Goal: Transaction & Acquisition: Purchase product/service

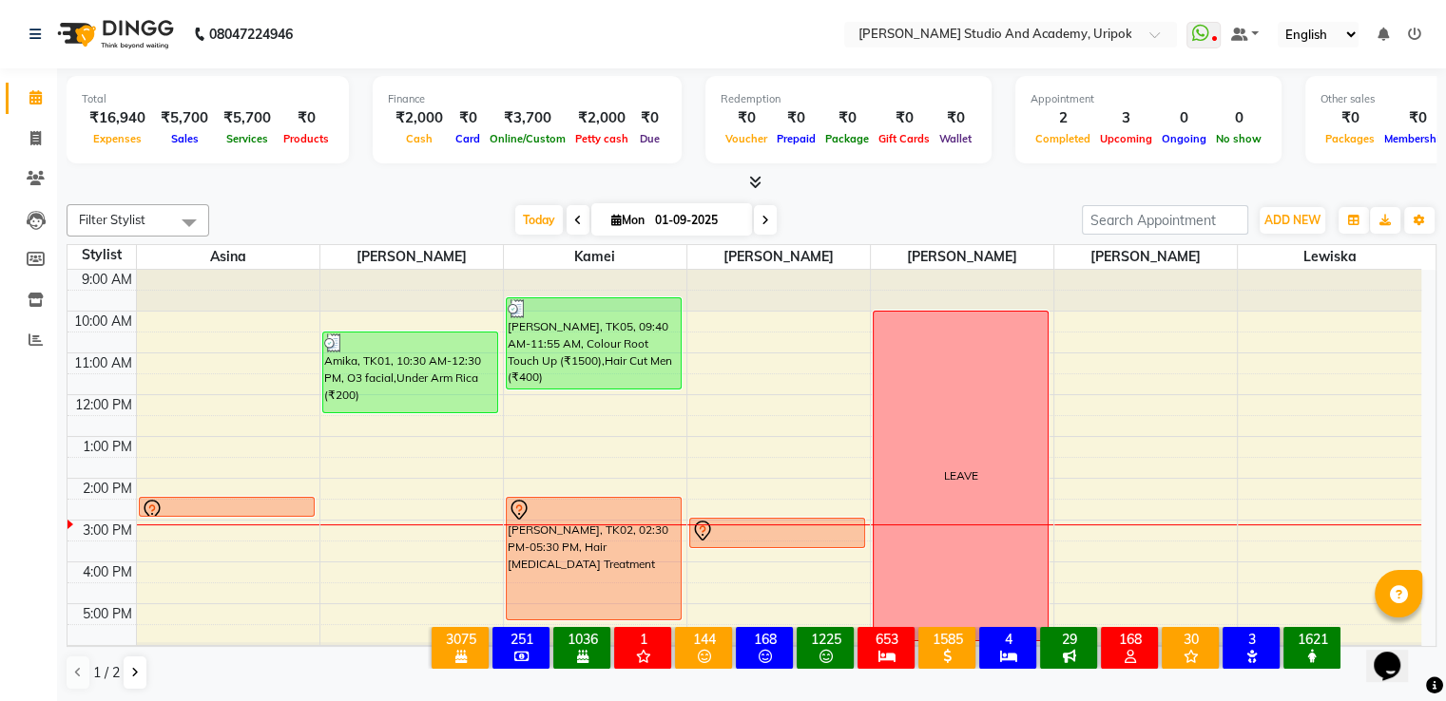
scroll to position [0, 42]
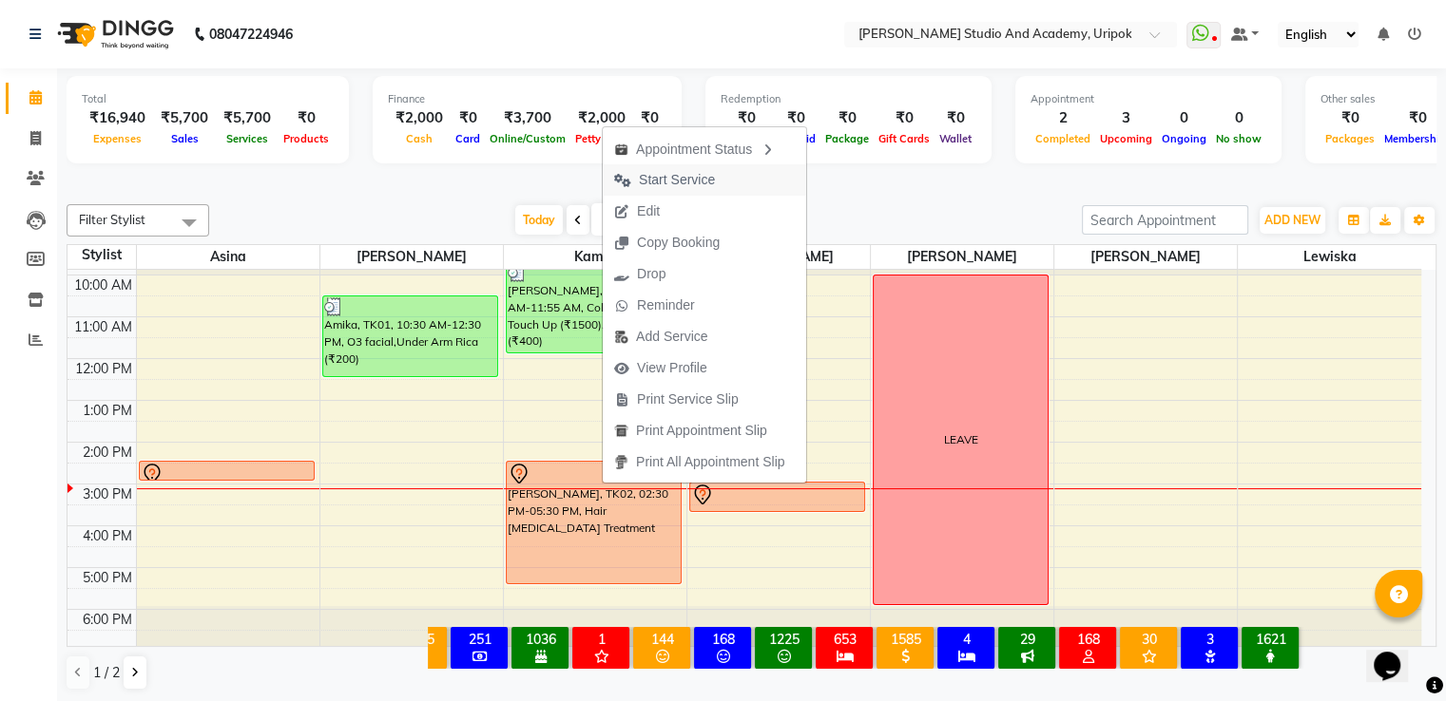
click at [660, 184] on span "Start Service" at bounding box center [677, 180] width 76 height 20
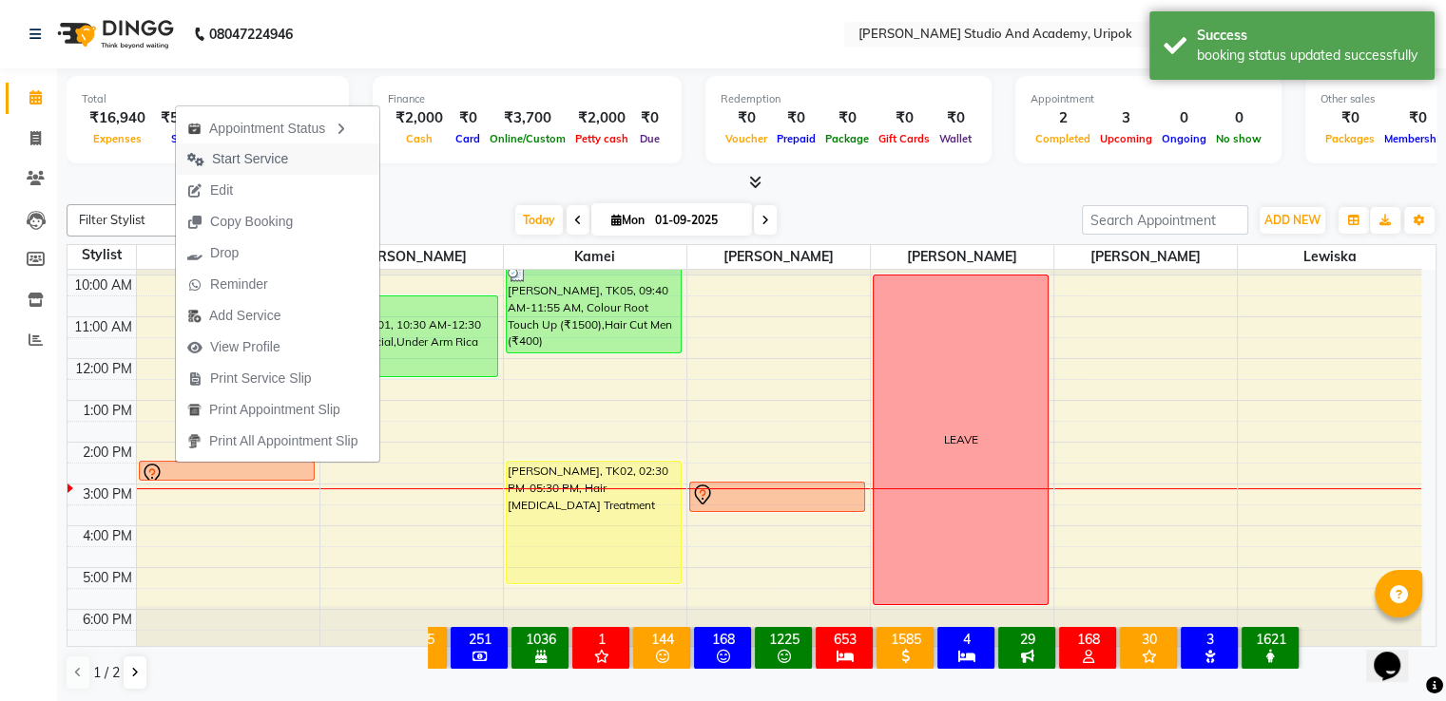
click at [277, 150] on span "Start Service" at bounding box center [250, 159] width 76 height 20
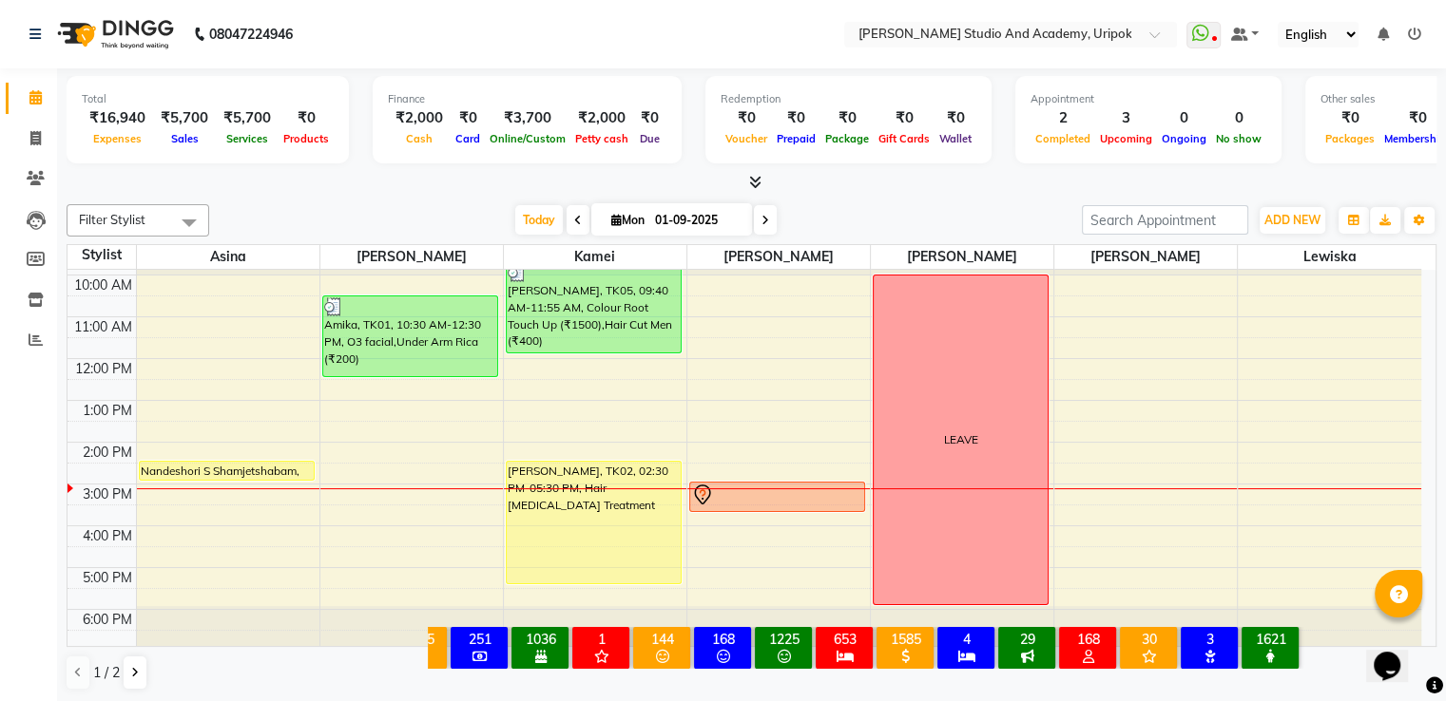
scroll to position [0, 0]
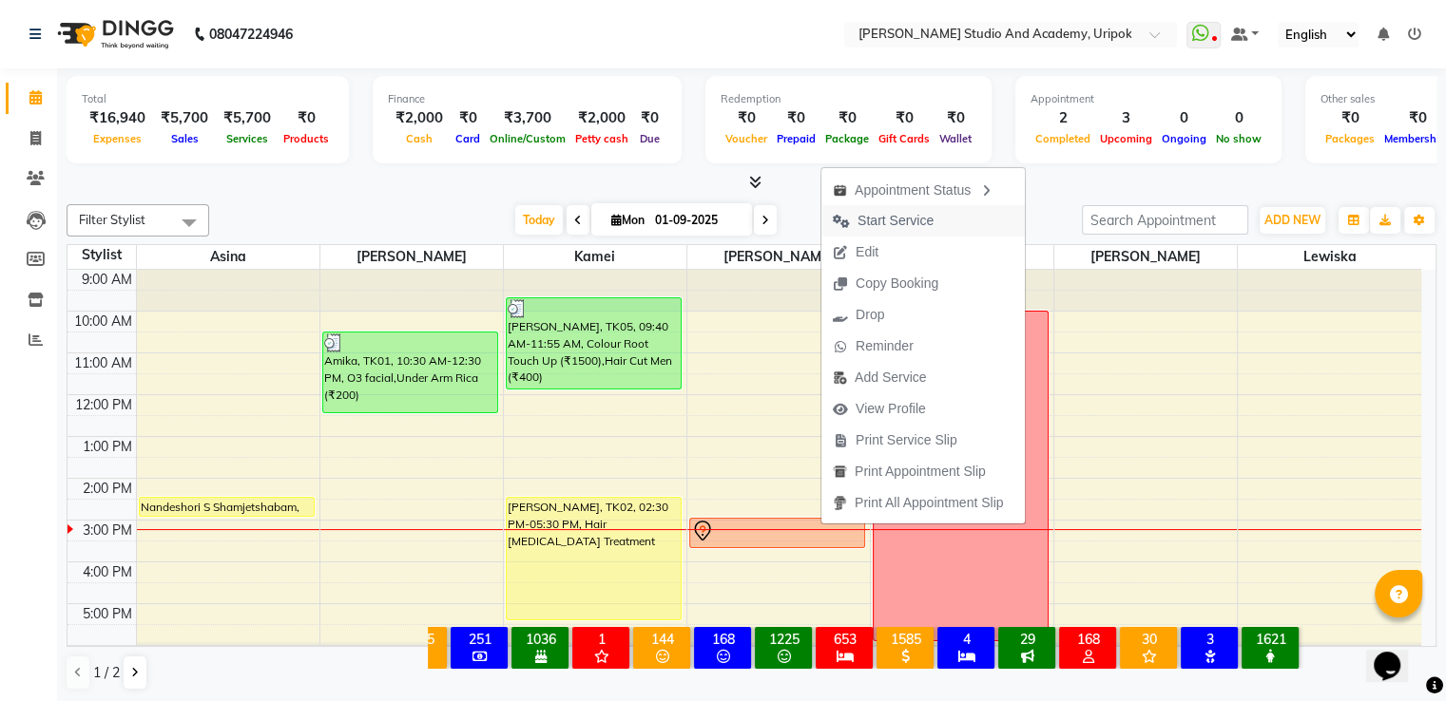
click at [894, 221] on span "Start Service" at bounding box center [895, 221] width 76 height 20
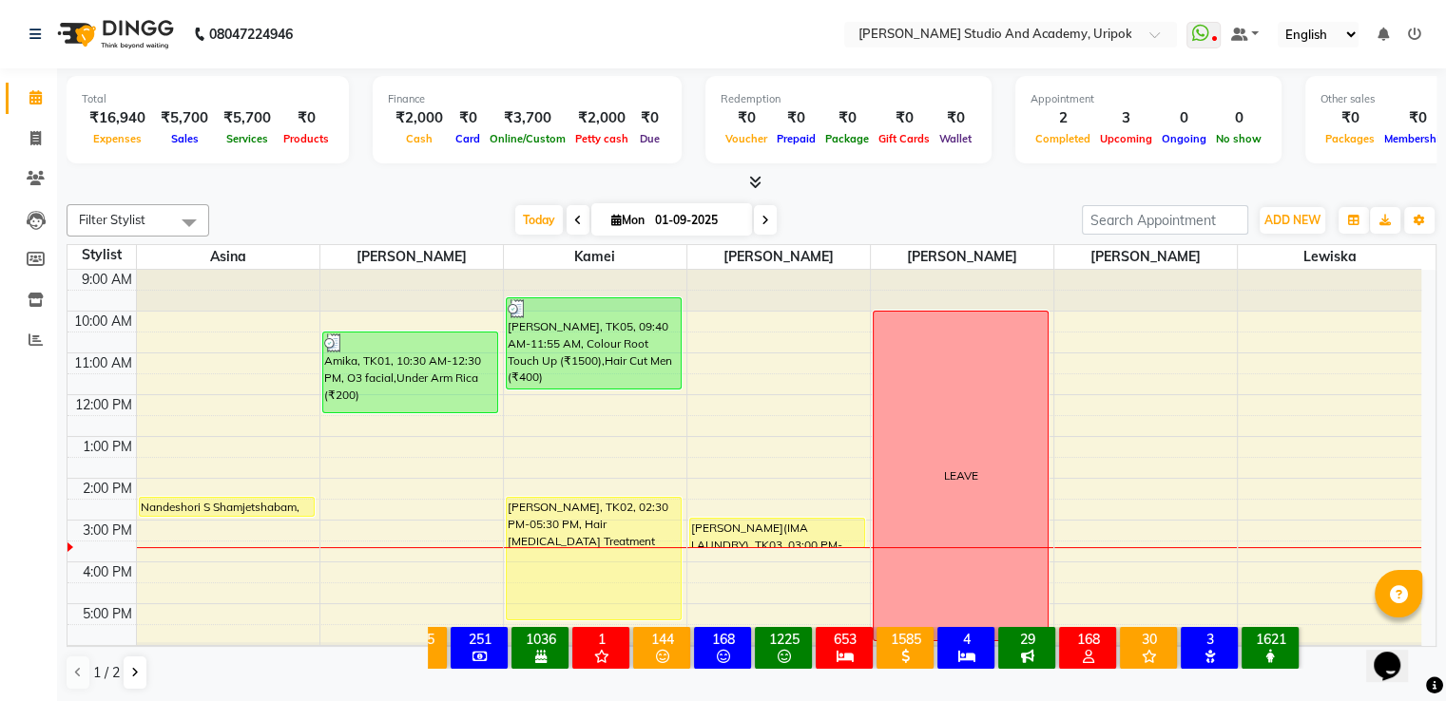
scroll to position [36, 0]
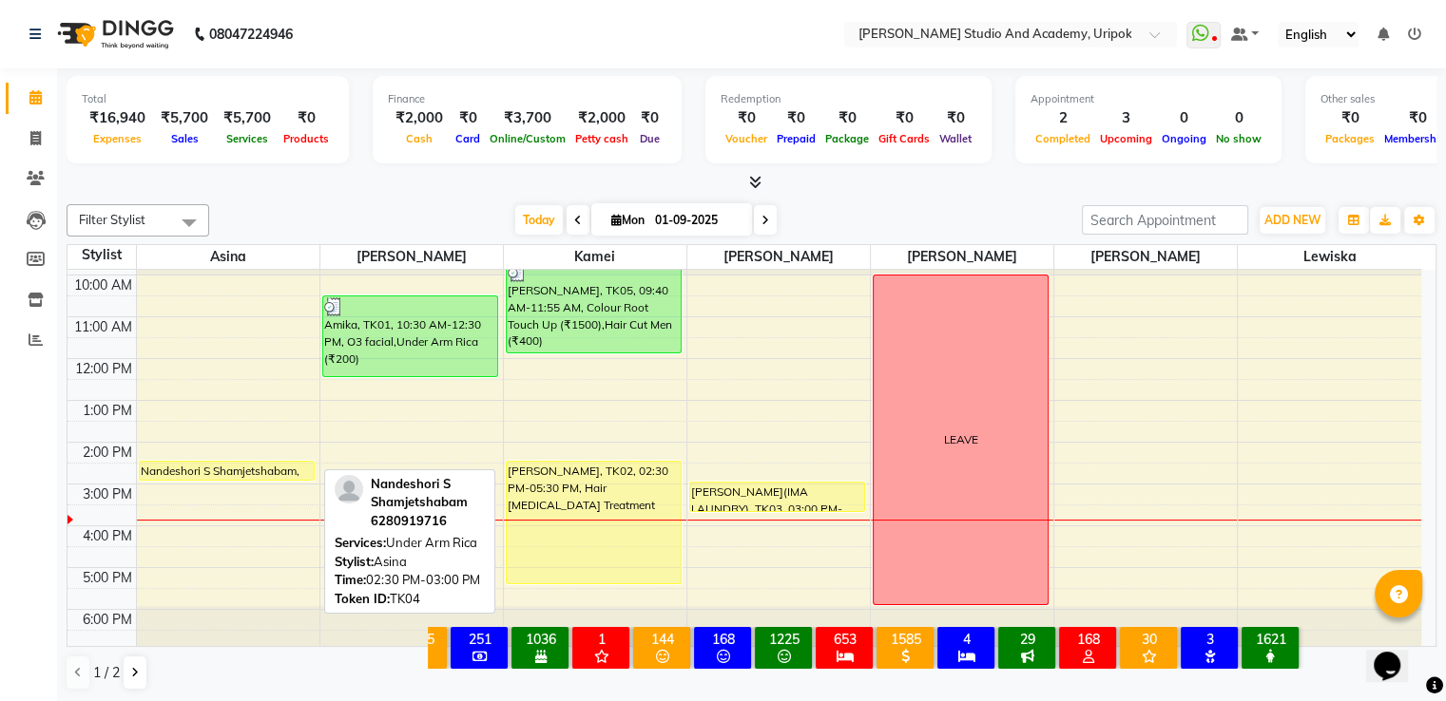
click at [254, 468] on div "Nandeshori S Shamjetshabam, TK04, 02:30 PM-03:00 PM, Under [GEOGRAPHIC_DATA]" at bounding box center [227, 471] width 174 height 18
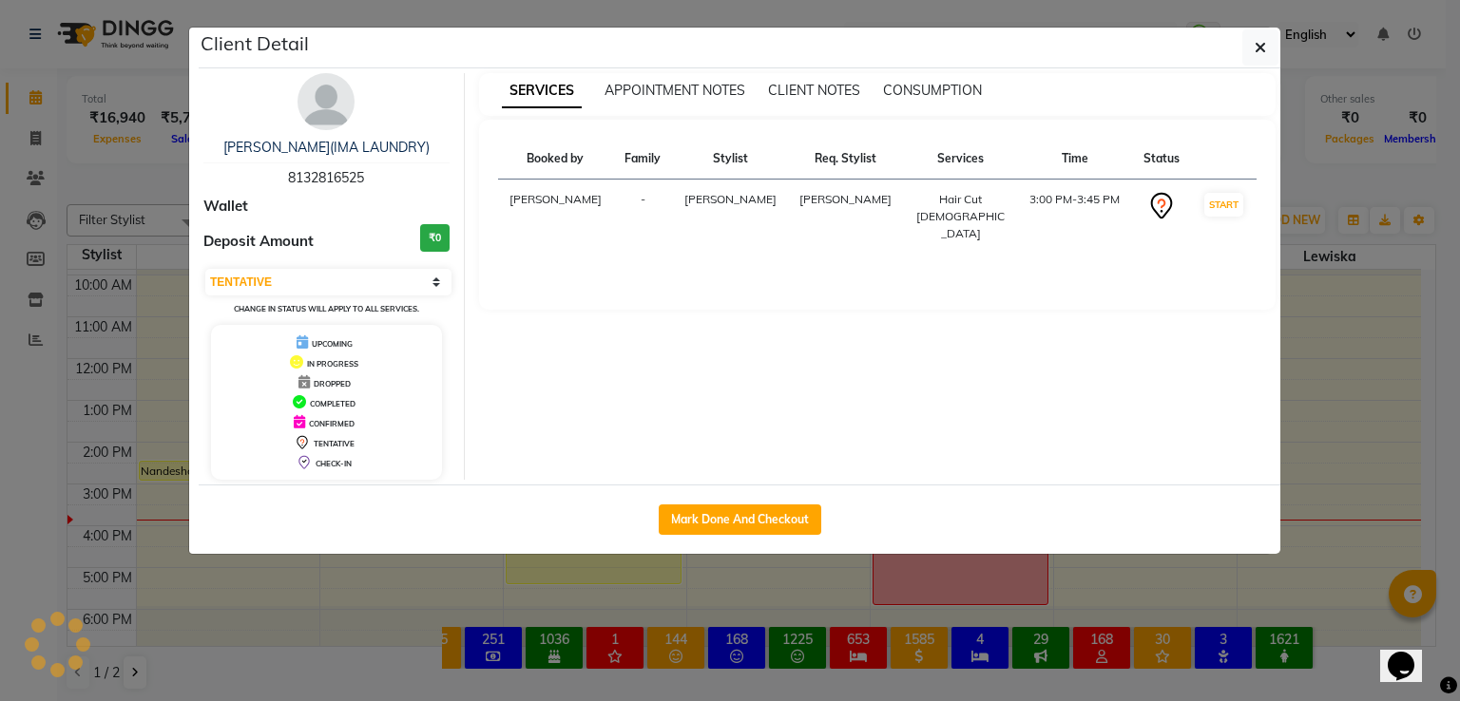
select select "1"
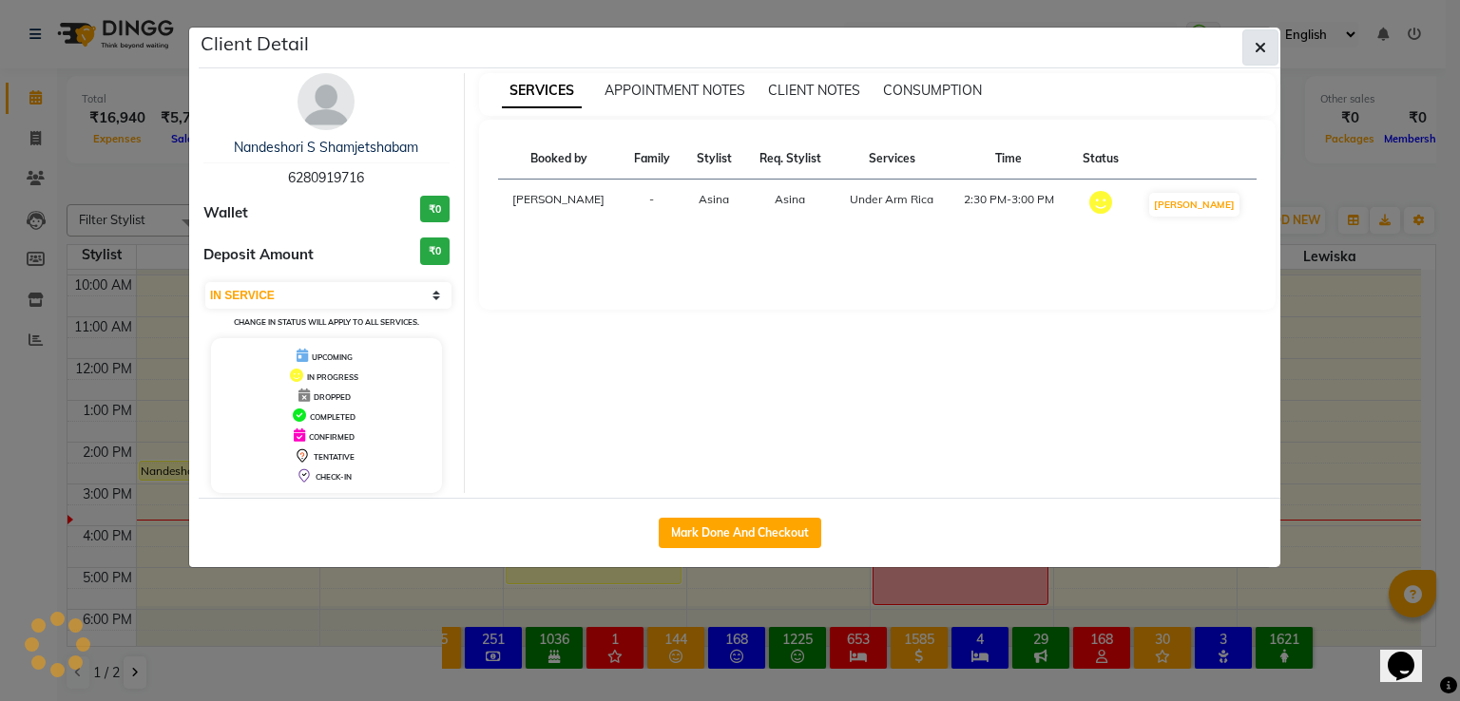
click at [1262, 48] on icon "button" at bounding box center [1260, 47] width 11 height 15
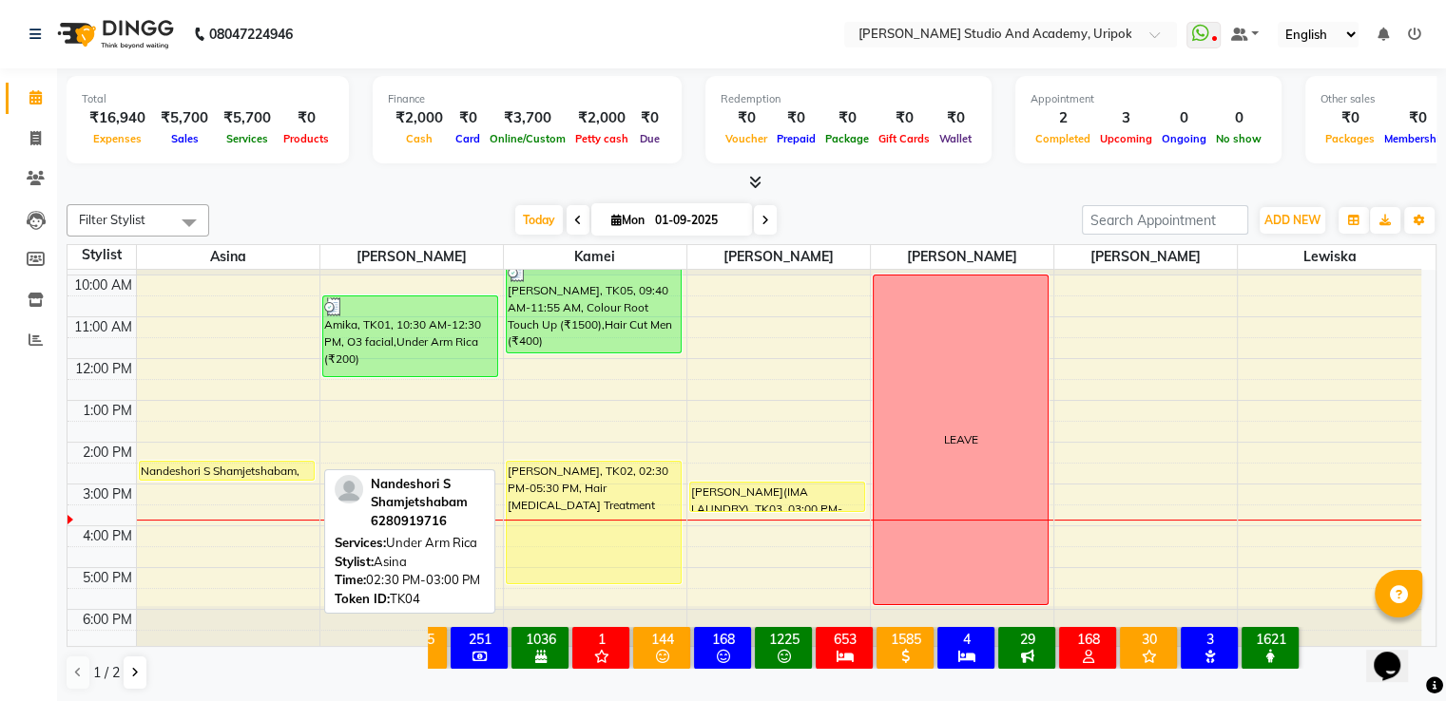
click at [260, 464] on div "Nandeshori S Shamjetshabam, TK04, 02:30 PM-03:00 PM, Under [GEOGRAPHIC_DATA]" at bounding box center [227, 471] width 174 height 18
select select "1"
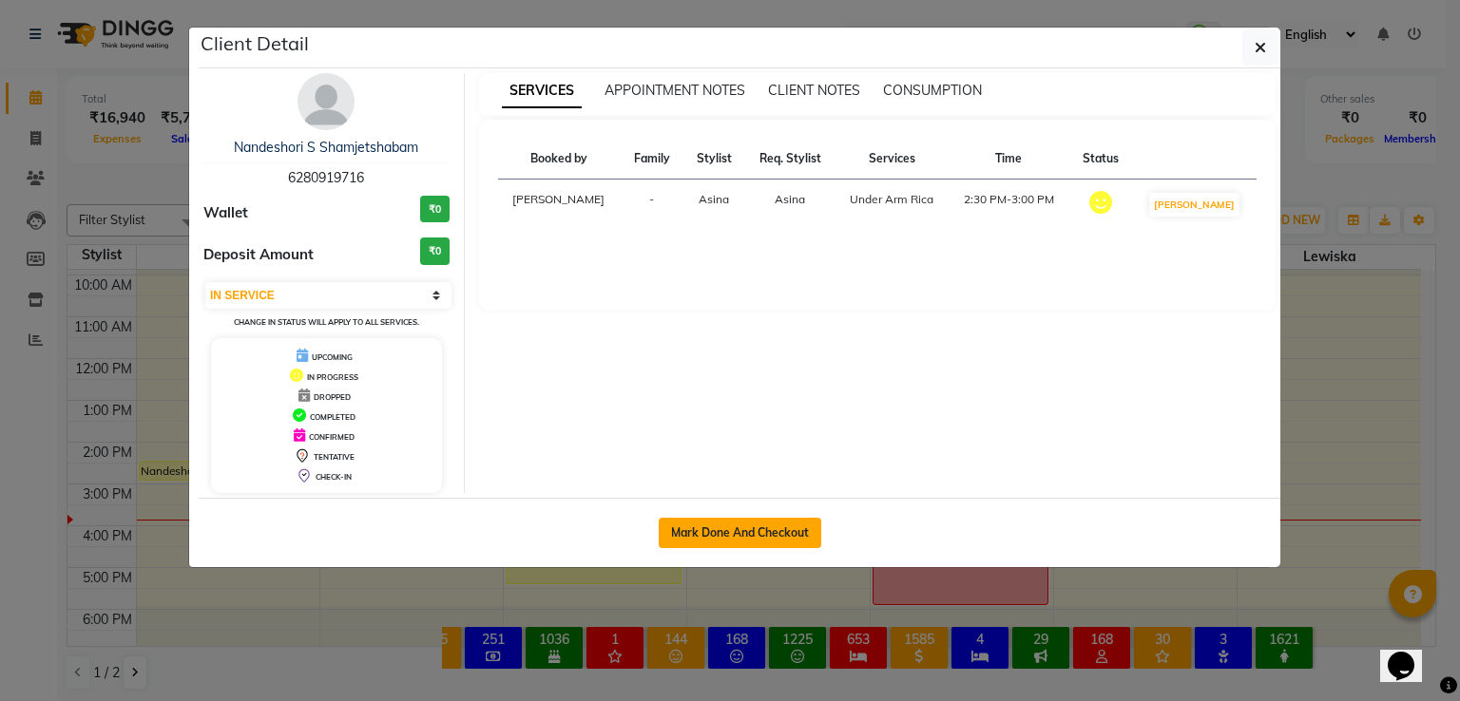
click at [721, 540] on button "Mark Done And Checkout" at bounding box center [740, 533] width 163 height 30
select select "service"
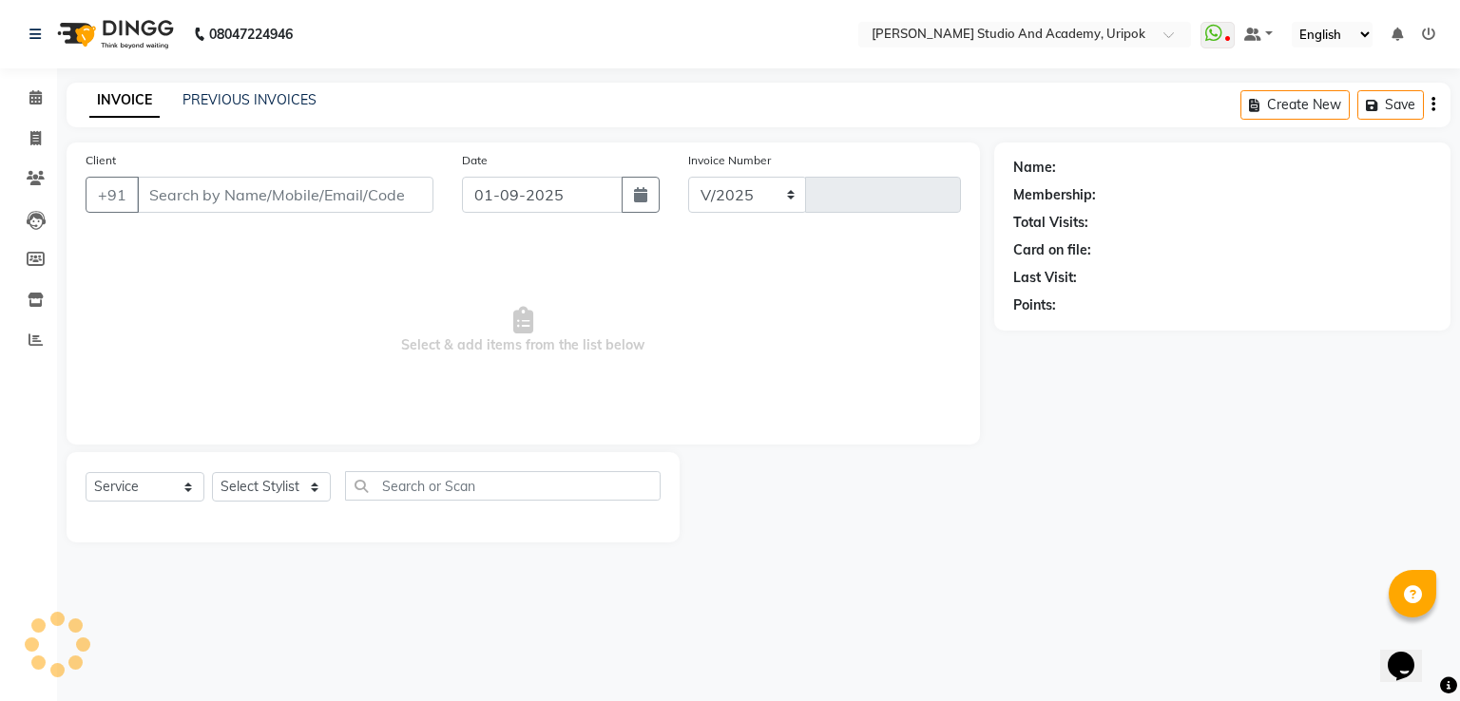
select select "4880"
type input "1171"
type input "62******16"
select select "29613"
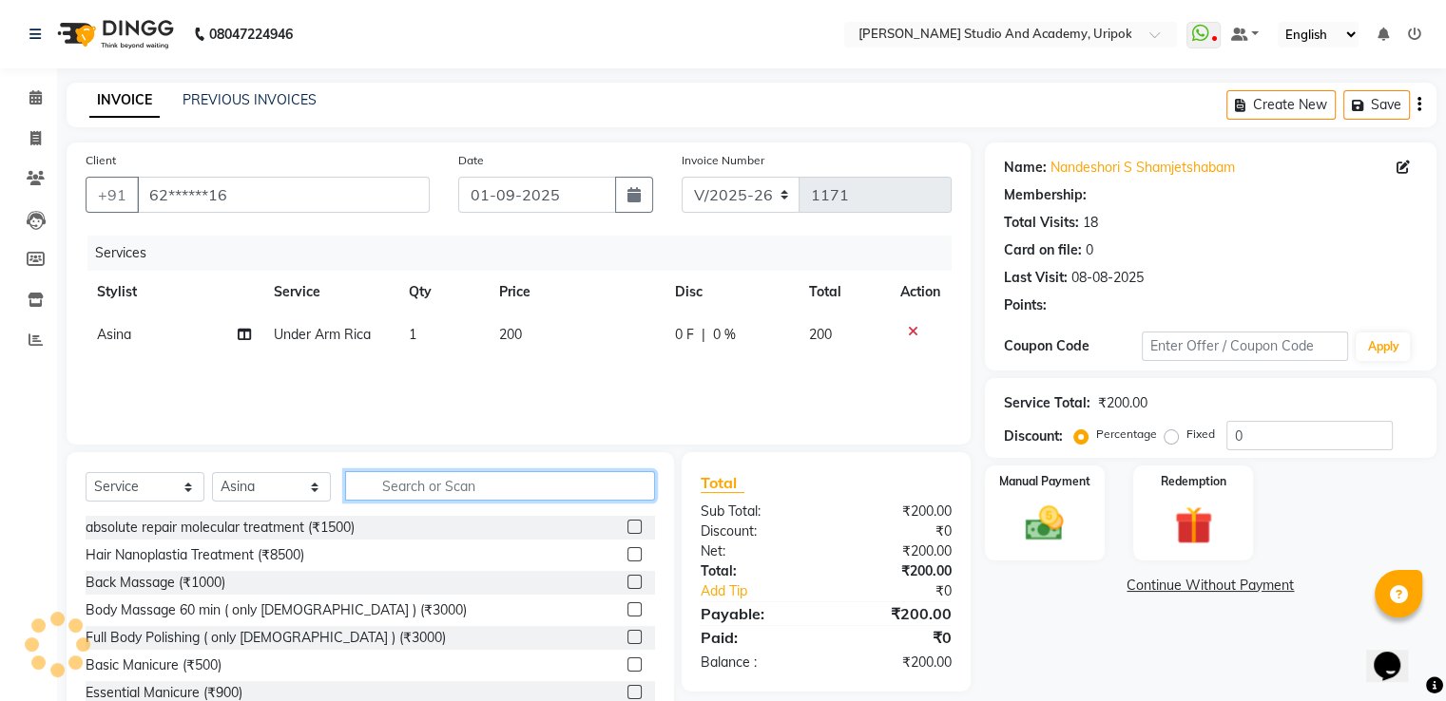
click at [407, 486] on input "text" at bounding box center [500, 485] width 310 height 29
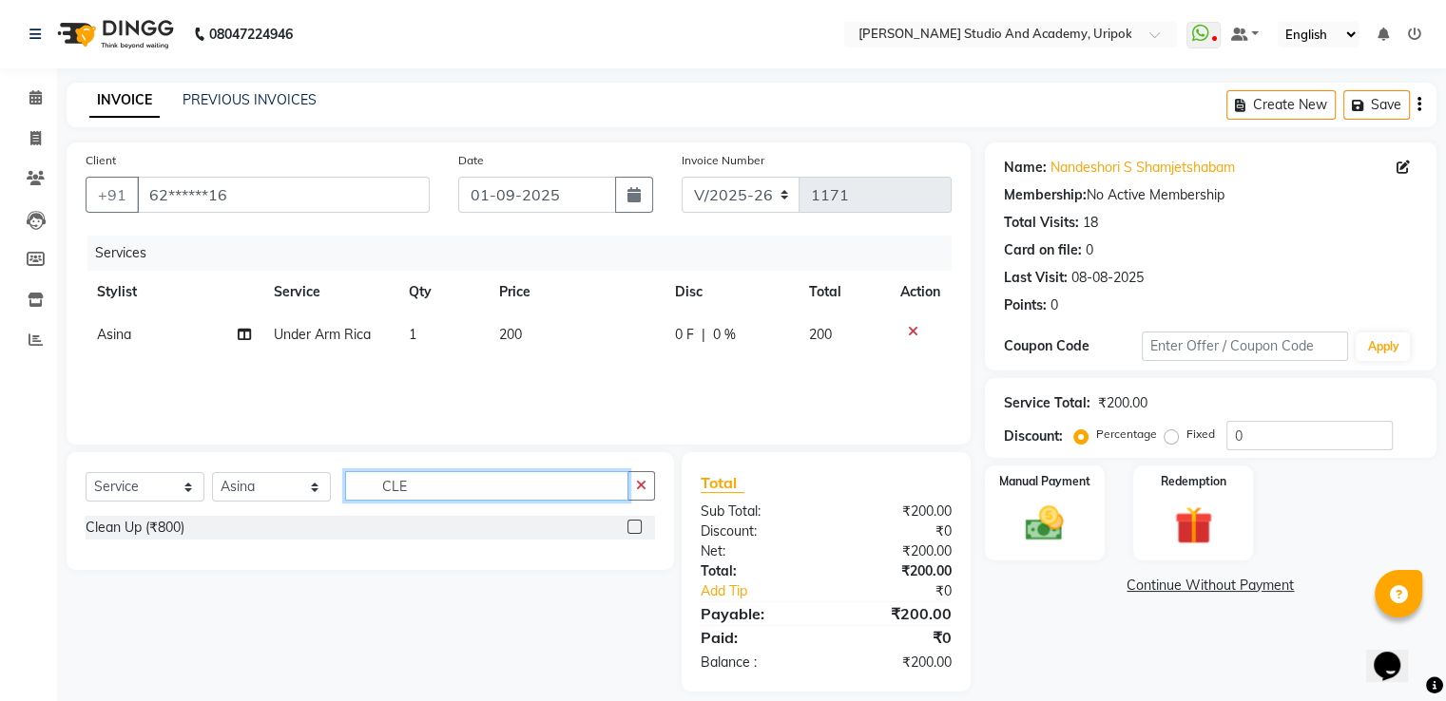
type input "CLE"
click at [641, 525] on label at bounding box center [634, 527] width 14 height 14
click at [640, 525] on input "checkbox" at bounding box center [633, 528] width 12 height 12
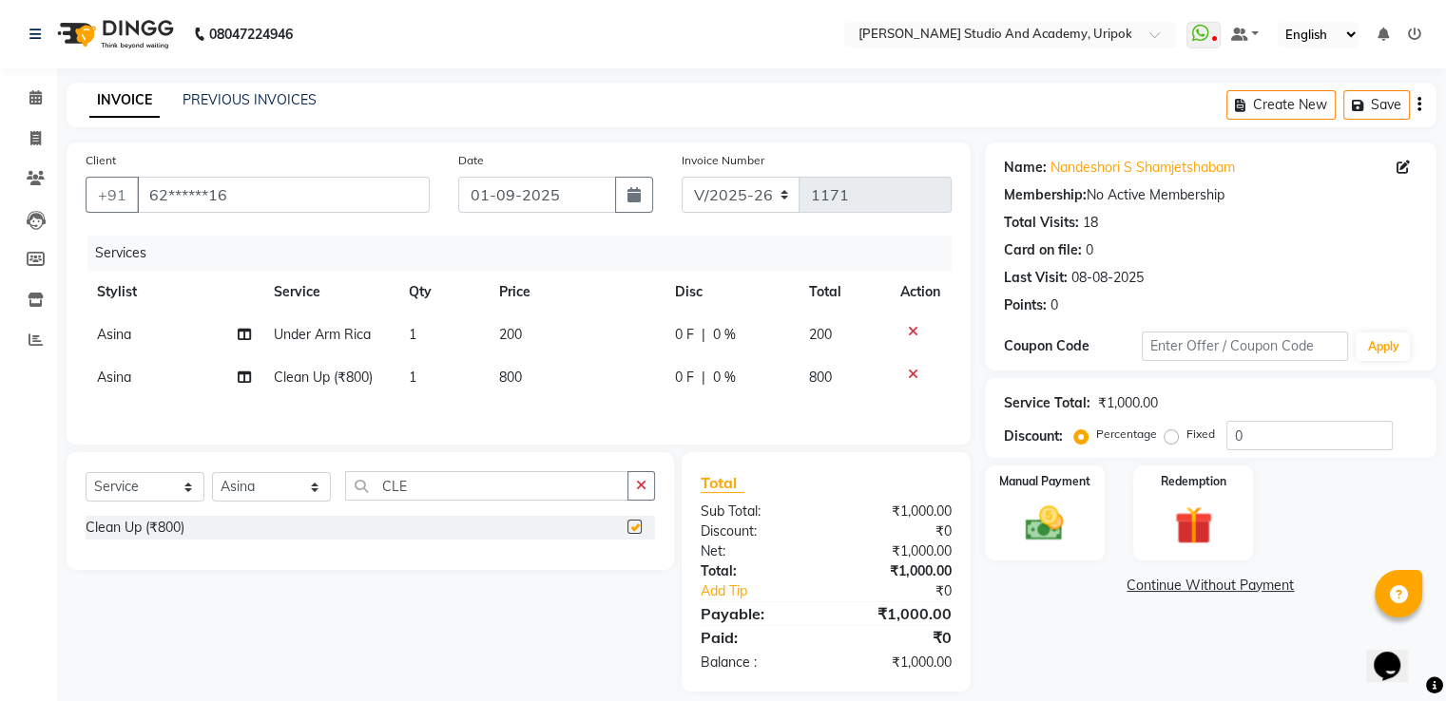
checkbox input "false"
click at [514, 379] on span "800" at bounding box center [510, 377] width 23 height 17
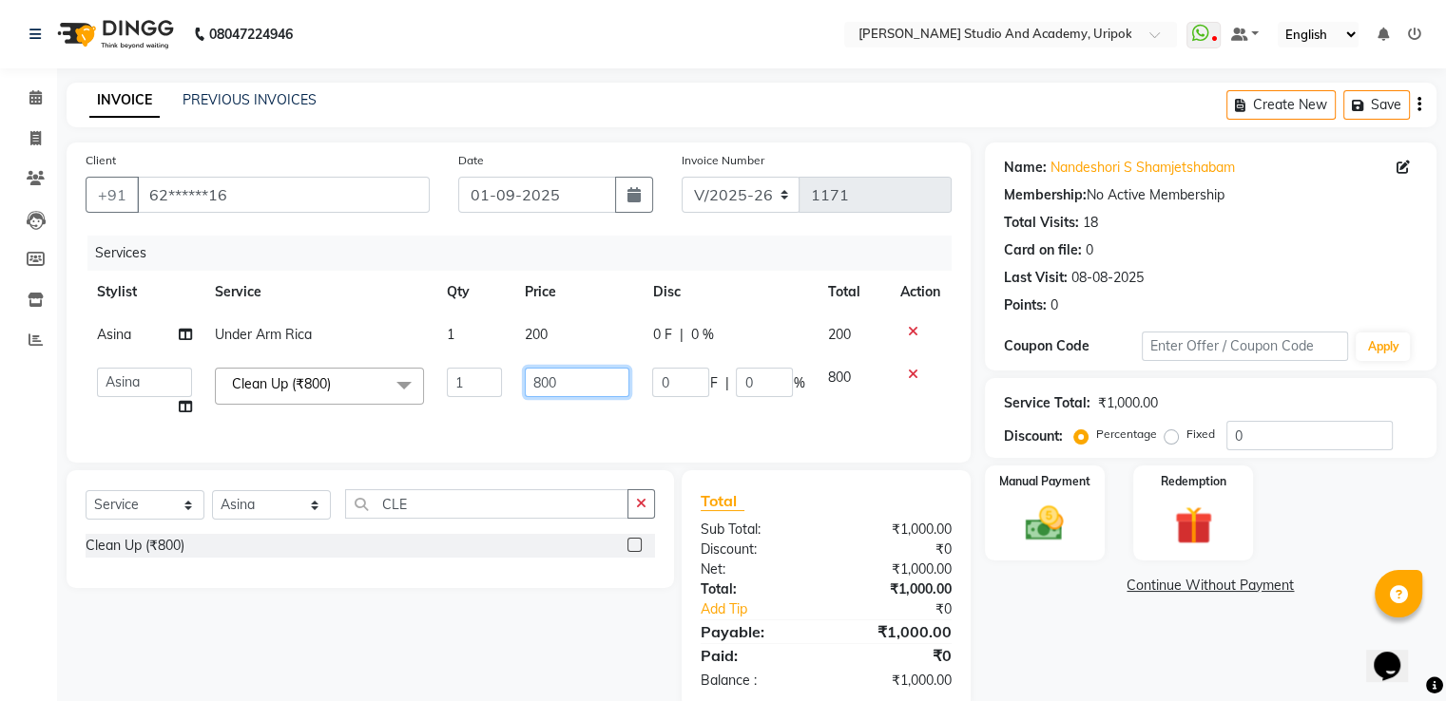
click at [538, 382] on input "800" at bounding box center [577, 382] width 105 height 29
type input "1000"
click at [436, 521] on div "Select Service Product Membership Package Voucher Prepaid Gift Card Select Styl…" at bounding box center [370, 529] width 607 height 118
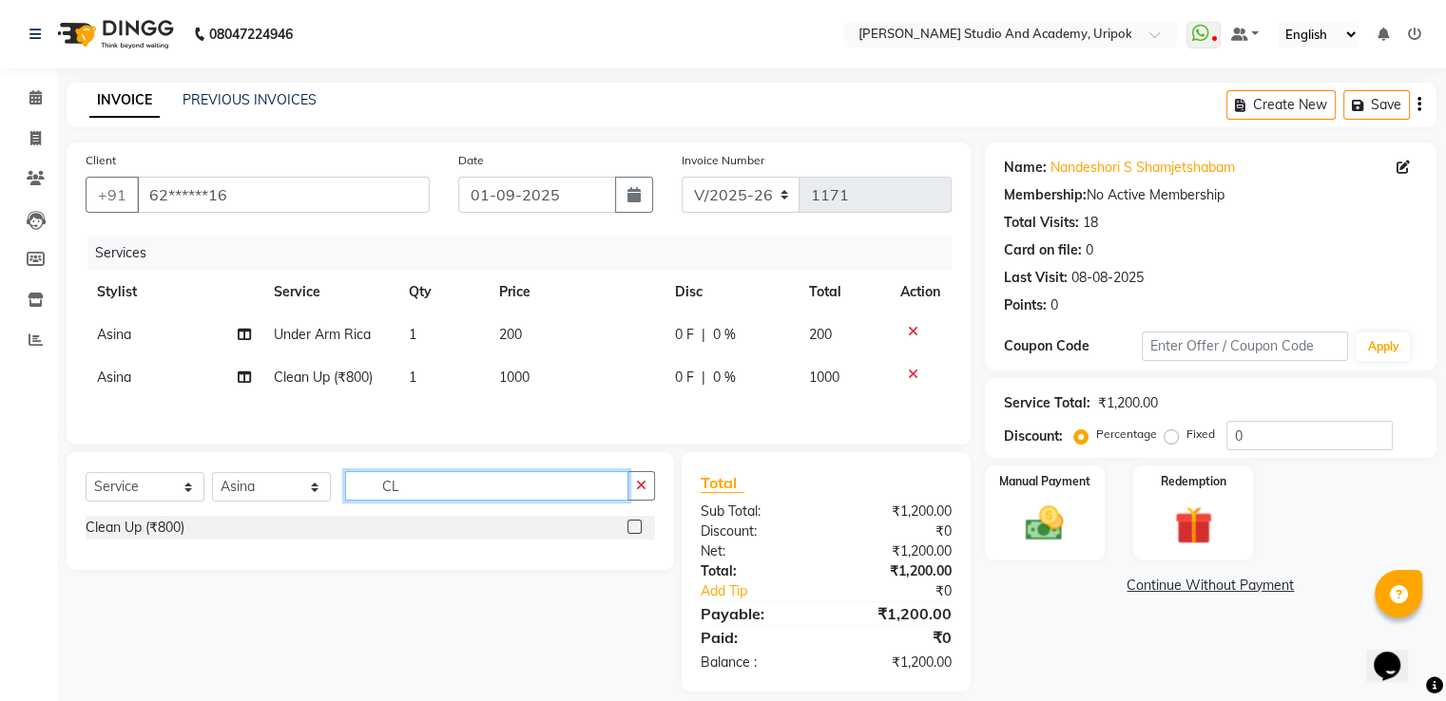
type input "C"
type input "FULL ARM"
click at [631, 531] on label at bounding box center [634, 527] width 14 height 14
click at [631, 531] on input "checkbox" at bounding box center [633, 528] width 12 height 12
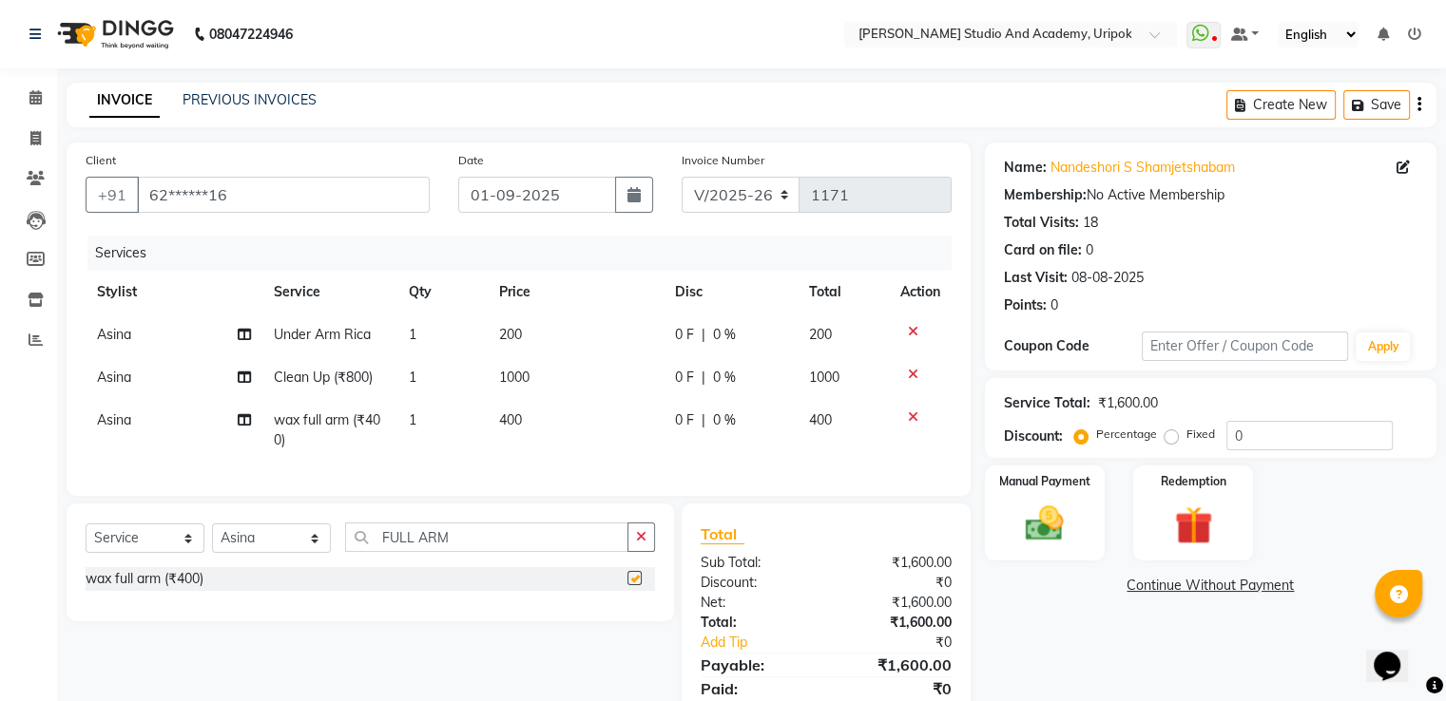
checkbox input "false"
click at [1017, 497] on div "Manual Payment" at bounding box center [1044, 513] width 125 height 98
click at [1185, 584] on span "GPay" at bounding box center [1189, 587] width 39 height 22
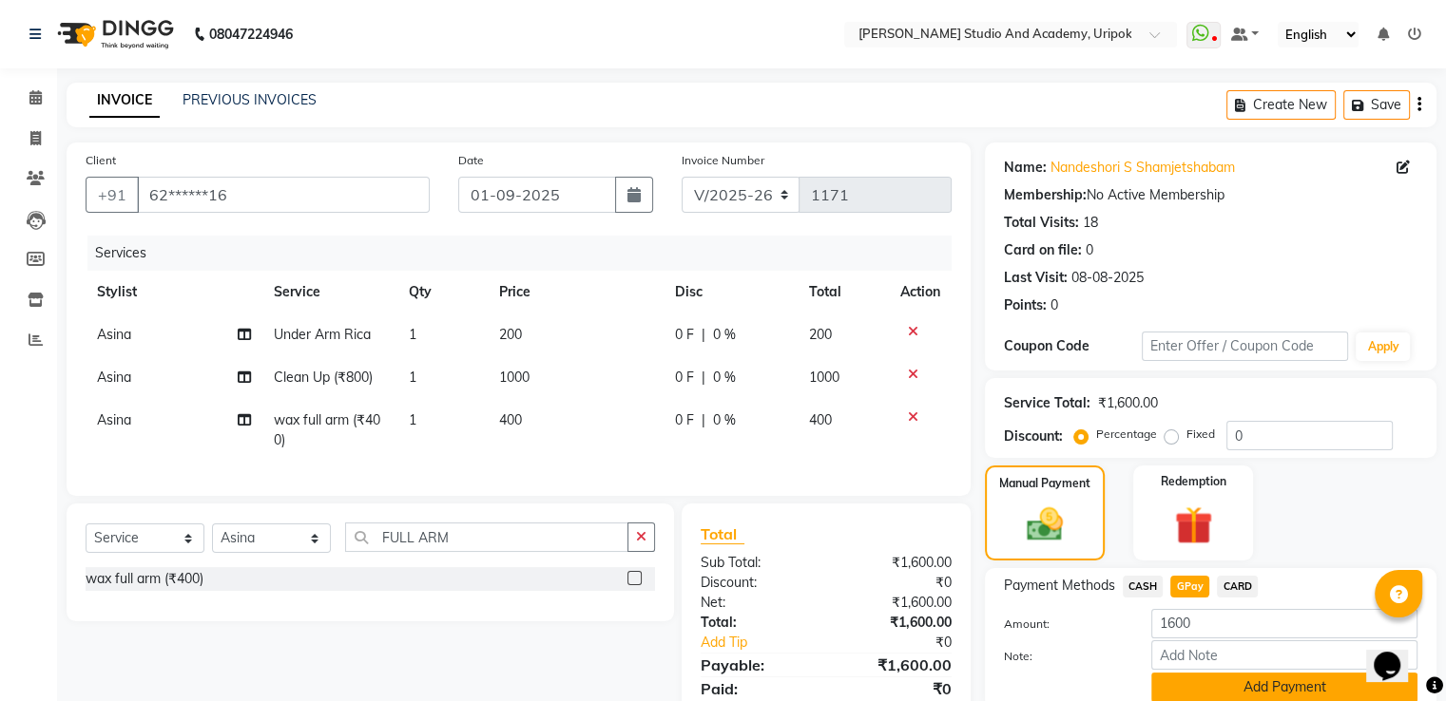
scroll to position [86, 0]
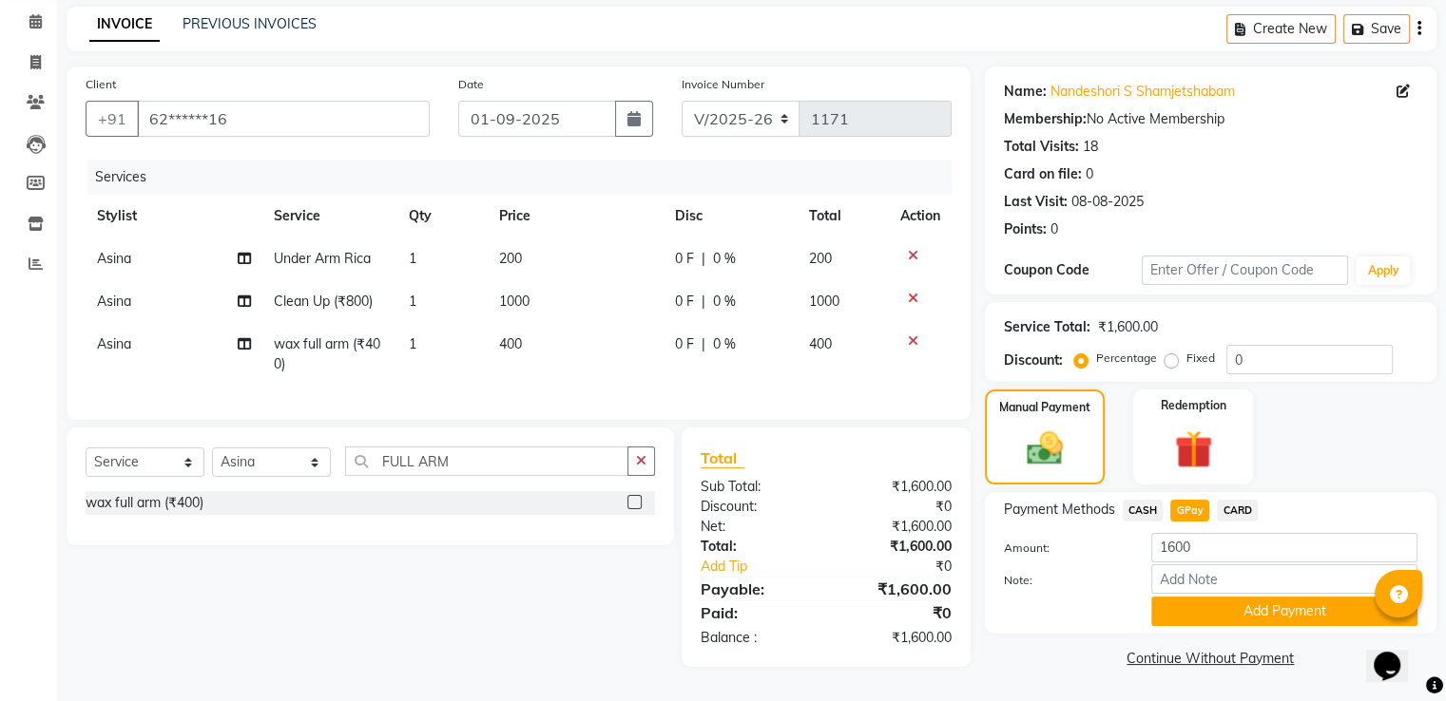
click at [1220, 586] on div "Note:" at bounding box center [1210, 581] width 442 height 32
click at [1228, 603] on button "Add Payment" at bounding box center [1284, 611] width 266 height 29
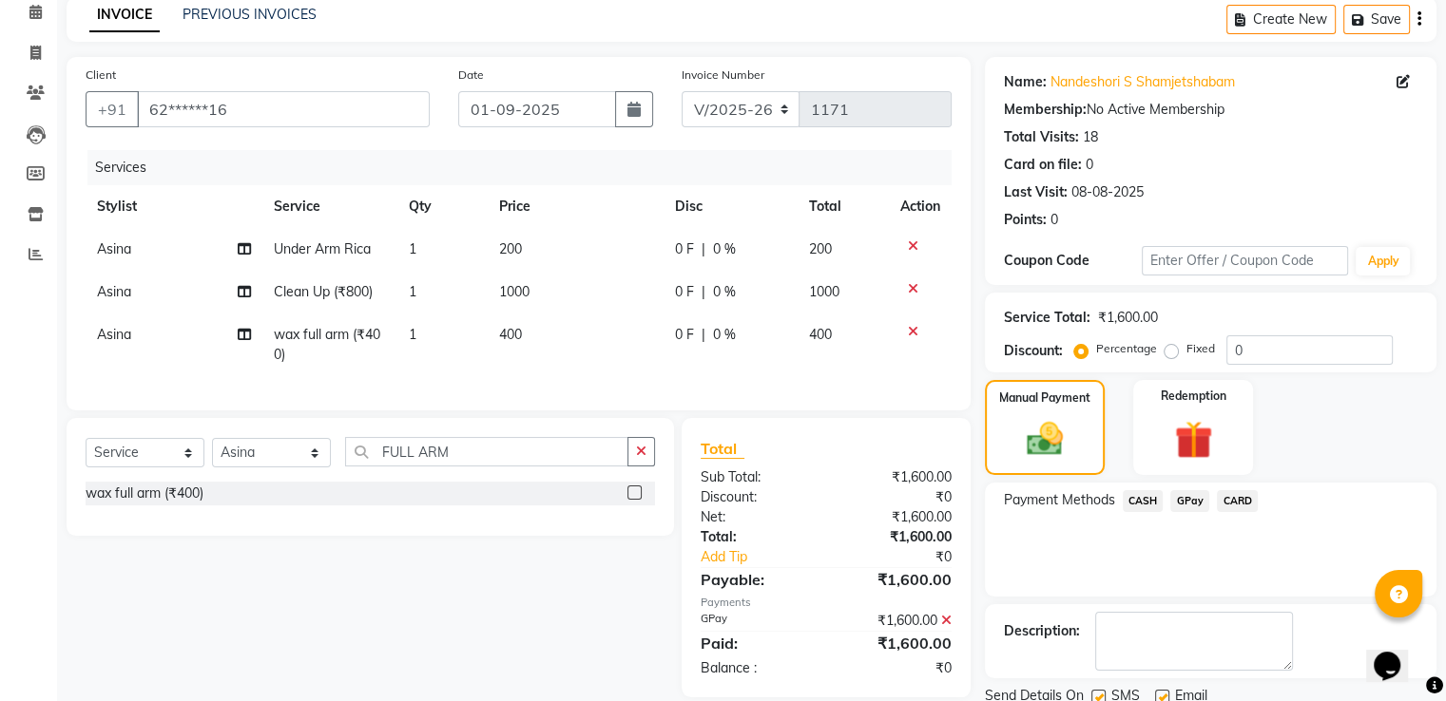
scroll to position [155, 0]
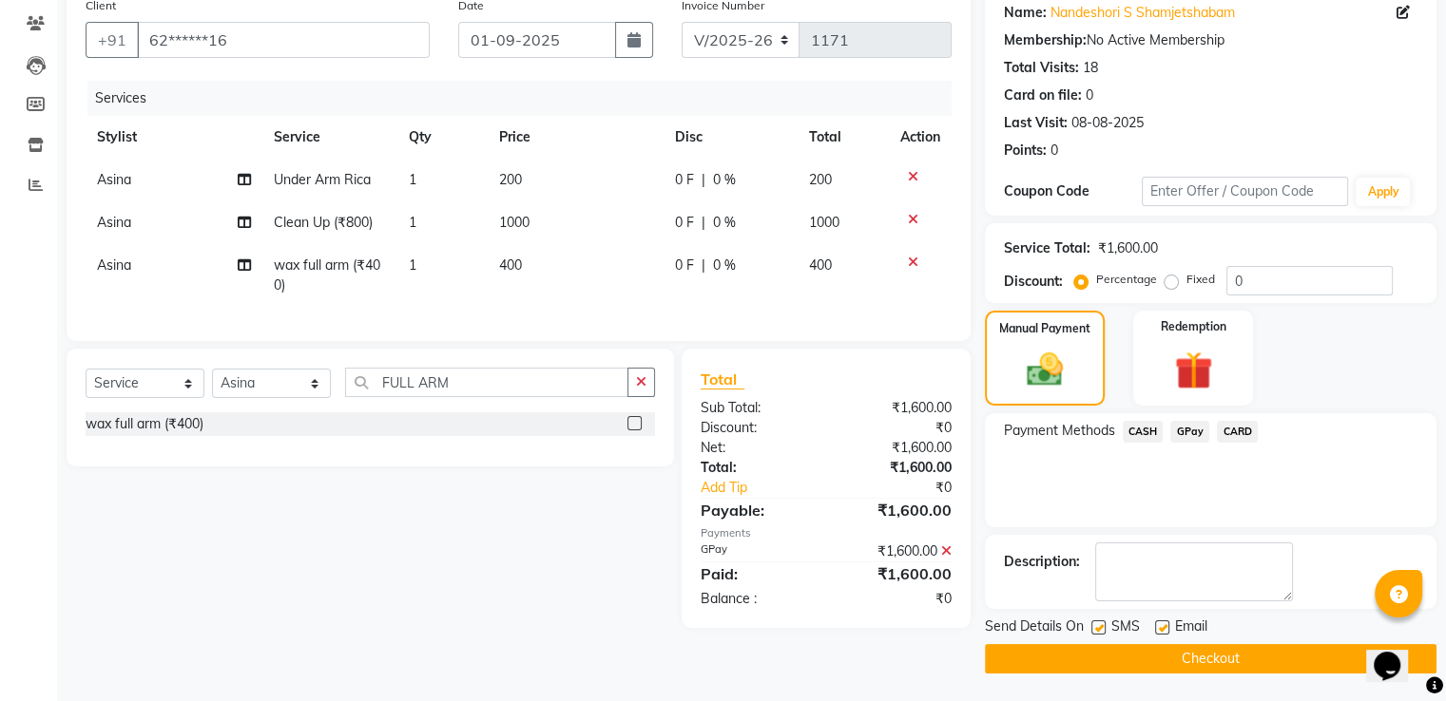
click at [1269, 650] on button "Checkout" at bounding box center [1210, 658] width 451 height 29
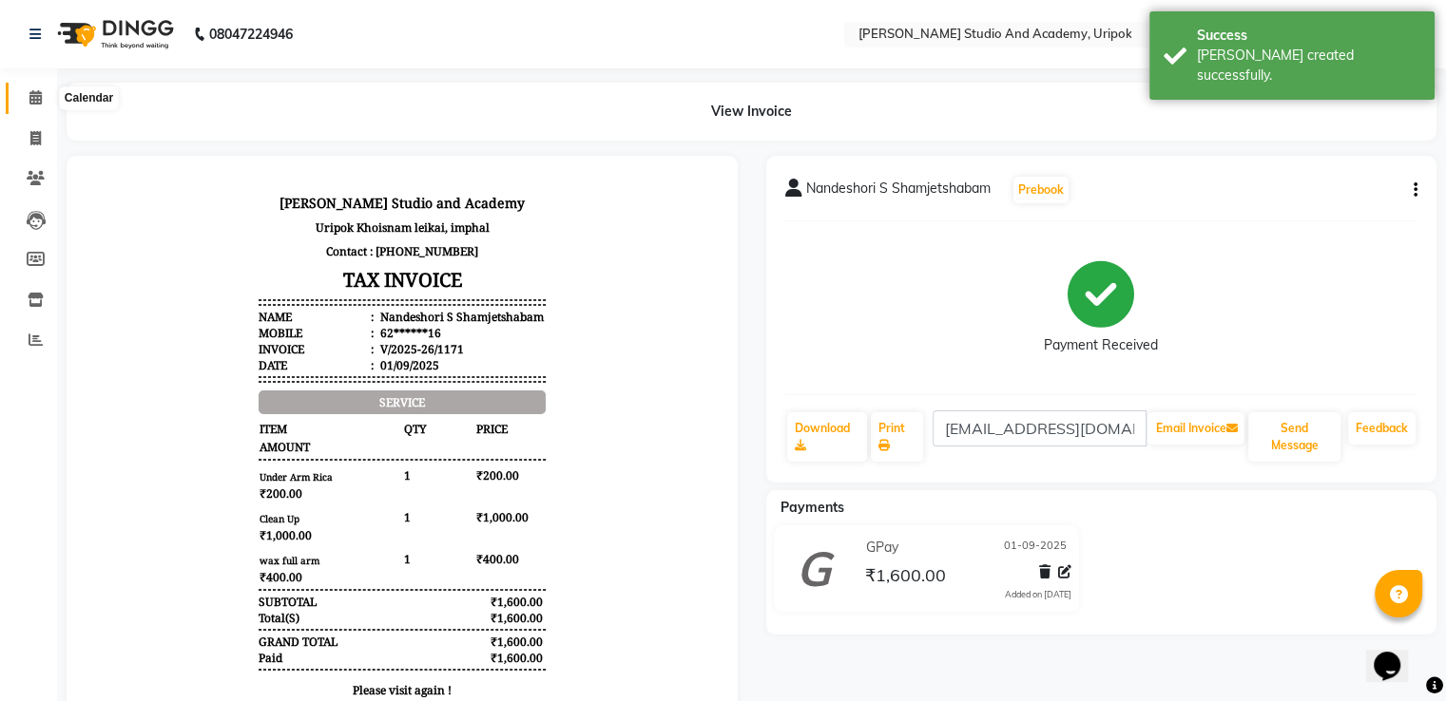
click at [20, 96] on span at bounding box center [35, 98] width 33 height 22
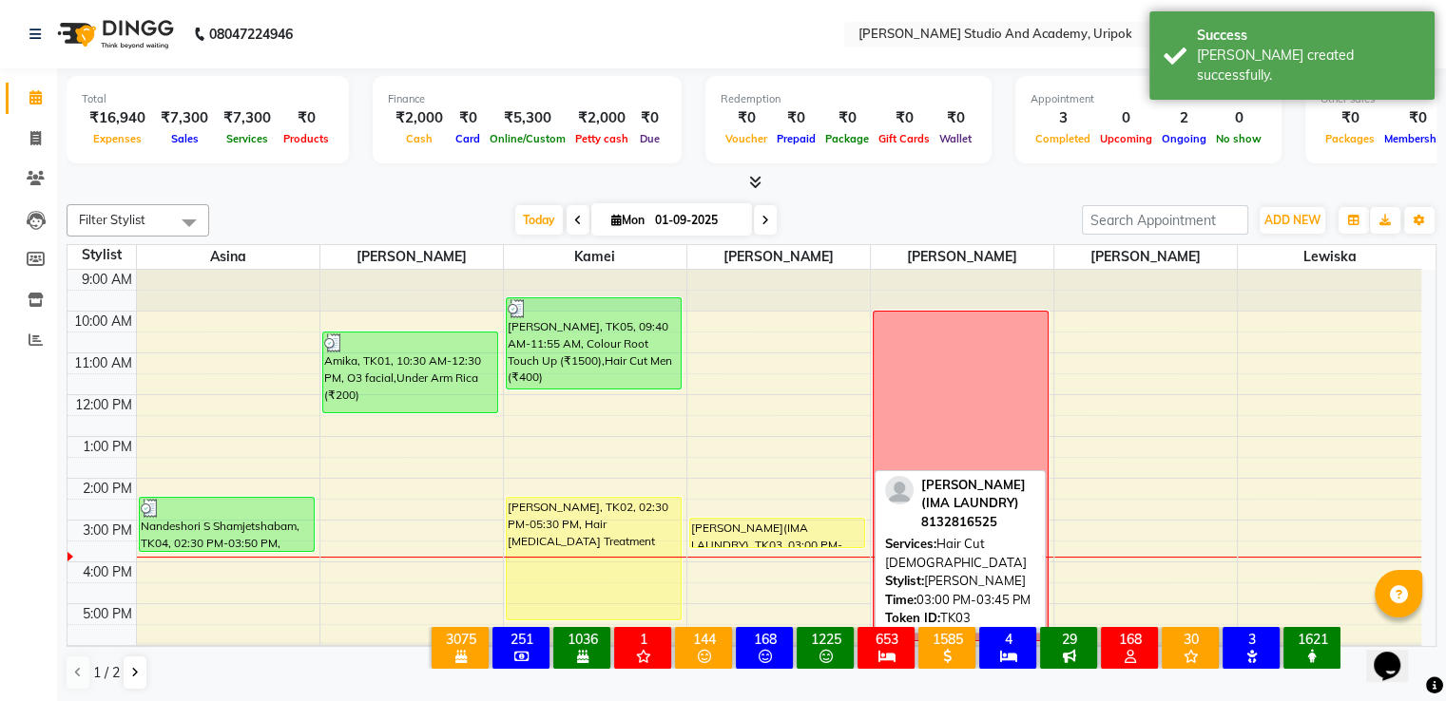
click at [758, 530] on div "[PERSON_NAME](IMA LAUNDRY), TK03, 03:00 PM-03:45 PM, Hair Cut [DEMOGRAPHIC_DATA]" at bounding box center [777, 533] width 174 height 29
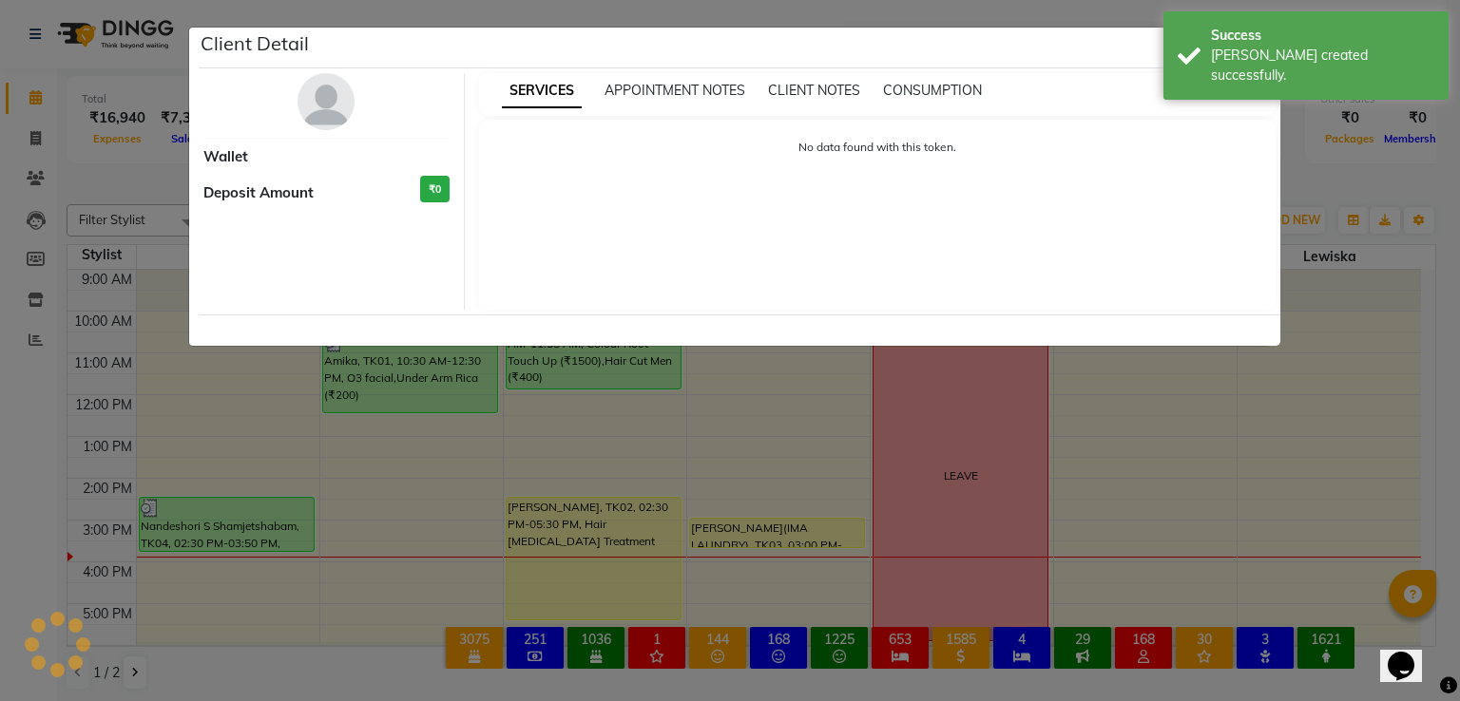
select select "1"
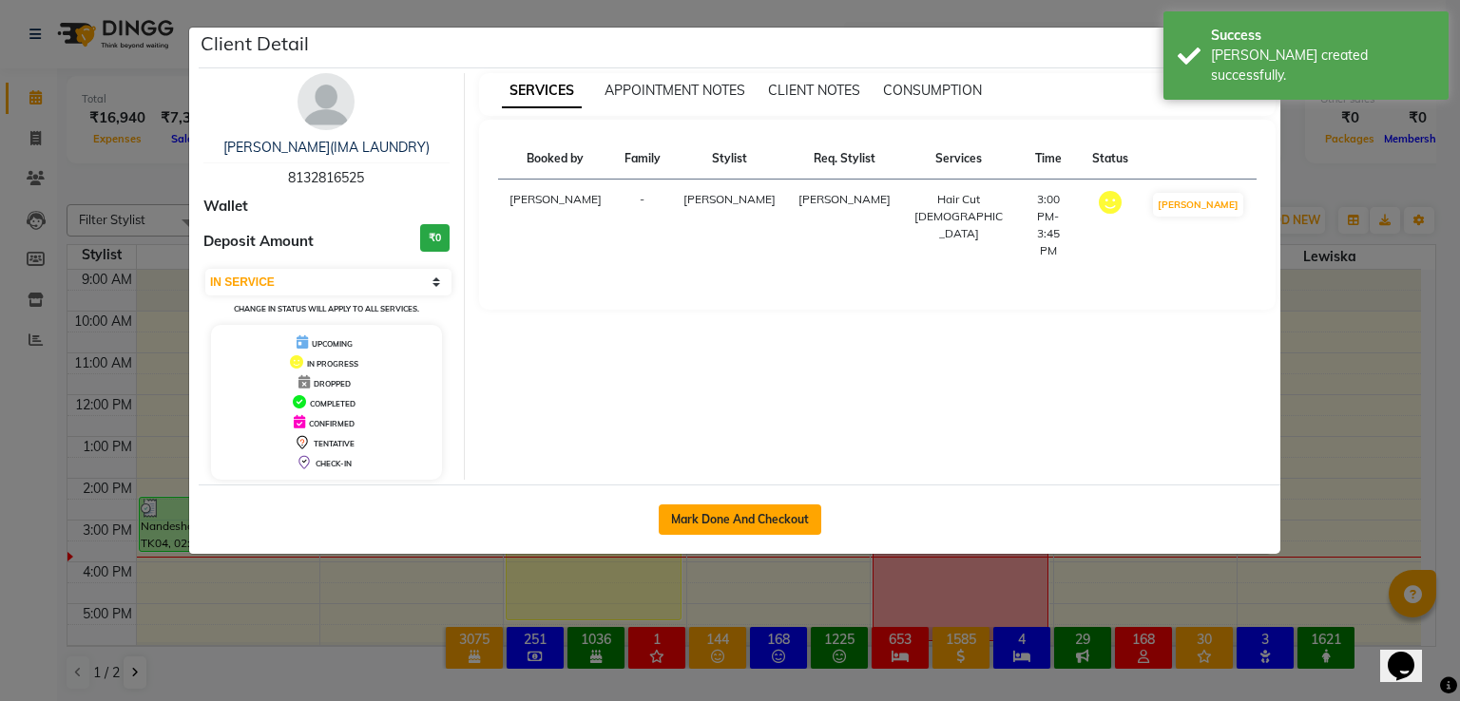
click at [682, 514] on button "Mark Done And Checkout" at bounding box center [740, 520] width 163 height 30
select select "service"
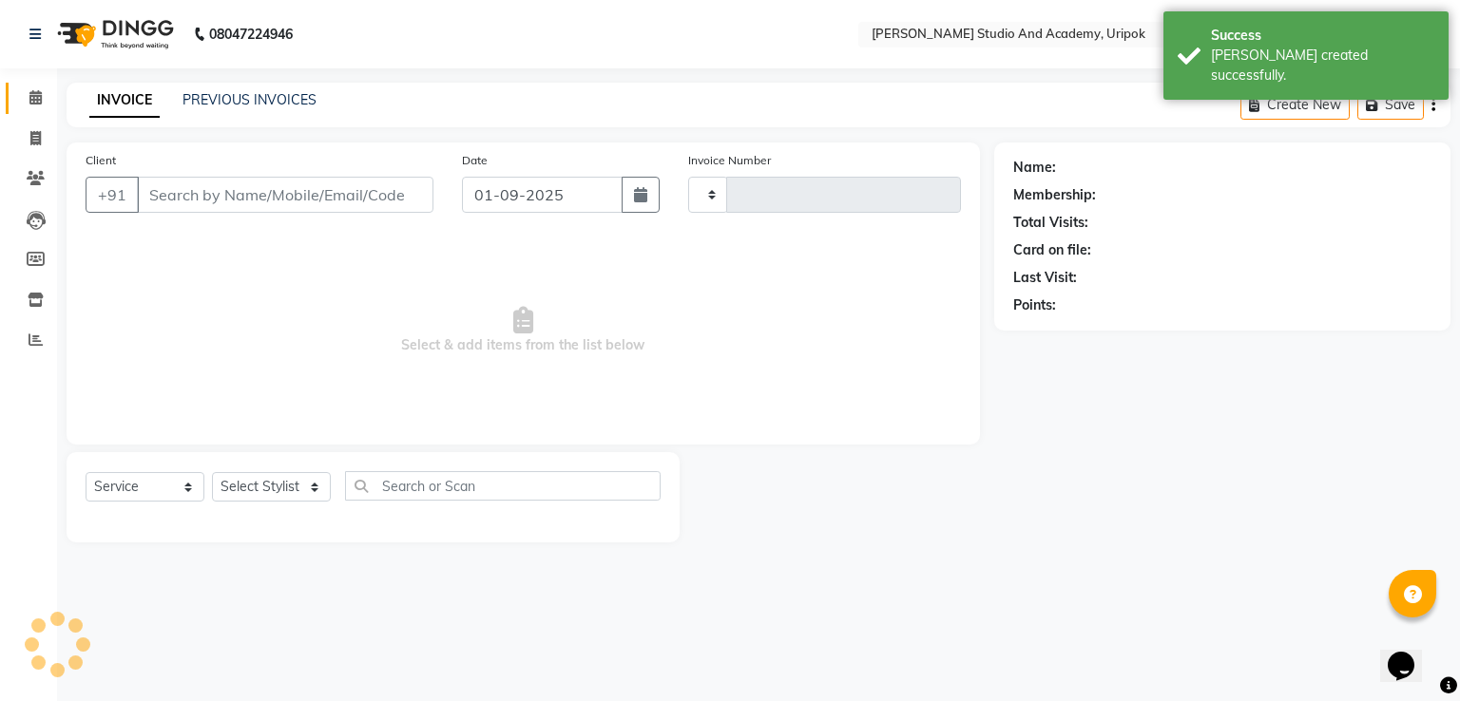
type input "1172"
select select "4880"
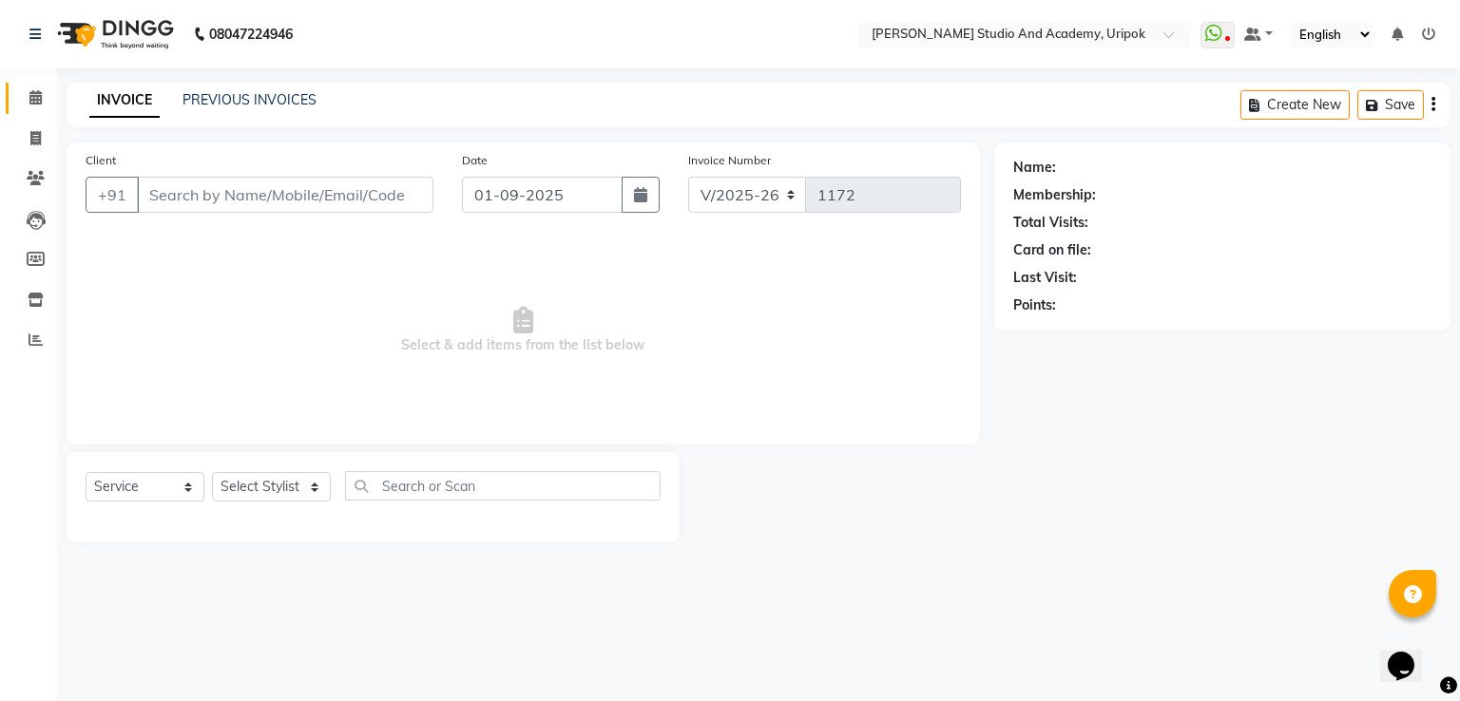
type input "81******25"
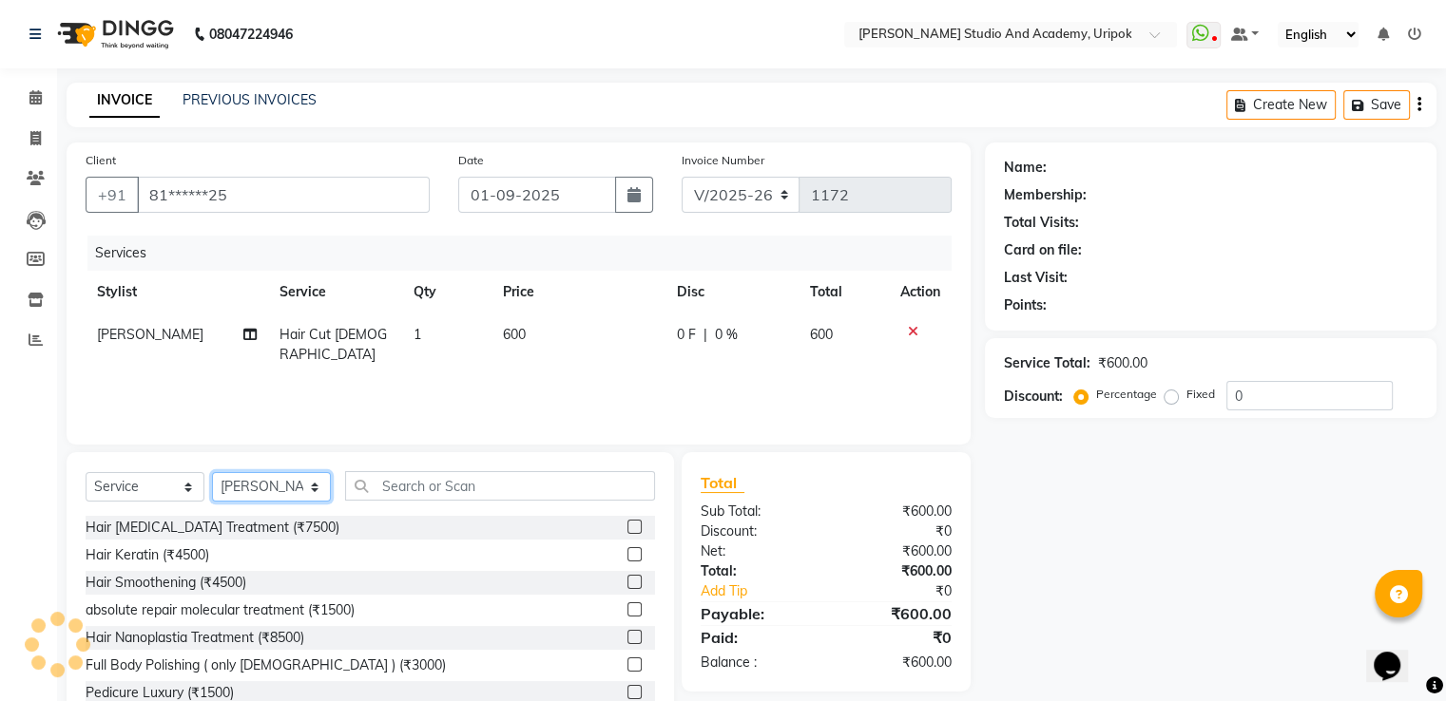
click at [309, 489] on select "Select Stylist [PERSON_NAME] [PERSON_NAME] [PERSON_NAME] [PERSON_NAME] [PERSON_…" at bounding box center [271, 486] width 119 height 29
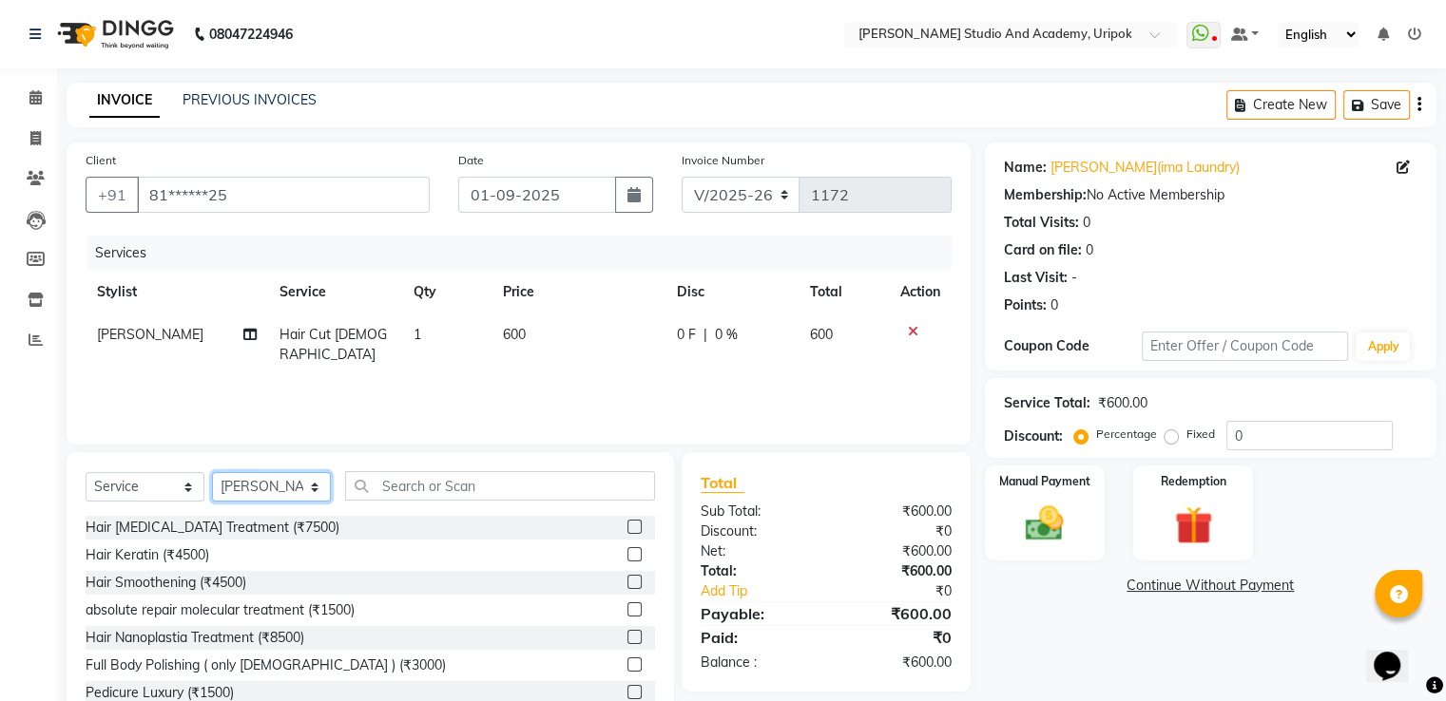
select select "29613"
click at [212, 473] on select "Select Stylist [PERSON_NAME] [PERSON_NAME] [PERSON_NAME] [PERSON_NAME] [PERSON_…" at bounding box center [271, 486] width 119 height 29
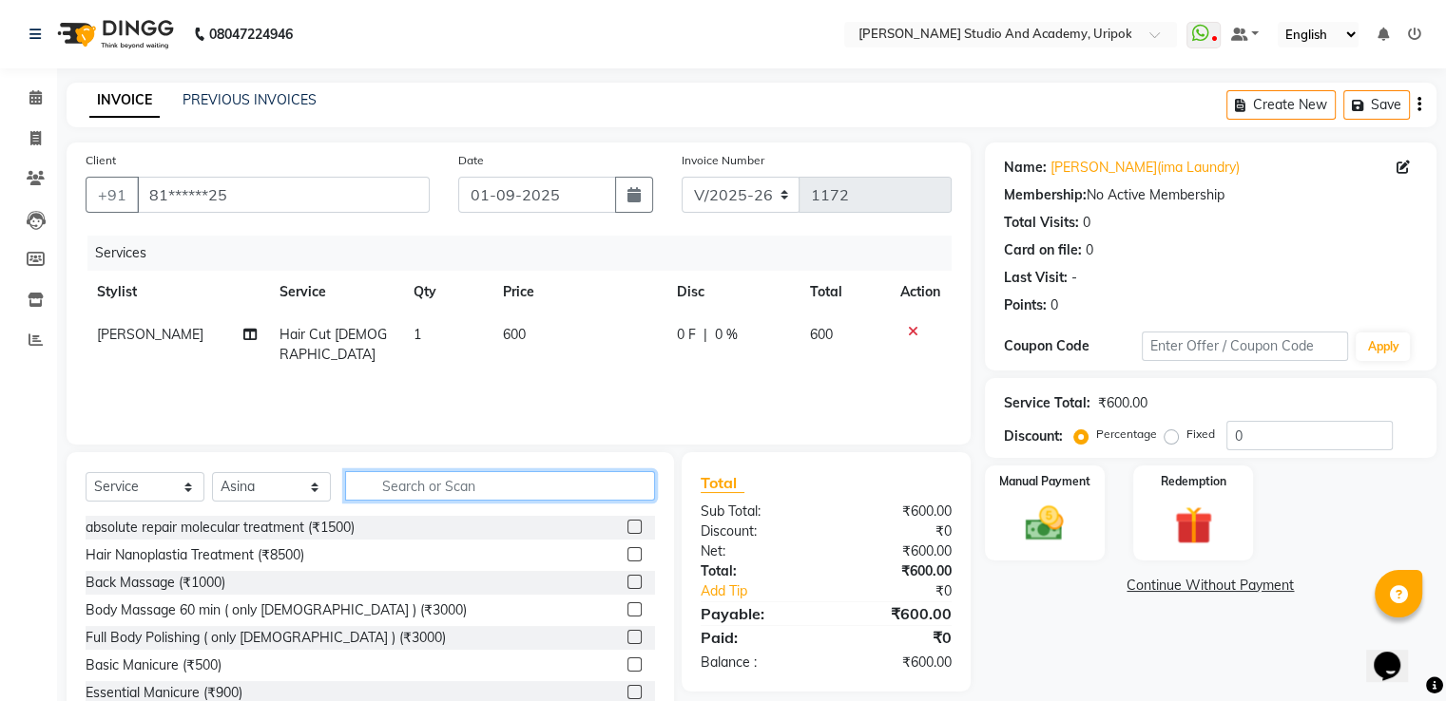
click at [414, 492] on input "text" at bounding box center [500, 485] width 310 height 29
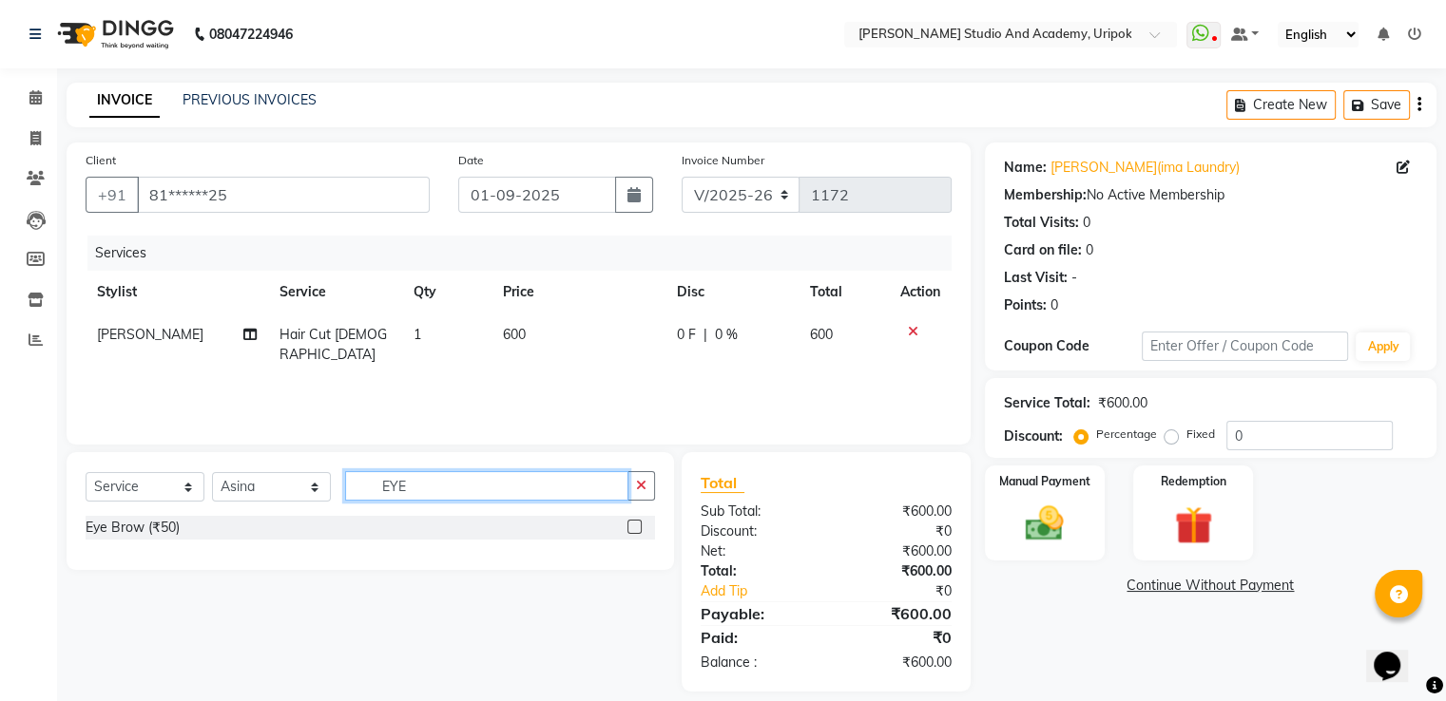
type input "EYE"
click at [631, 524] on label at bounding box center [634, 527] width 14 height 14
click at [631, 524] on input "checkbox" at bounding box center [633, 528] width 12 height 12
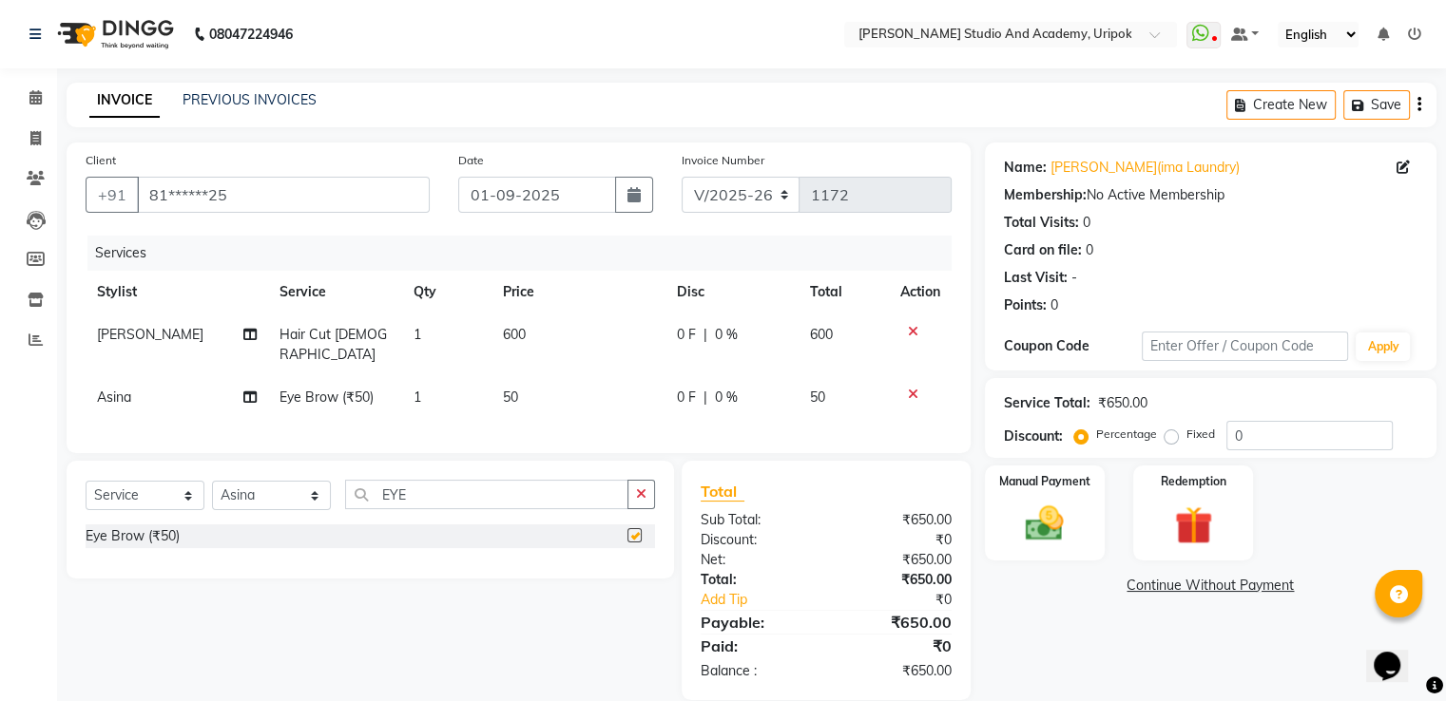
checkbox input "false"
click at [993, 512] on div "Manual Payment" at bounding box center [1044, 513] width 125 height 98
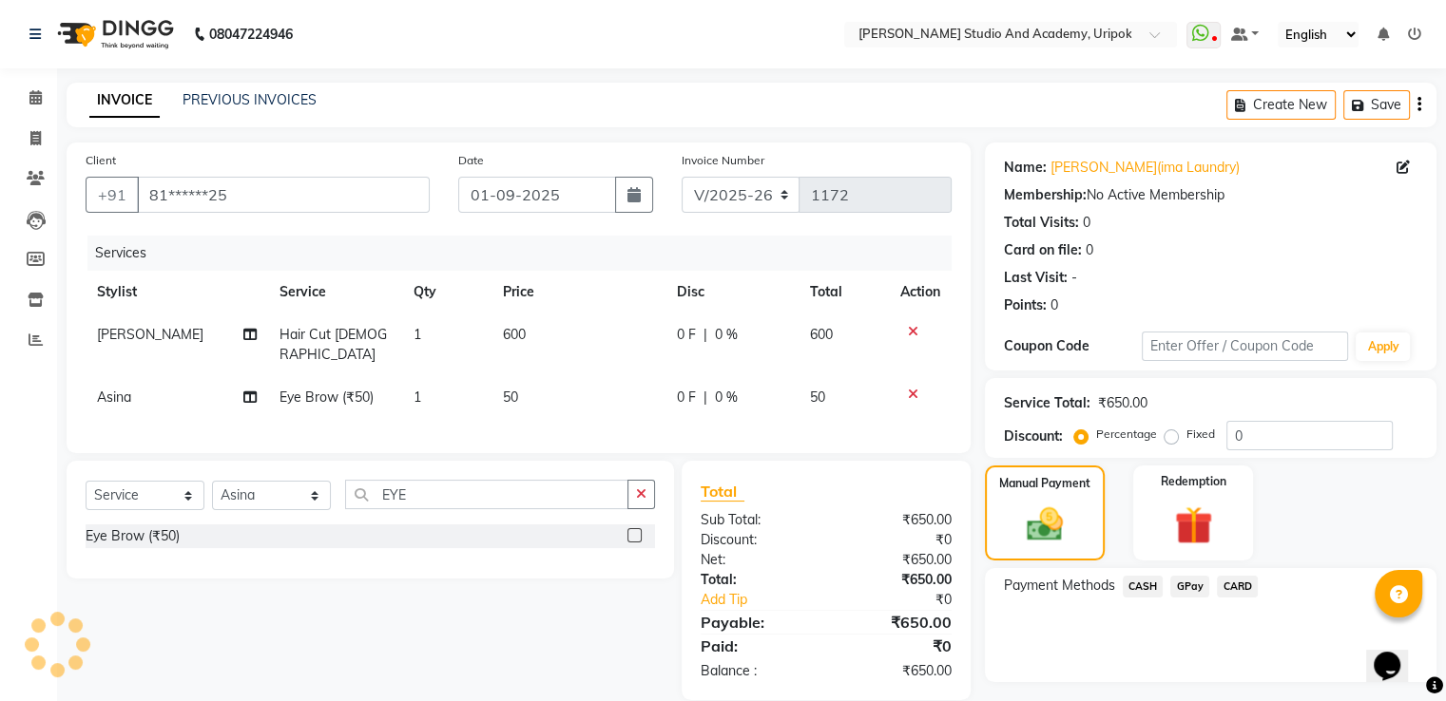
click at [1179, 586] on span "GPay" at bounding box center [1189, 587] width 39 height 22
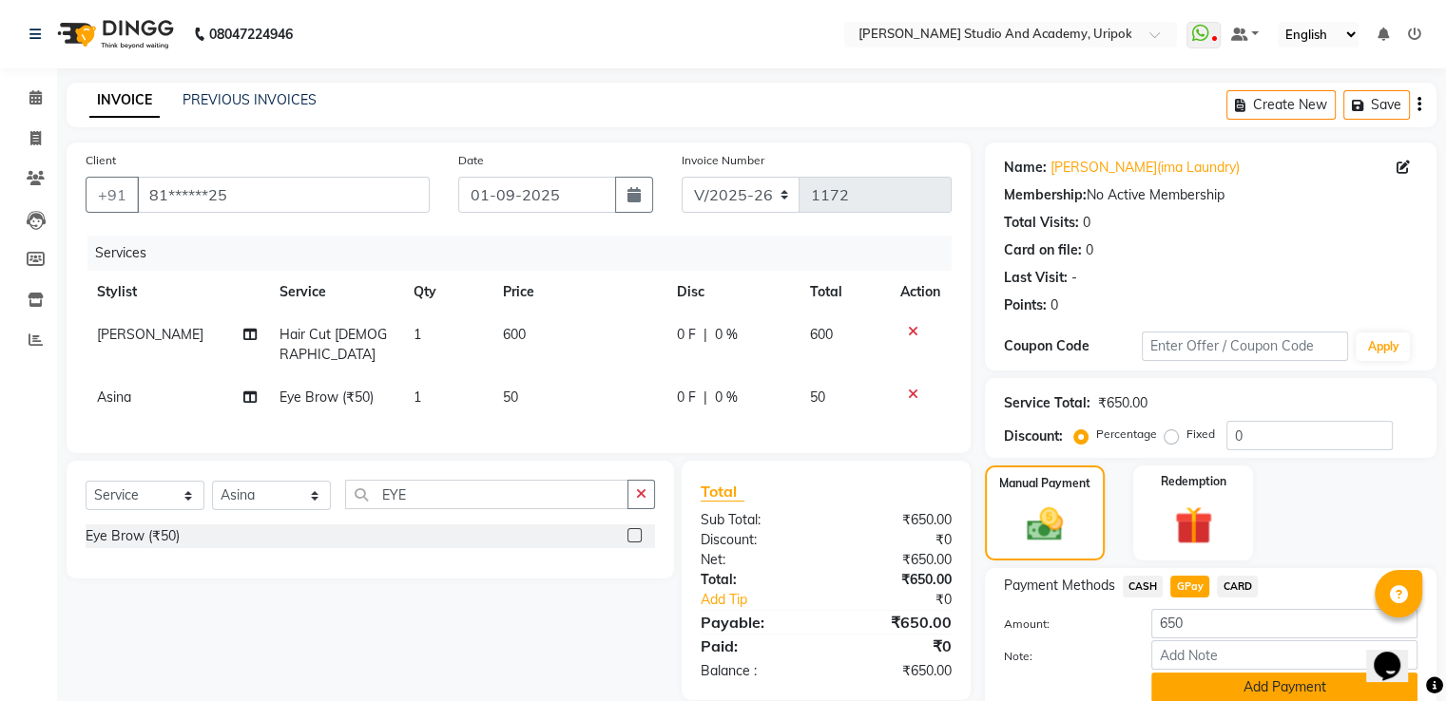
click at [1267, 687] on button "Add Payment" at bounding box center [1284, 687] width 266 height 29
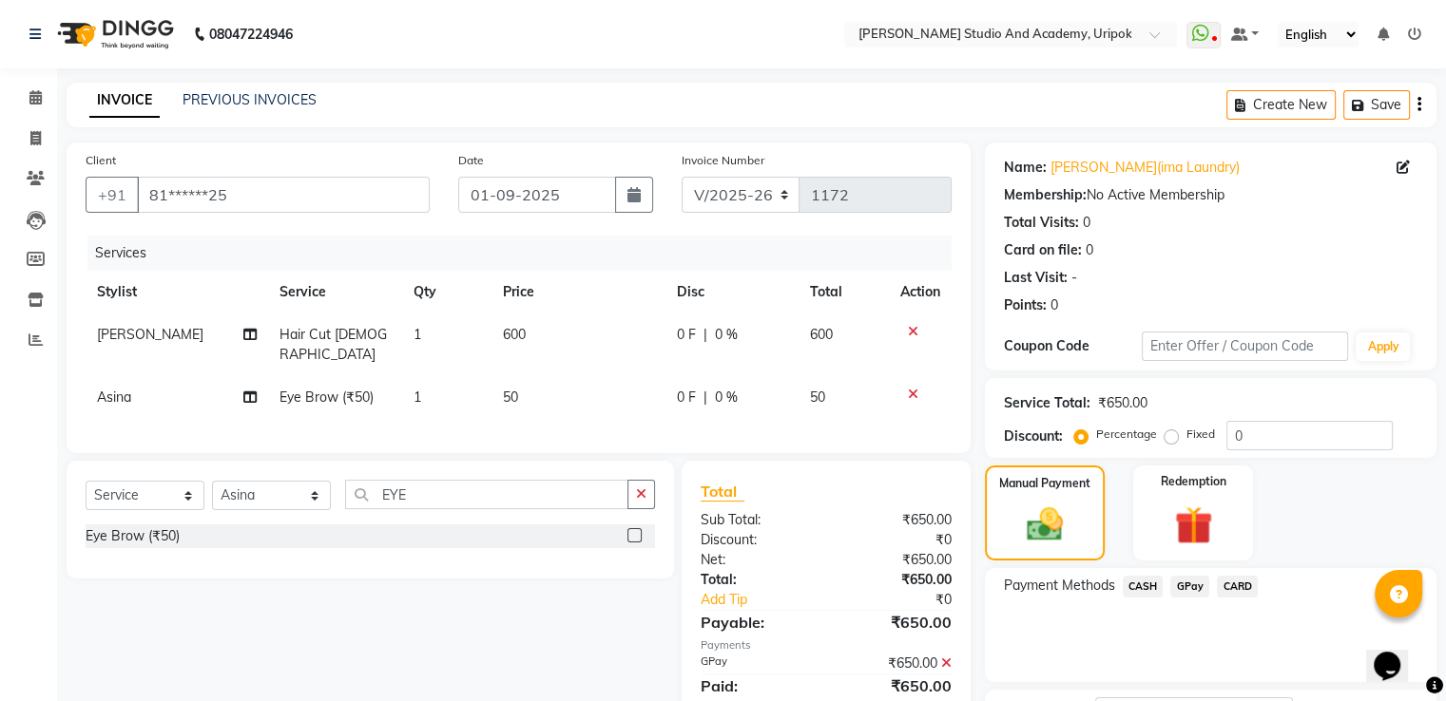
scroll to position [155, 0]
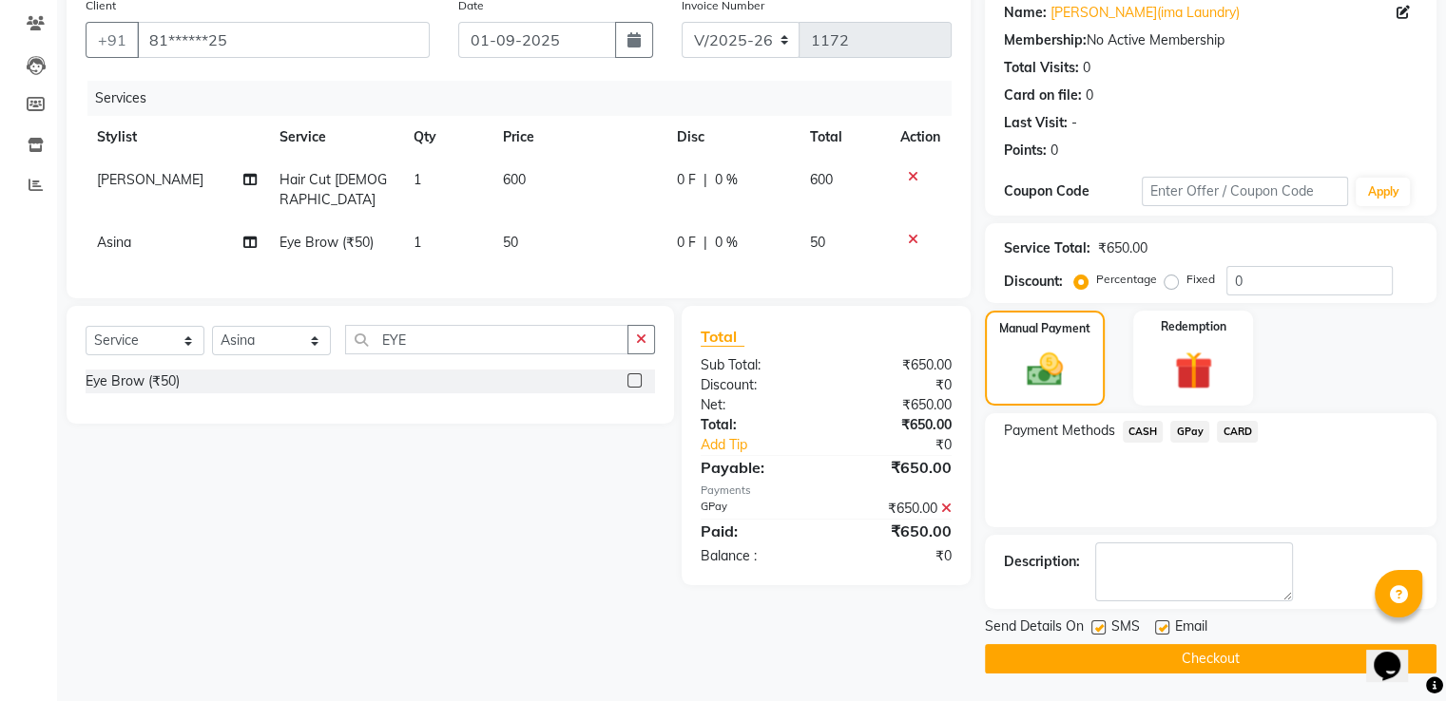
click at [1216, 652] on button "Checkout" at bounding box center [1210, 658] width 451 height 29
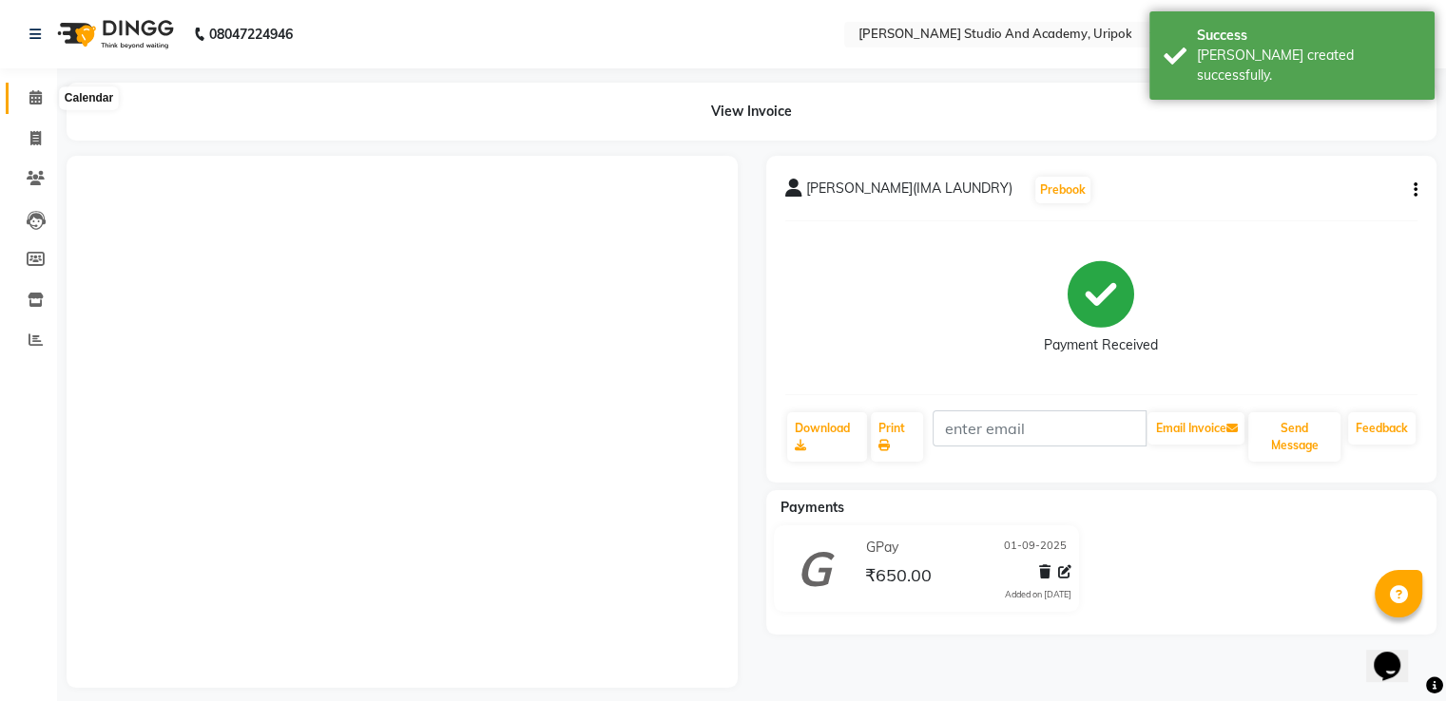
click at [45, 90] on span at bounding box center [35, 98] width 33 height 22
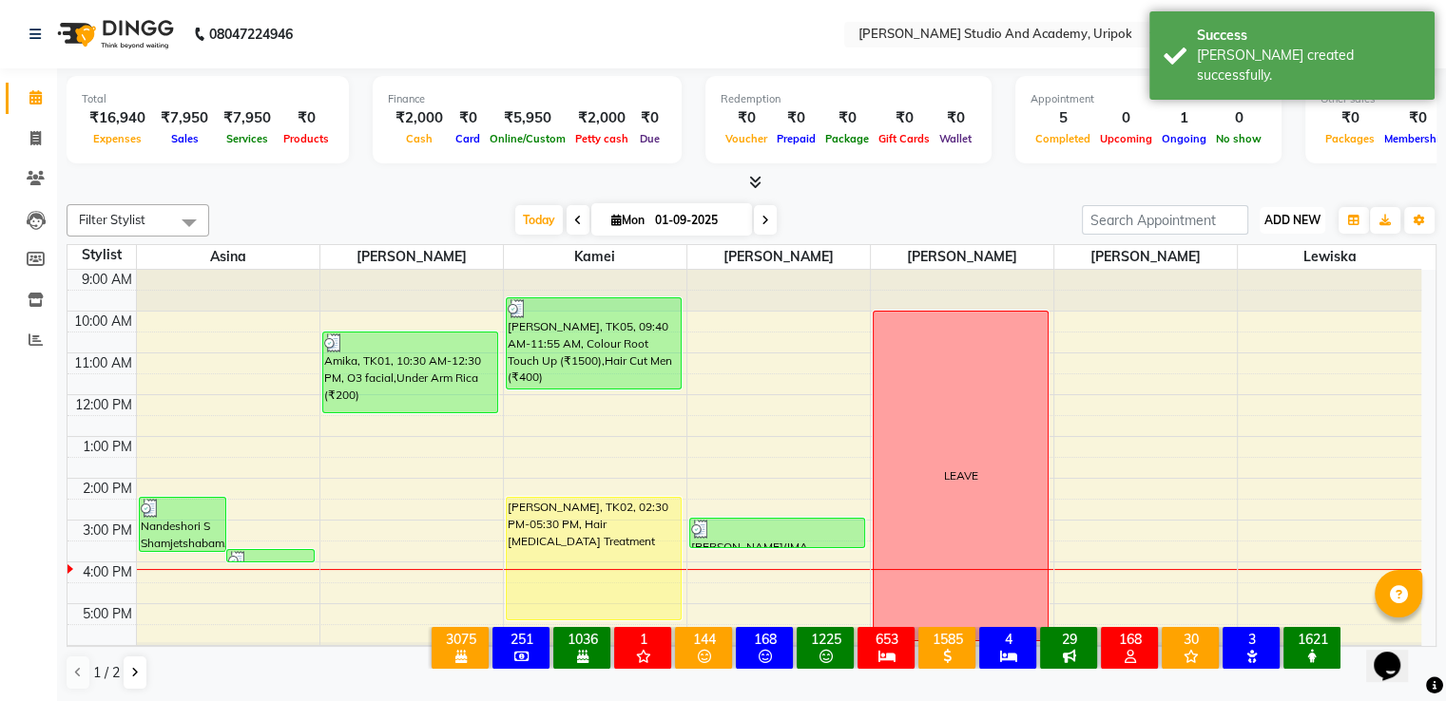
click at [1268, 225] on span "ADD NEW" at bounding box center [1292, 220] width 56 height 14
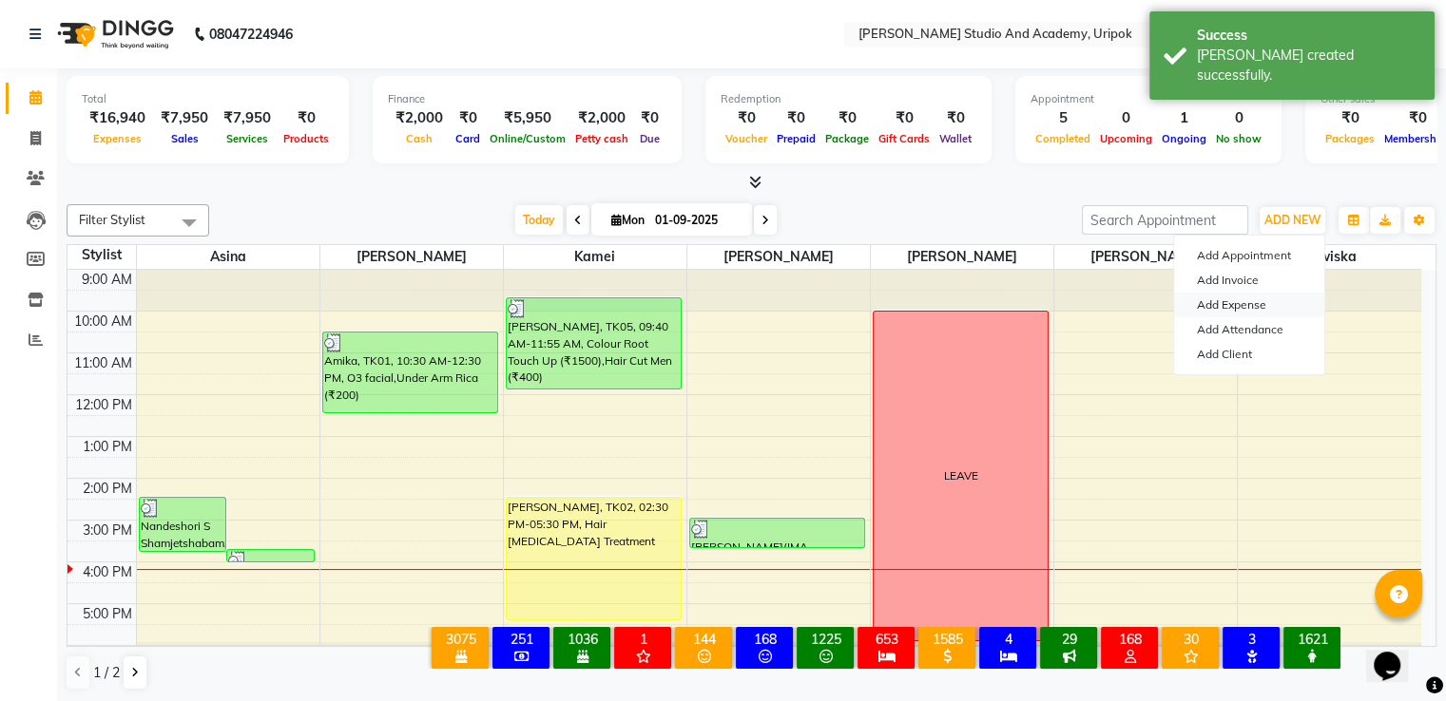
click at [1227, 307] on link "Add Expense" at bounding box center [1249, 305] width 150 height 25
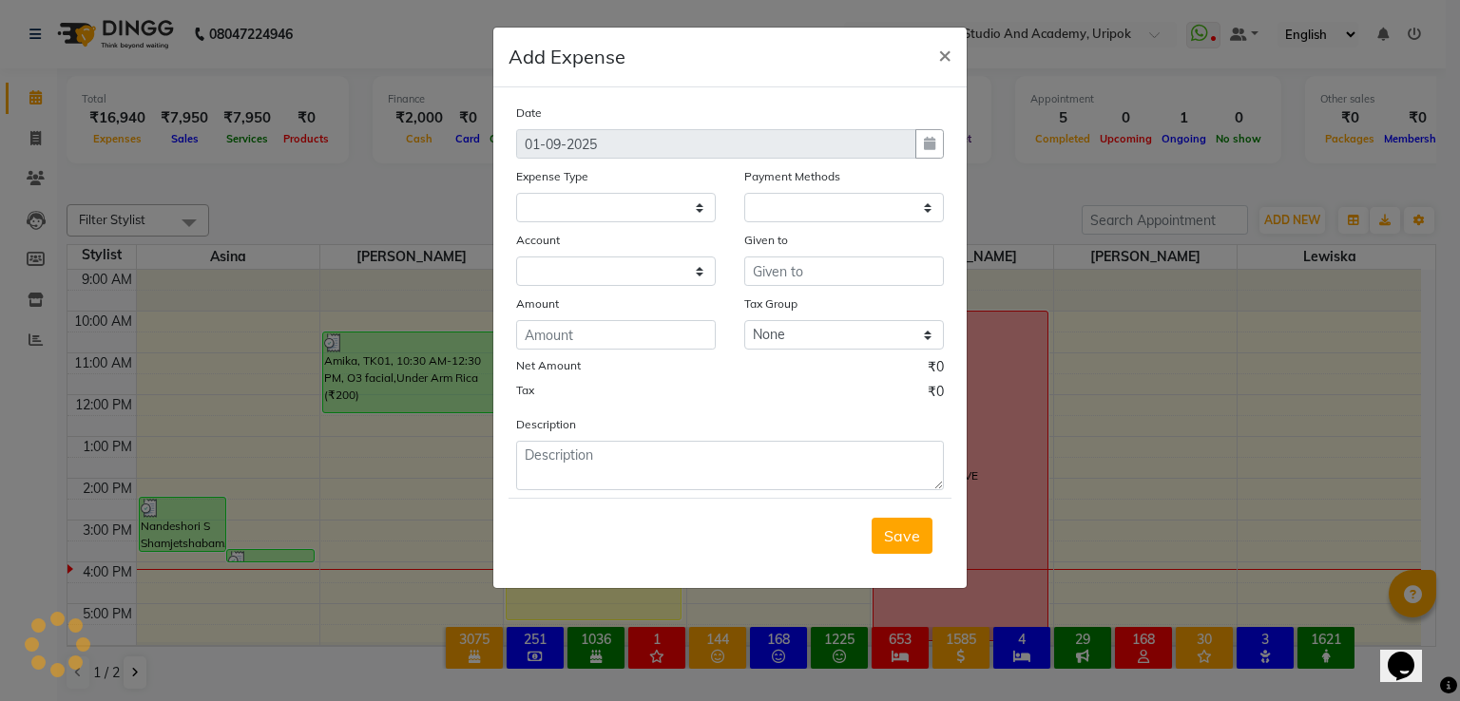
select select
select select "1"
select select "3739"
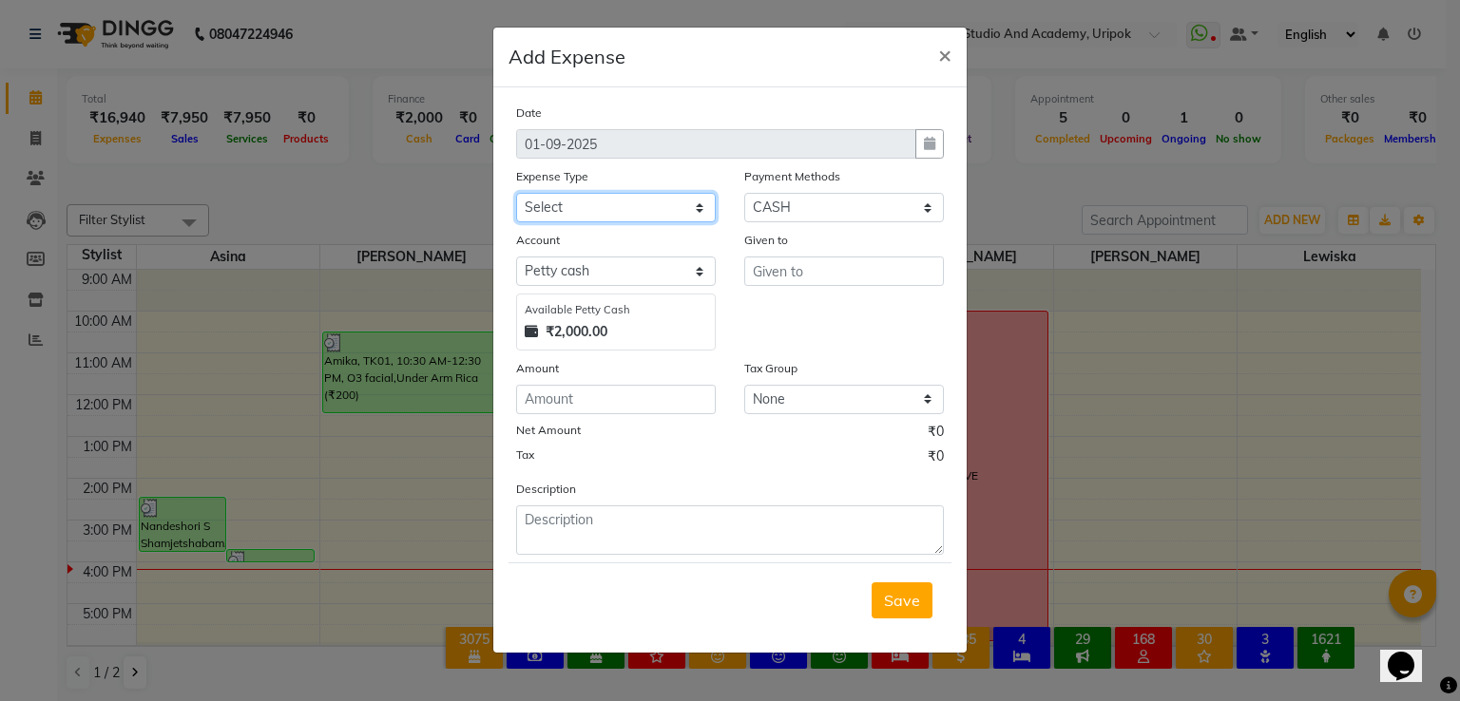
click at [578, 210] on select "Select Advance Salary Bank charges Car maintenance Cash transfer to bank Cash t…" at bounding box center [616, 207] width 200 height 29
select select "8021"
click at [516, 195] on select "Select Advance Salary Bank charges Car maintenance Cash transfer to bank Cash t…" at bounding box center [616, 207] width 200 height 29
click at [811, 272] on input "text" at bounding box center [844, 271] width 200 height 29
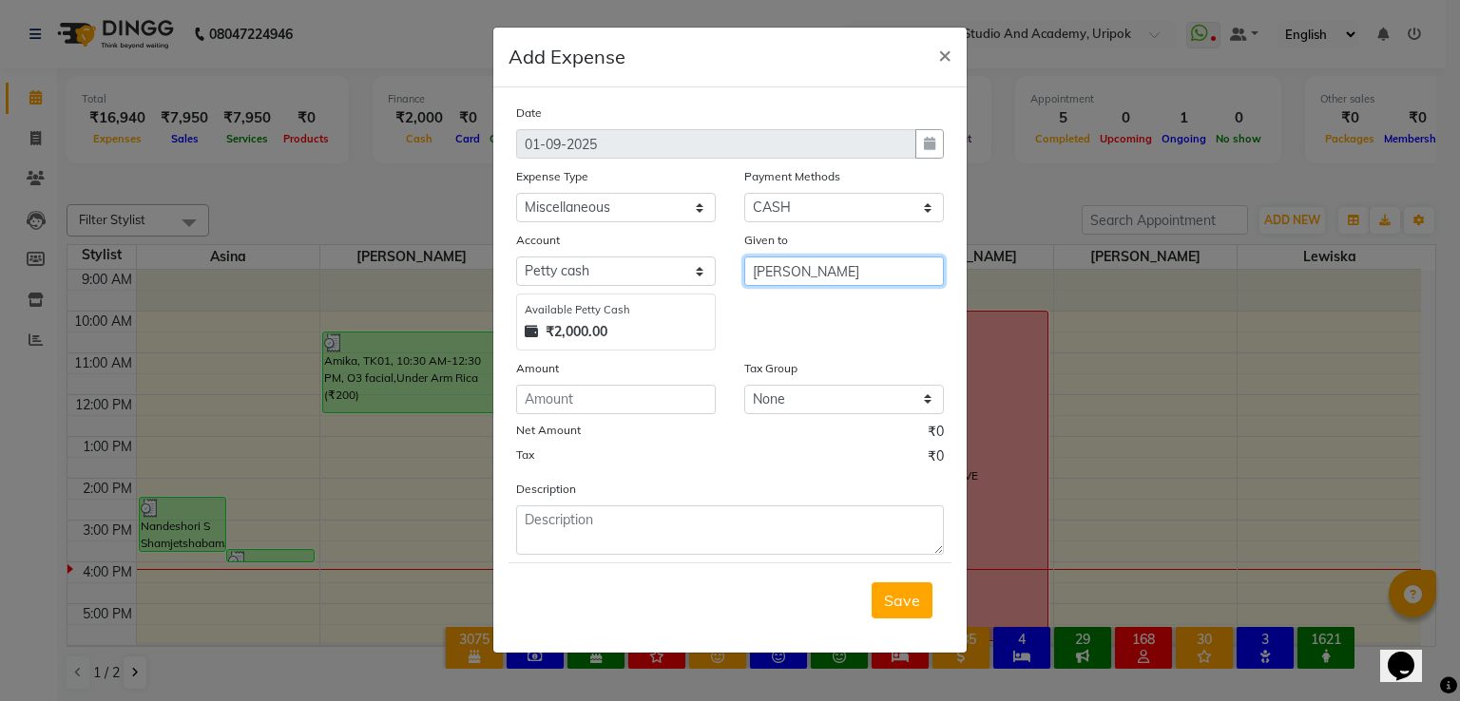
type input "[PERSON_NAME]"
click at [616, 411] on input "number" at bounding box center [616, 399] width 200 height 29
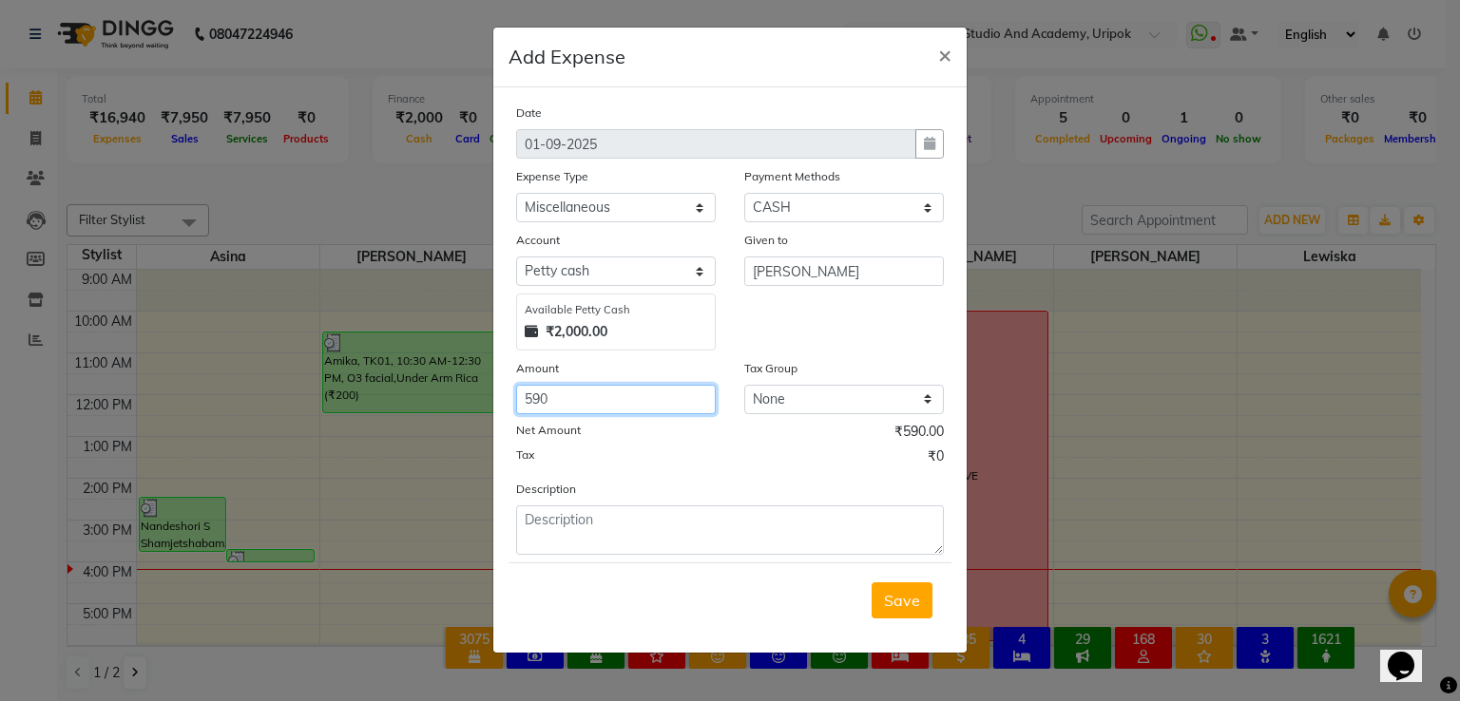
type input "590"
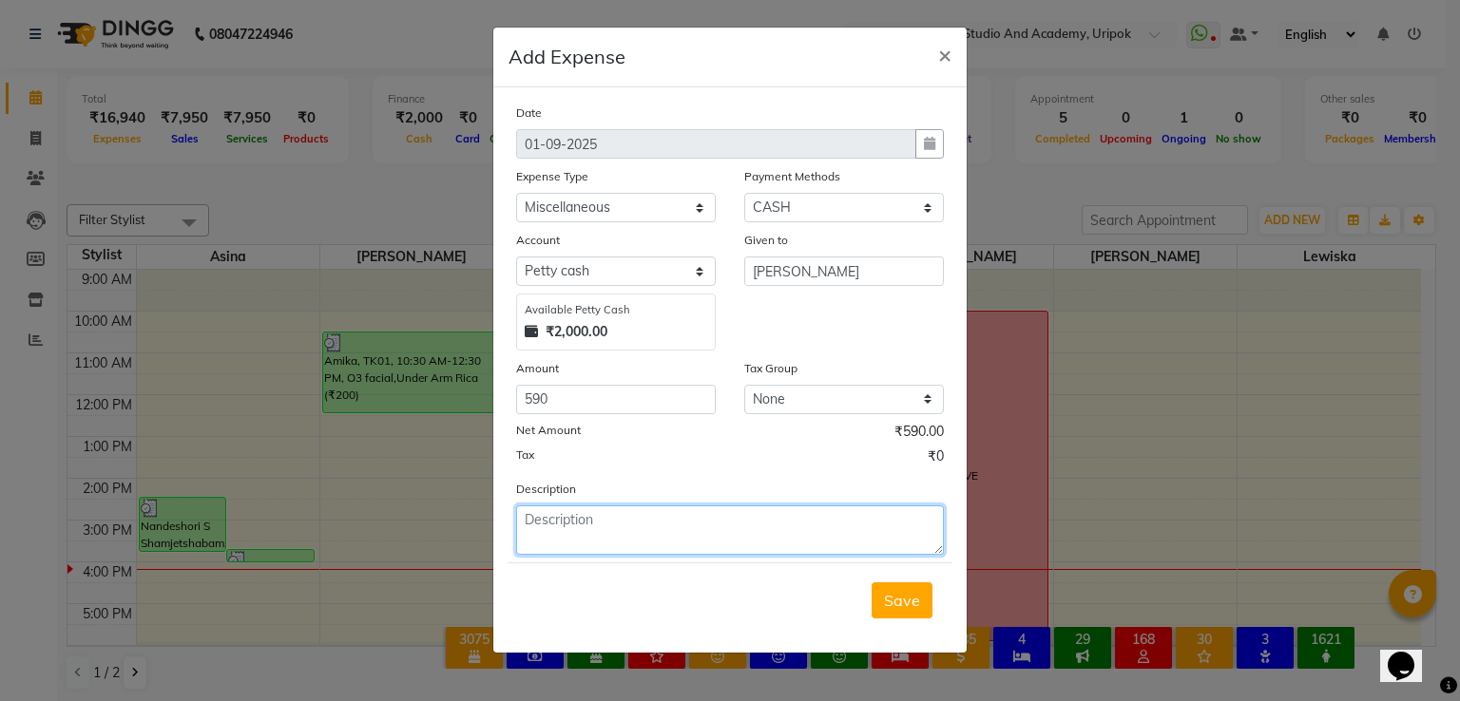
click at [608, 535] on textarea at bounding box center [730, 530] width 428 height 49
type textarea "EVERYDAY POWDER HNDWASH"
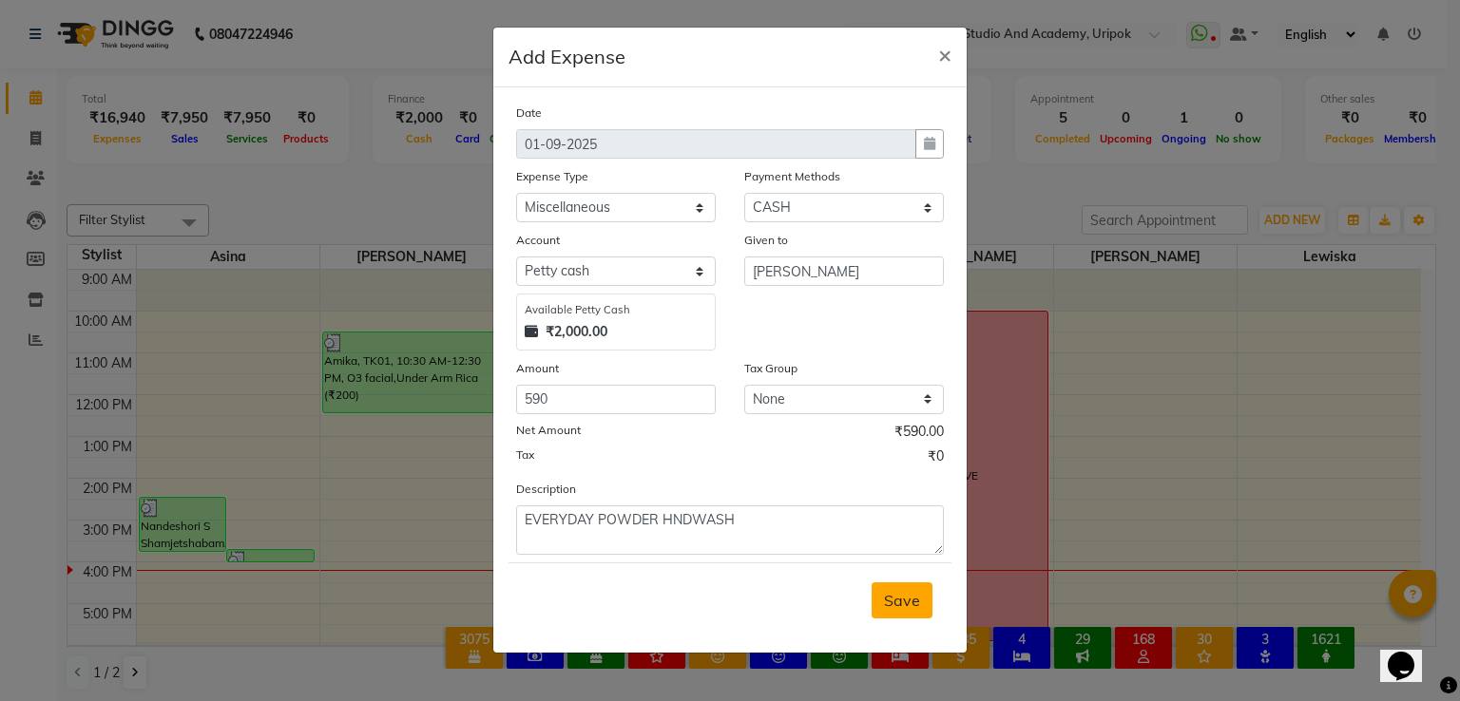
click at [923, 607] on button "Save" at bounding box center [902, 601] width 61 height 36
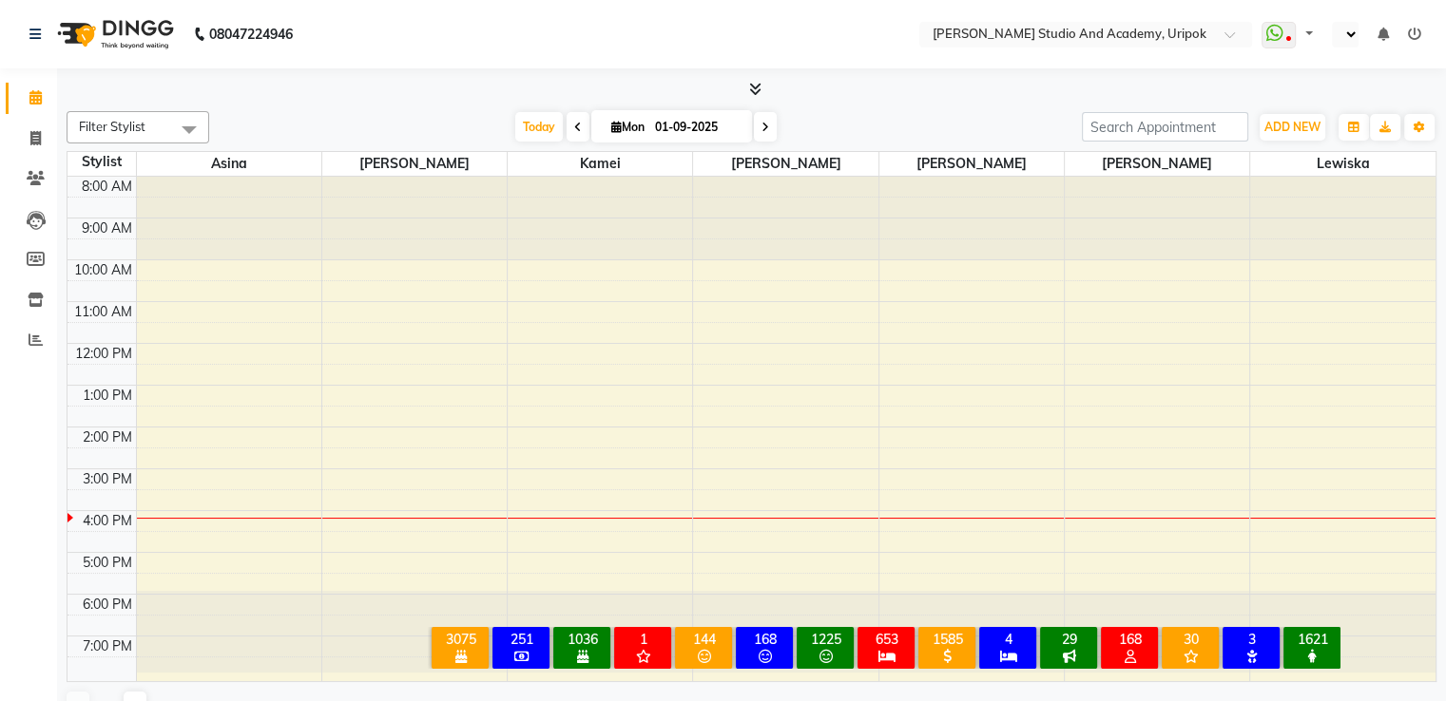
select select "en"
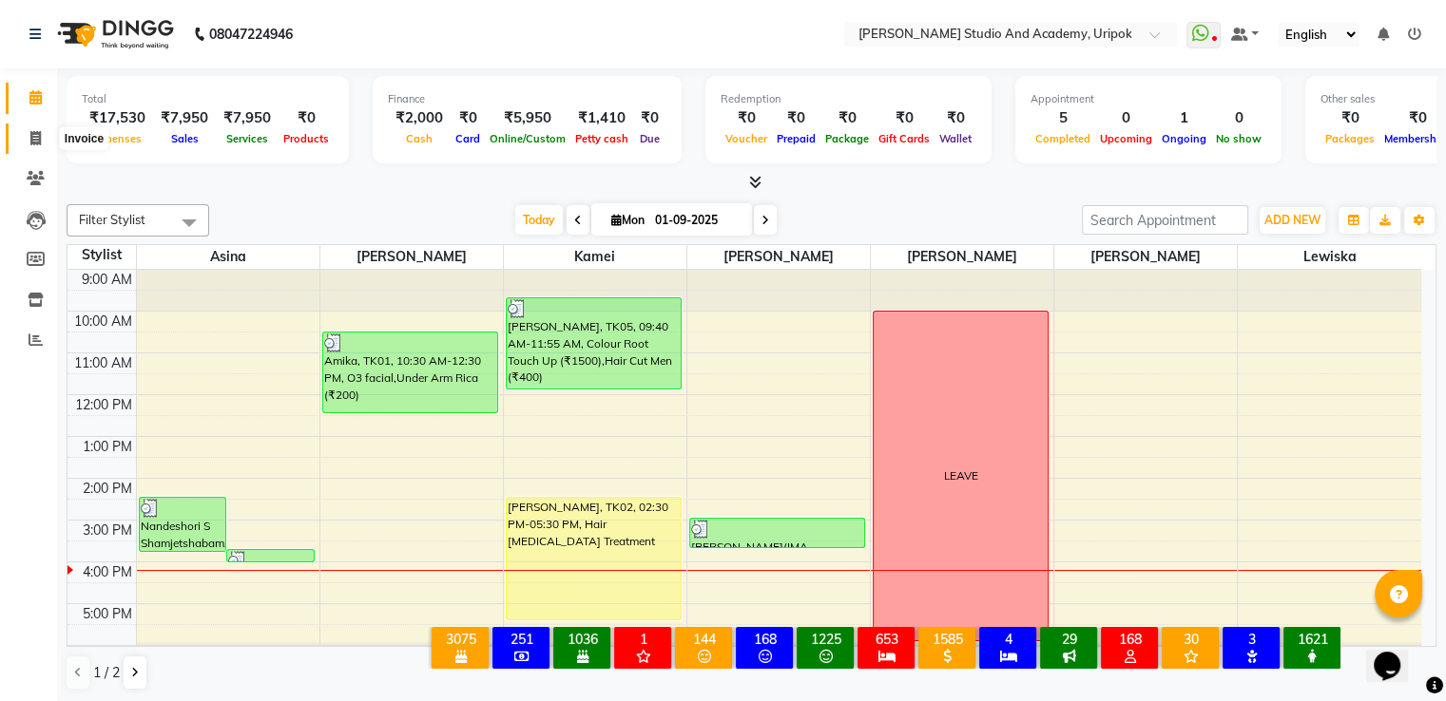
click at [28, 140] on span at bounding box center [35, 139] width 33 height 22
select select "service"
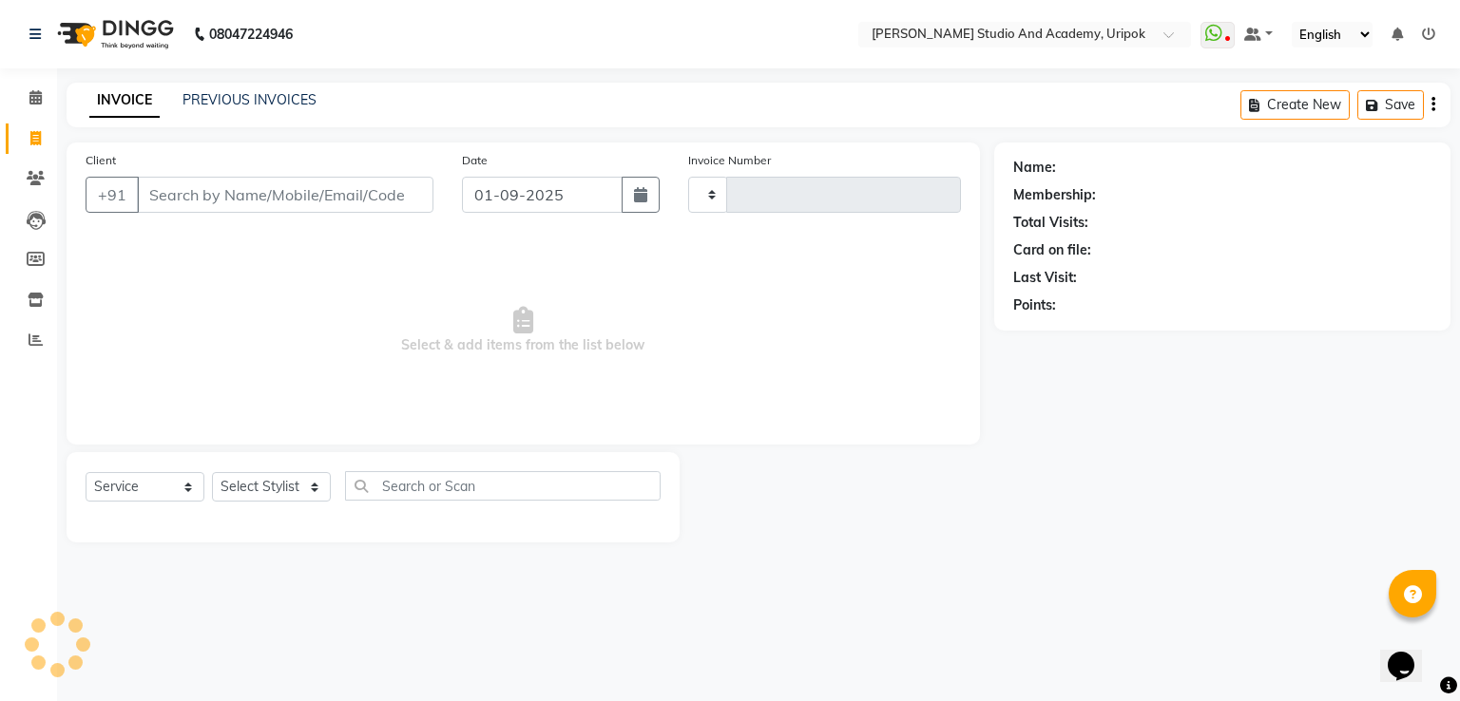
type input "1173"
select select "4880"
click at [326, 498] on select "Select Stylist" at bounding box center [271, 486] width 119 height 29
select select "90384"
click at [212, 473] on select "Select Stylist [PERSON_NAME] [PERSON_NAME] [PERSON_NAME] [PERSON_NAME] [PERSON_…" at bounding box center [271, 486] width 119 height 29
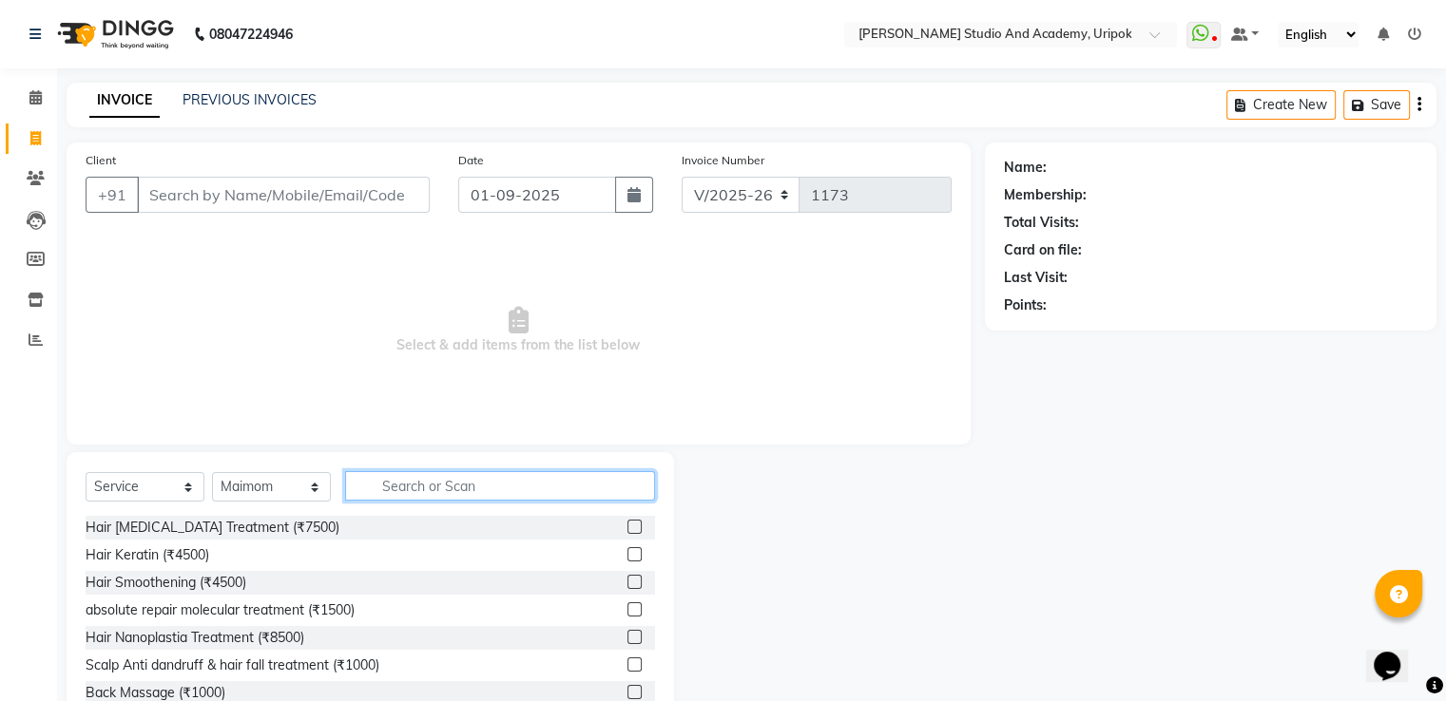
click at [402, 485] on input "text" at bounding box center [500, 485] width 310 height 29
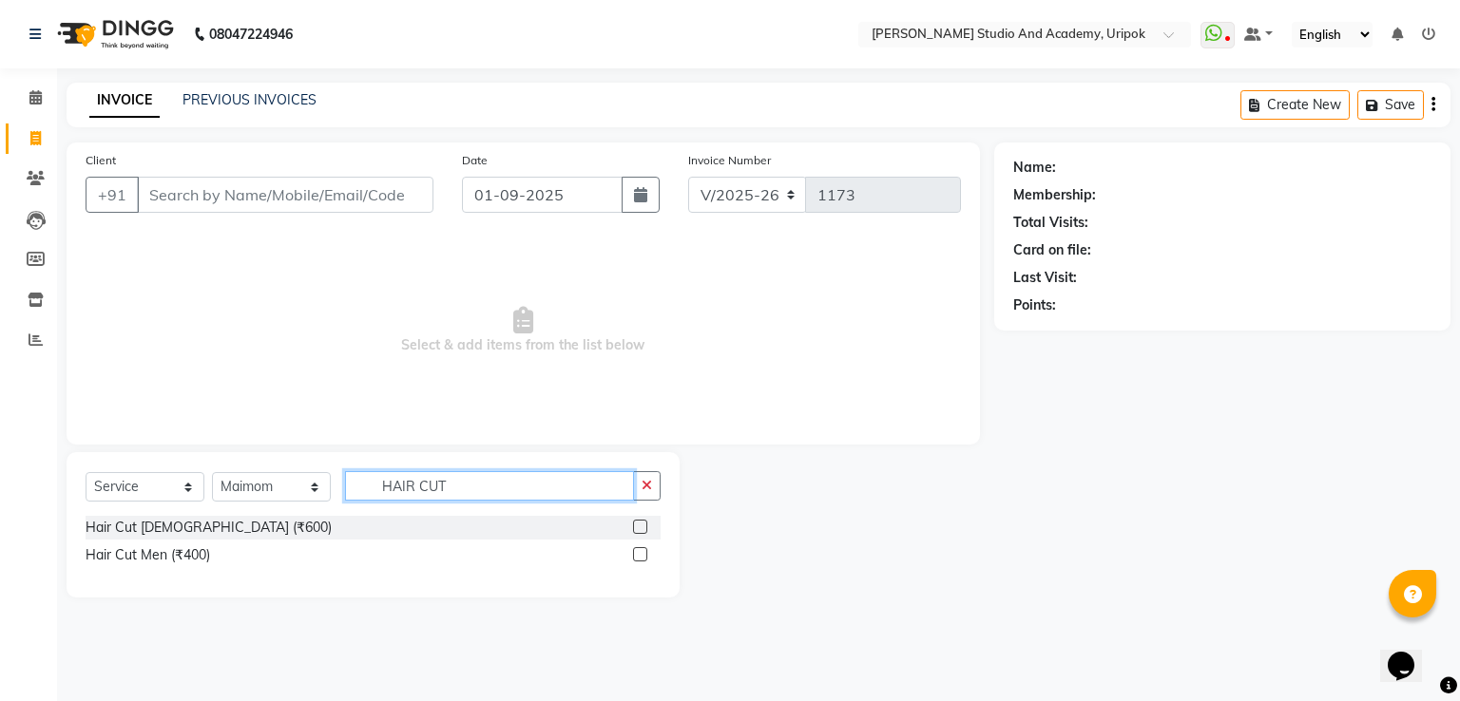
type input "HAIR CUT"
click at [639, 526] on label at bounding box center [640, 527] width 14 height 14
click at [639, 526] on input "checkbox" at bounding box center [639, 528] width 12 height 12
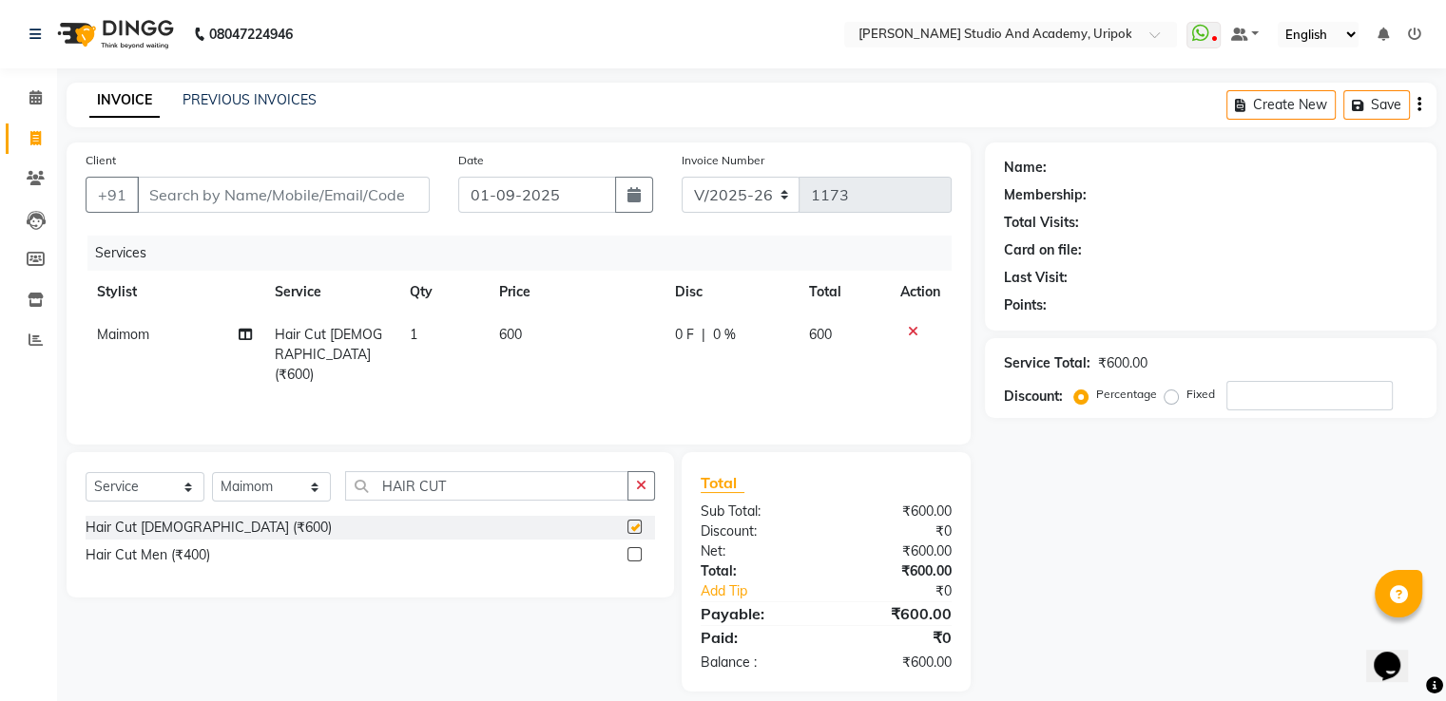
checkbox input "false"
click at [312, 191] on input "Client" at bounding box center [283, 195] width 293 height 36
type input "8"
type input "0"
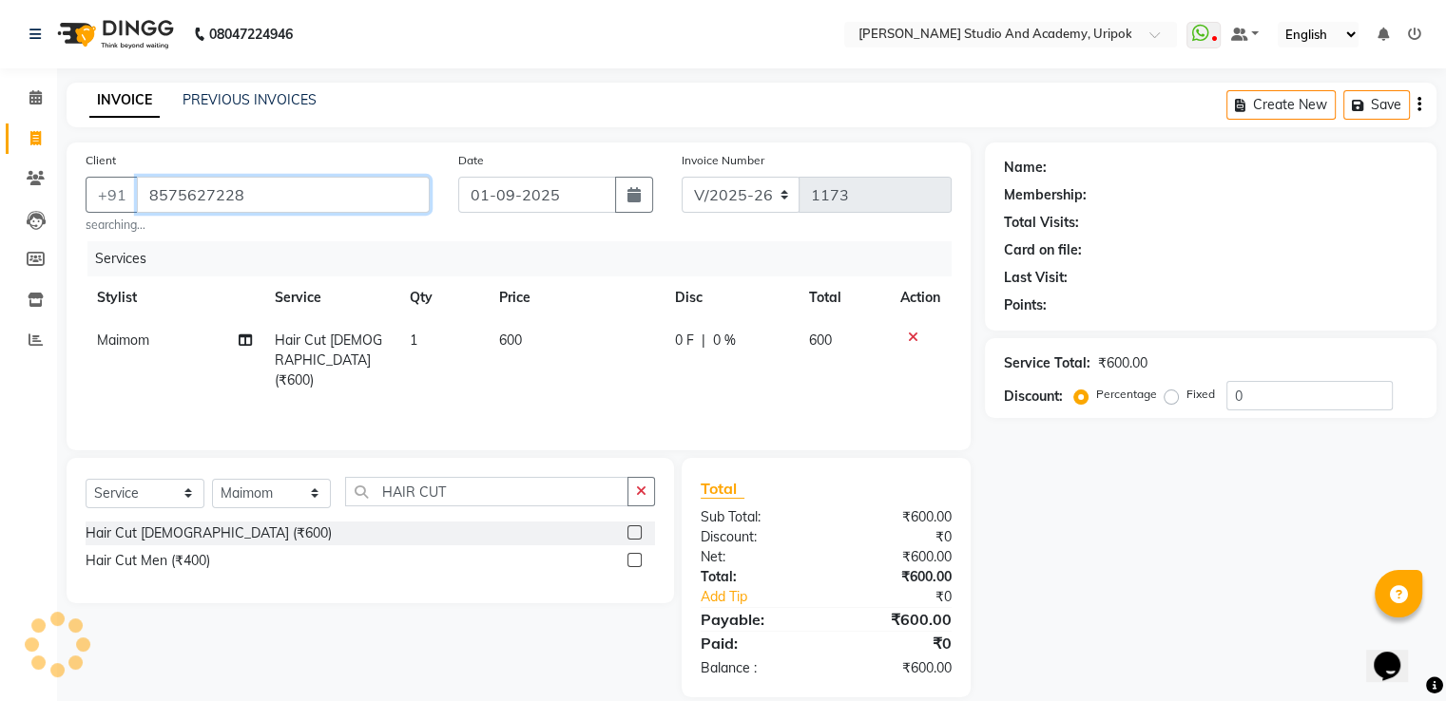
type input "8575627228"
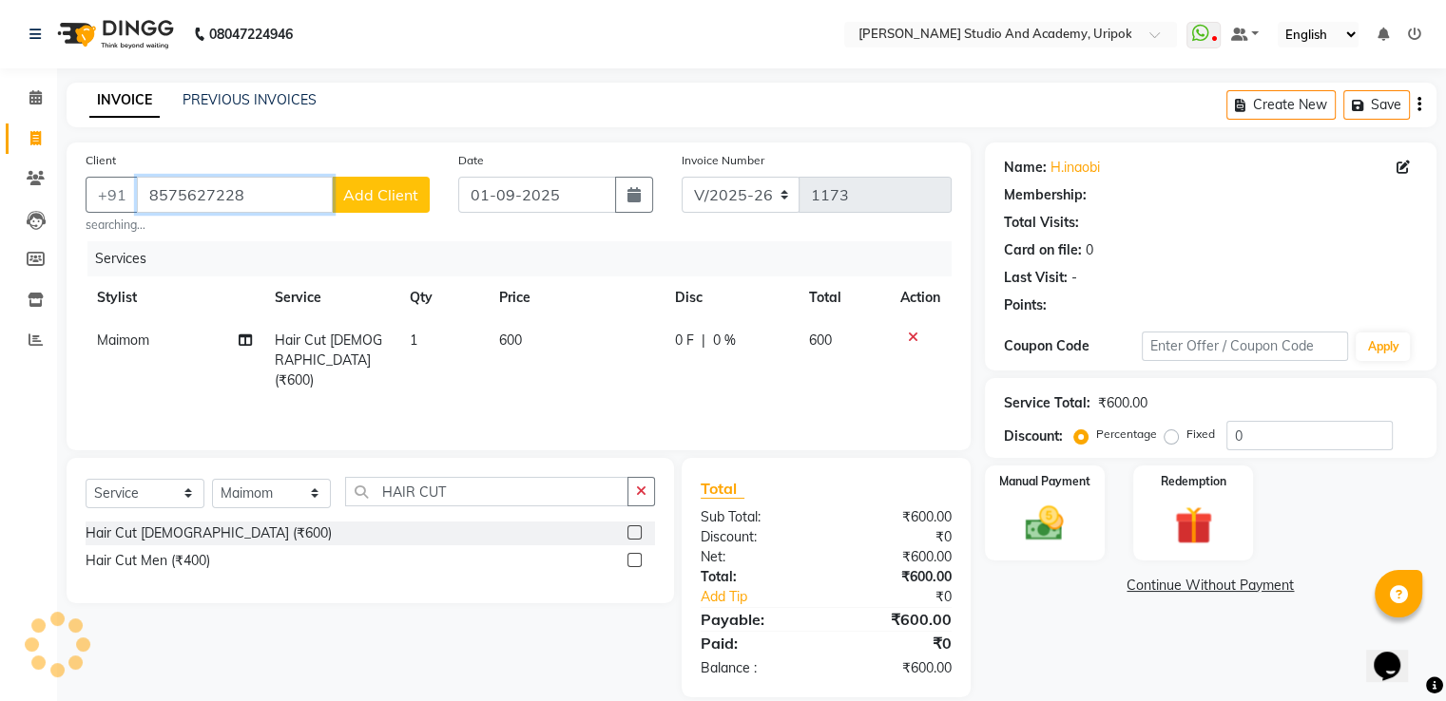
click at [333, 190] on input "8575627228" at bounding box center [235, 195] width 196 height 36
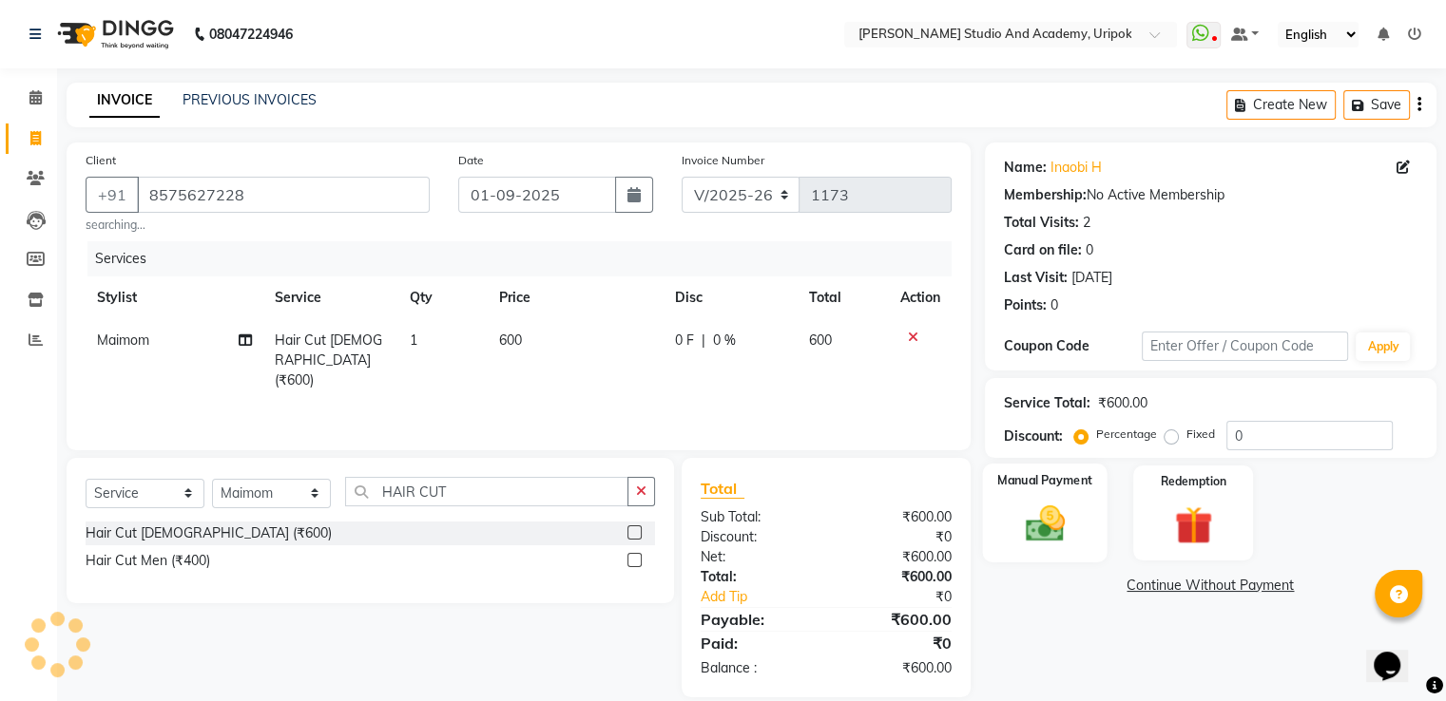
click at [1027, 551] on div "Manual Payment" at bounding box center [1044, 513] width 125 height 98
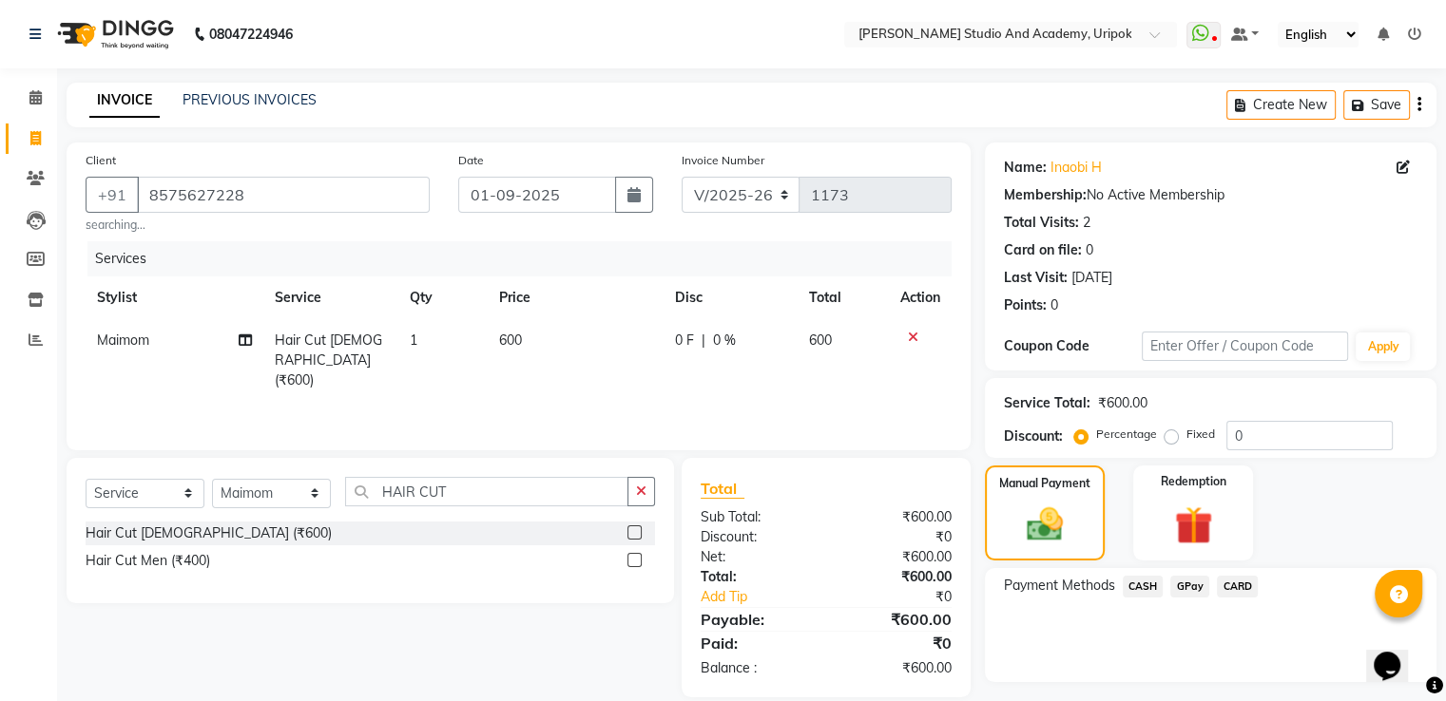
click at [1152, 577] on span "CASH" at bounding box center [1143, 587] width 41 height 22
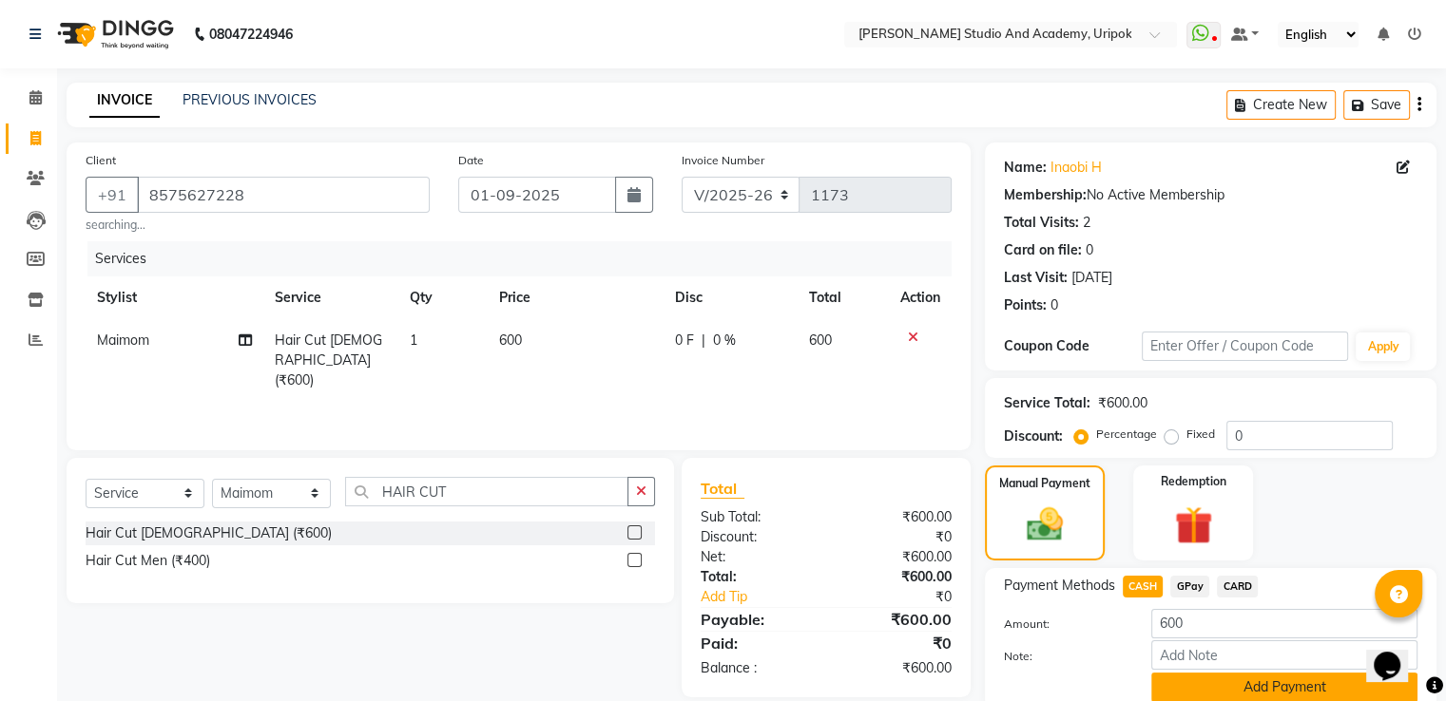
click at [1228, 682] on button "Add Payment" at bounding box center [1284, 687] width 266 height 29
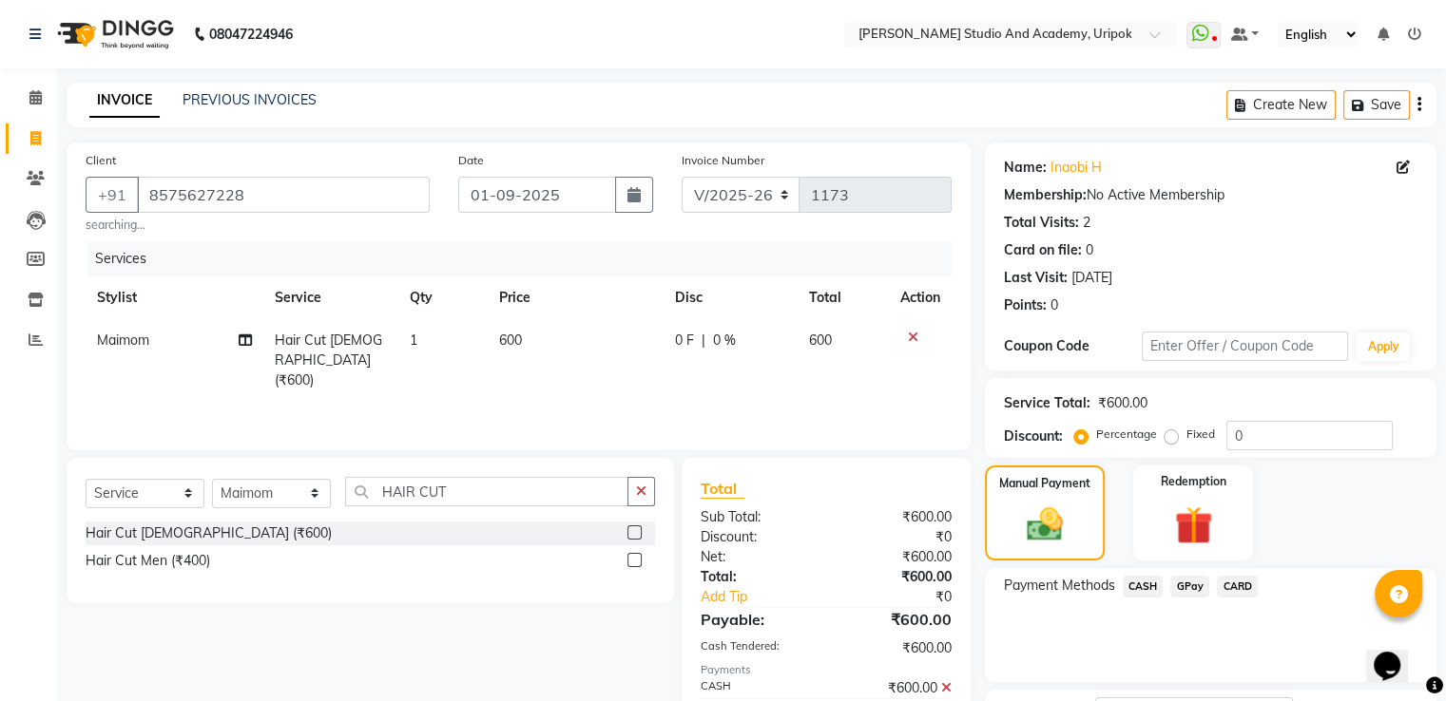
scroll to position [155, 0]
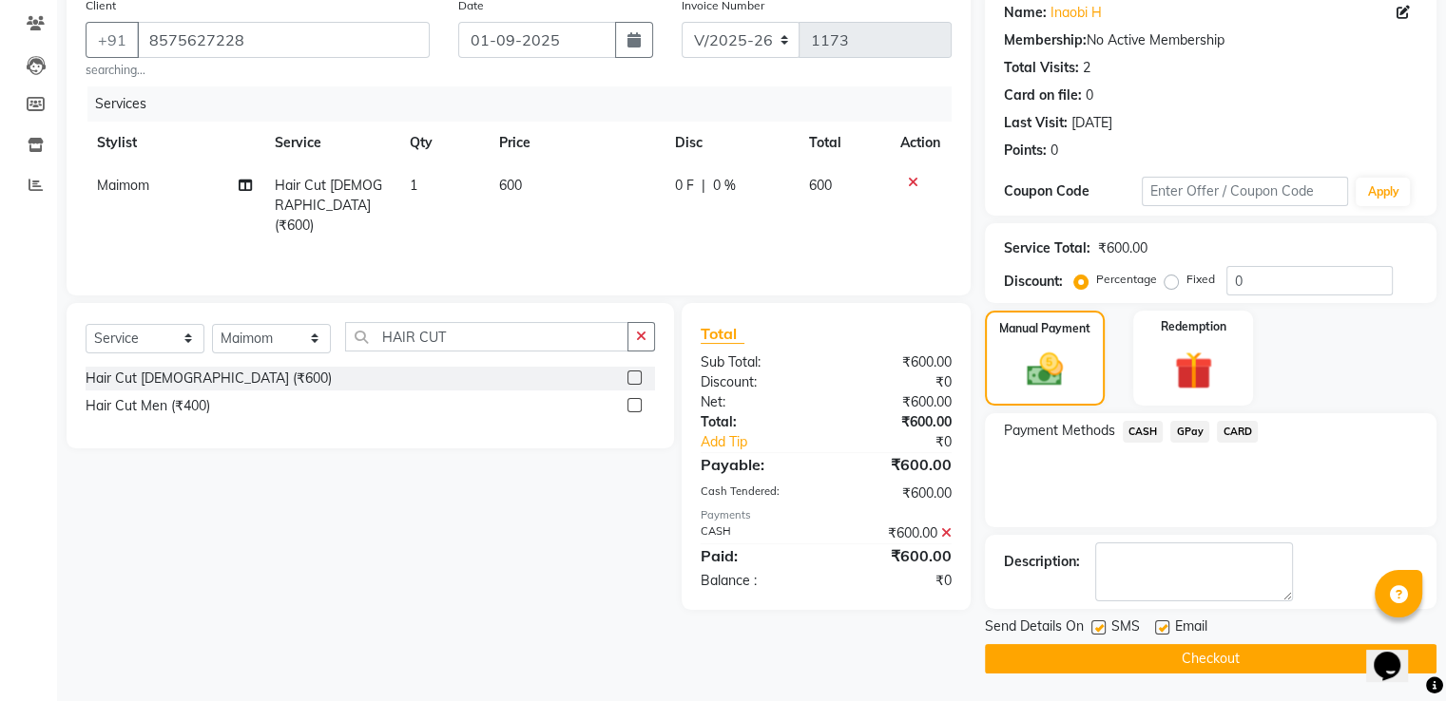
click at [1225, 663] on button "Checkout" at bounding box center [1210, 658] width 451 height 29
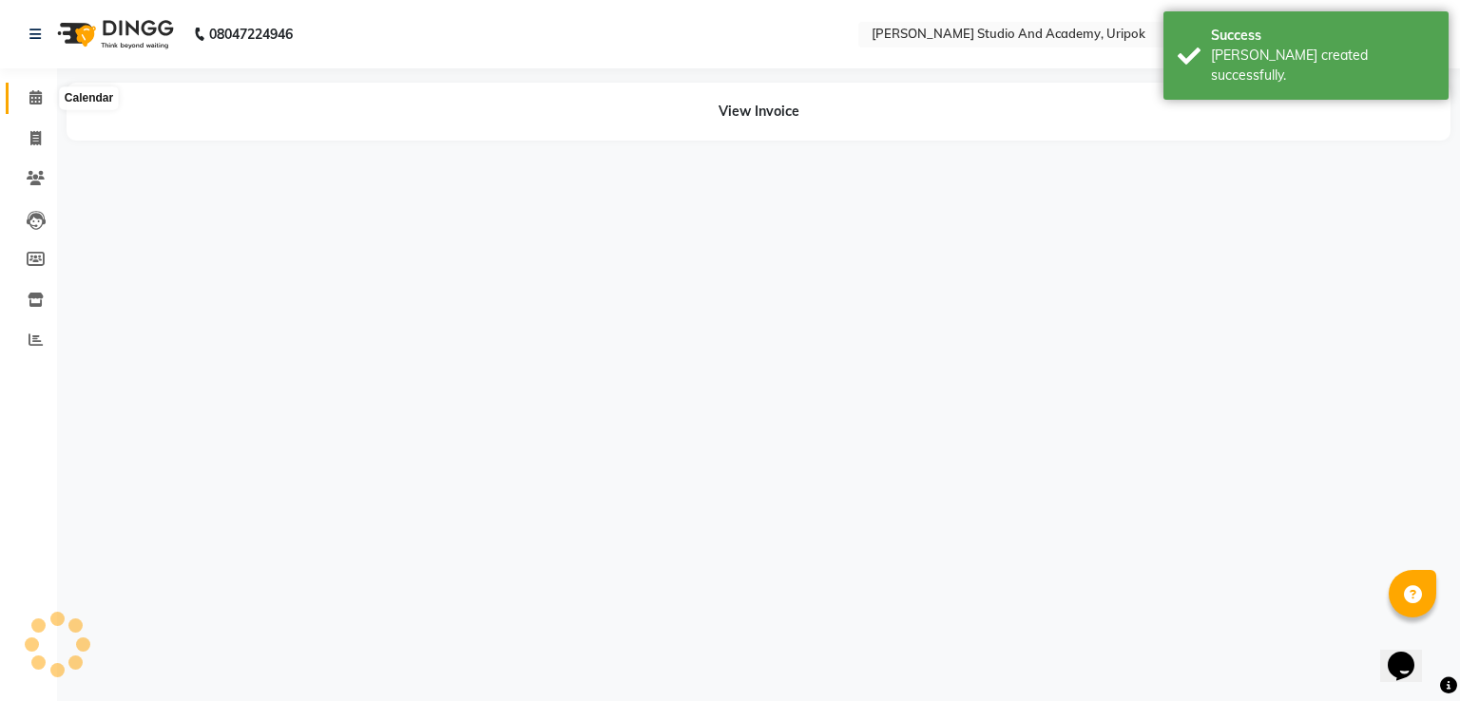
click at [40, 100] on icon at bounding box center [35, 97] width 12 height 14
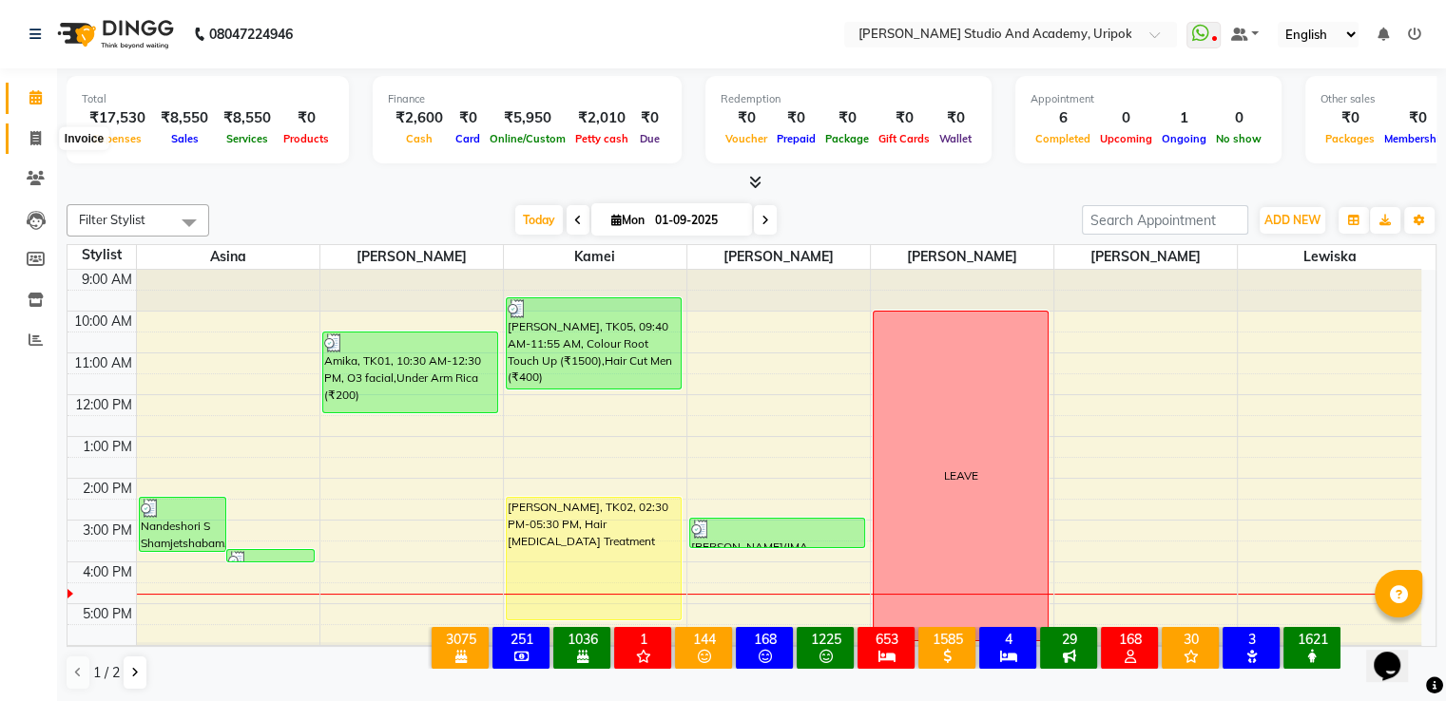
click at [30, 145] on icon at bounding box center [35, 138] width 10 height 14
select select "service"
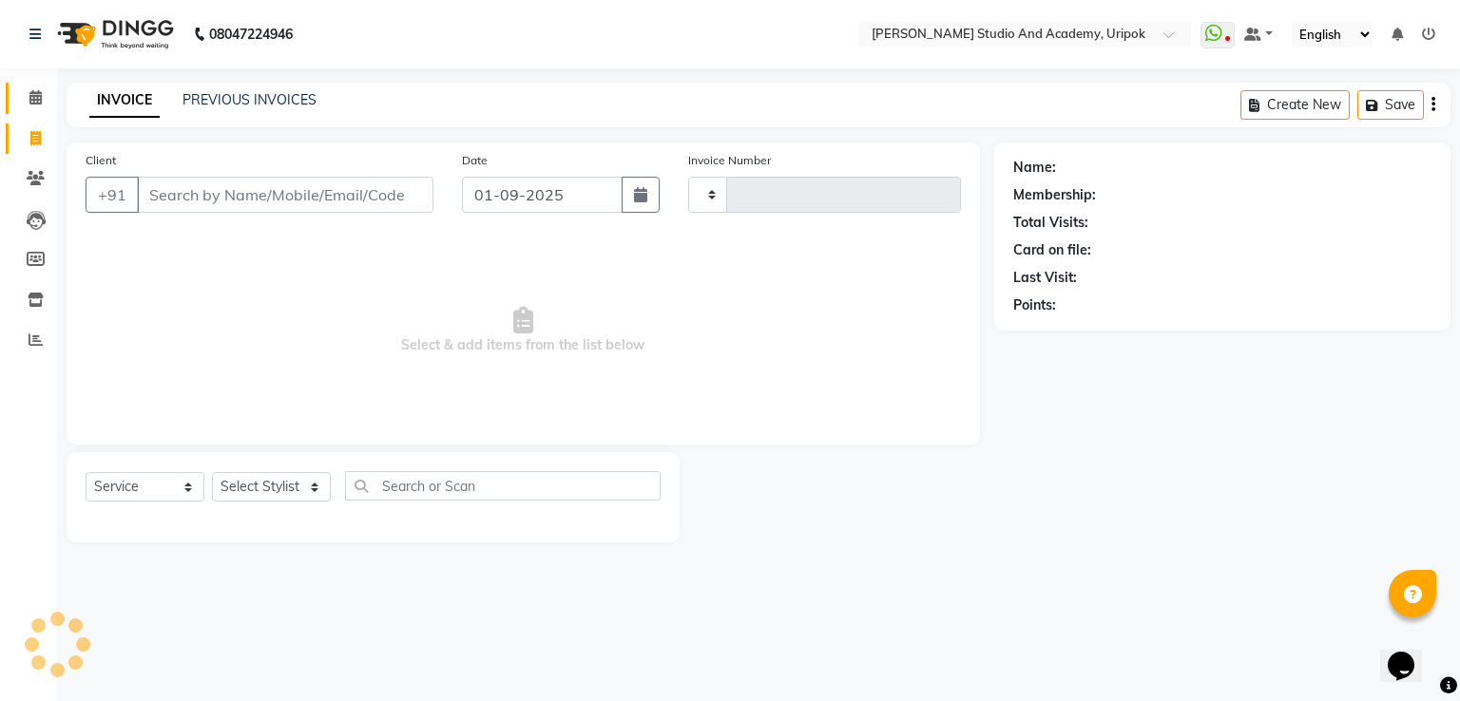
type input "1174"
select select "4880"
click at [175, 190] on input "Client" at bounding box center [285, 195] width 297 height 36
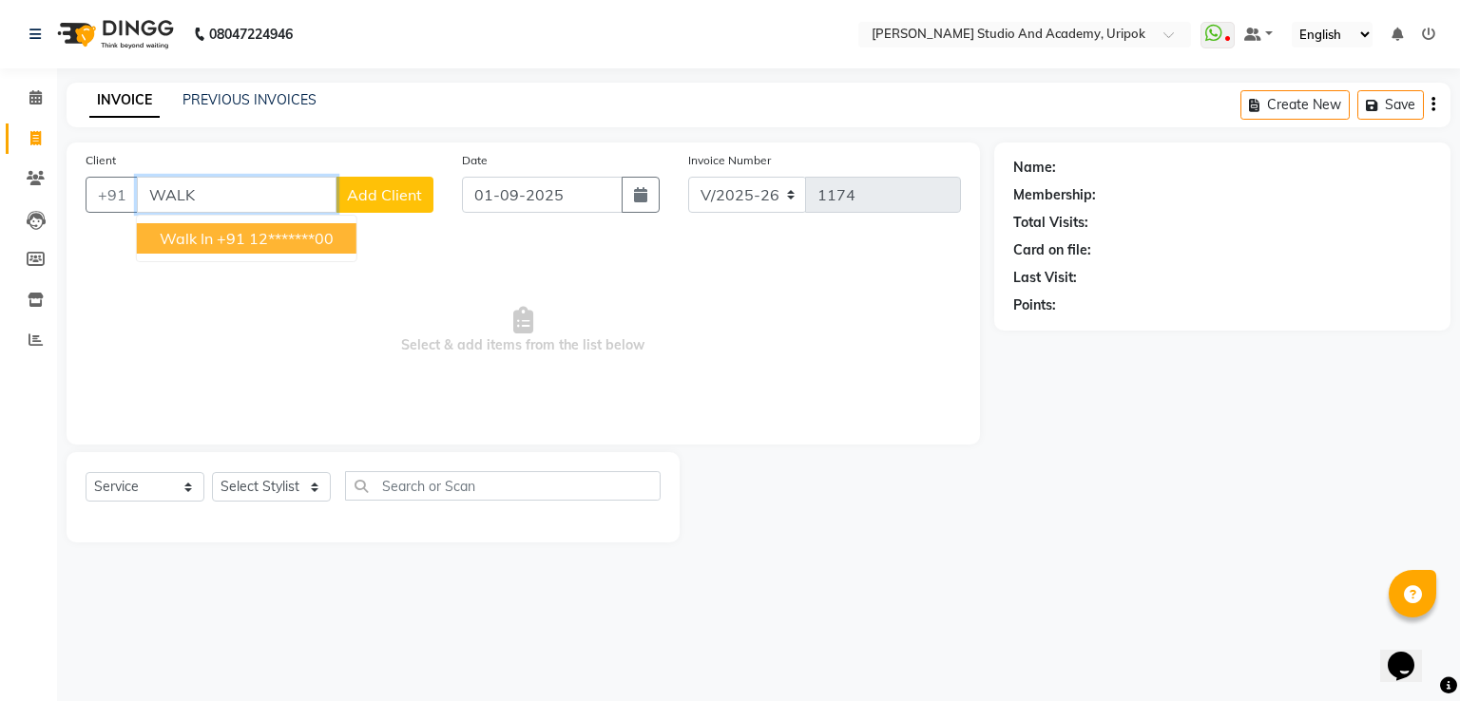
click at [198, 229] on span "Walk In" at bounding box center [186, 238] width 53 height 19
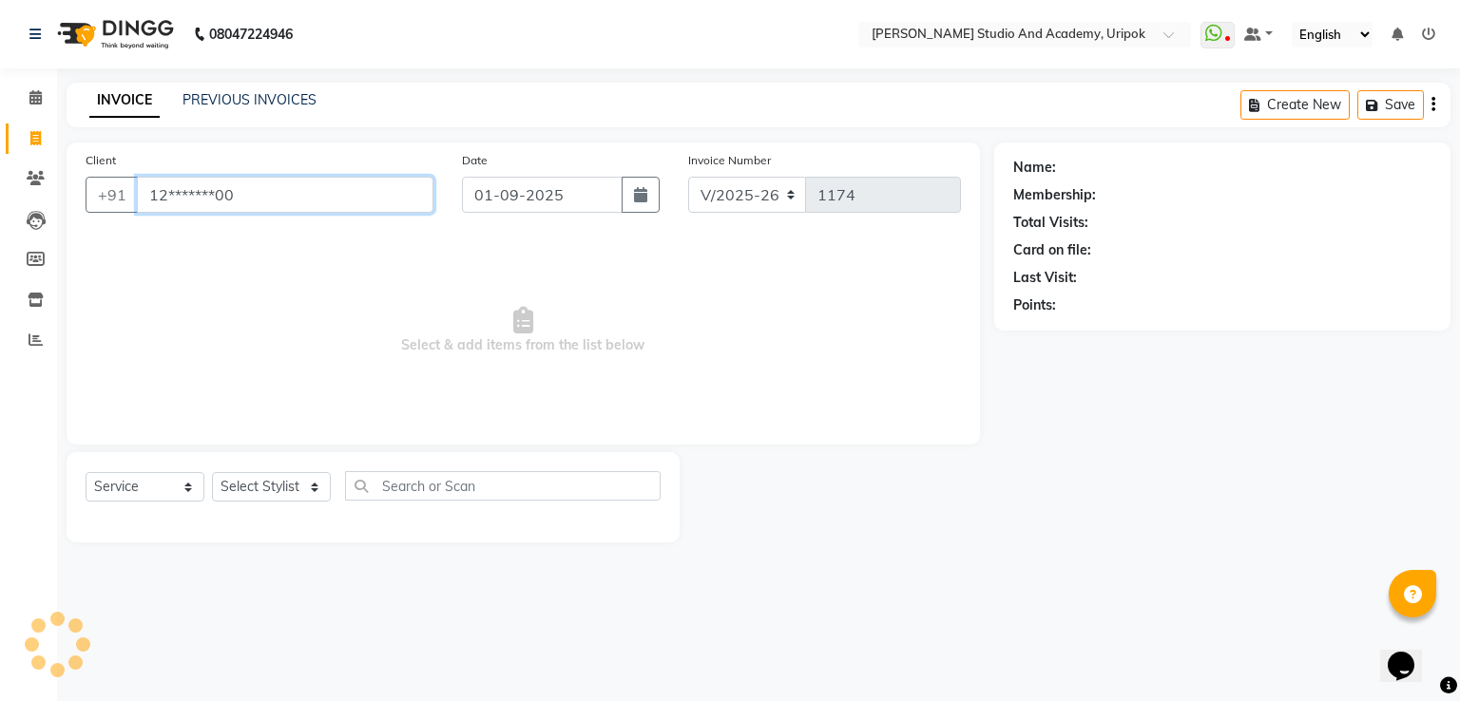
type input "12*******00"
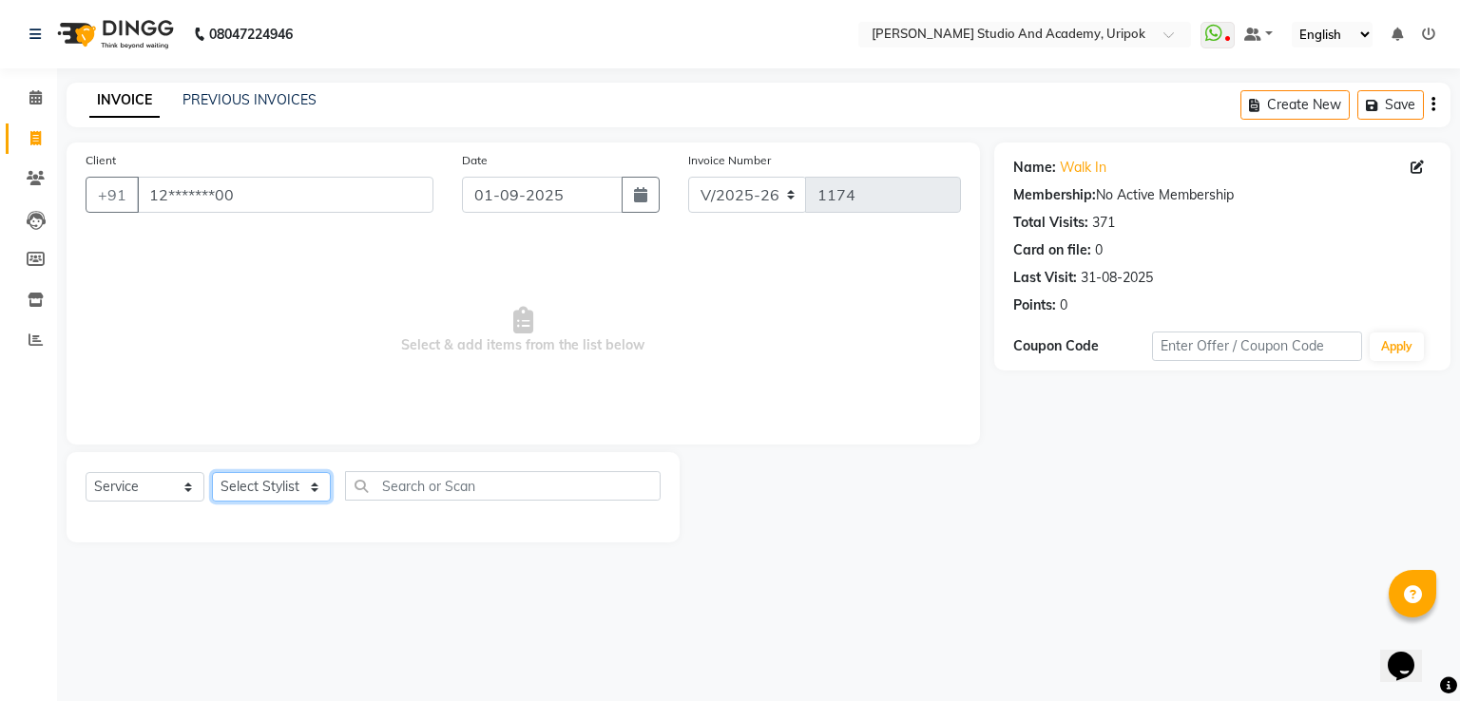
click at [309, 499] on select "Select Stylist [PERSON_NAME] [PERSON_NAME] [PERSON_NAME] [PERSON_NAME] [PERSON_…" at bounding box center [271, 486] width 119 height 29
select select "29613"
click at [212, 473] on select "Select Stylist [PERSON_NAME] [PERSON_NAME] [PERSON_NAME] [PERSON_NAME] [PERSON_…" at bounding box center [271, 486] width 119 height 29
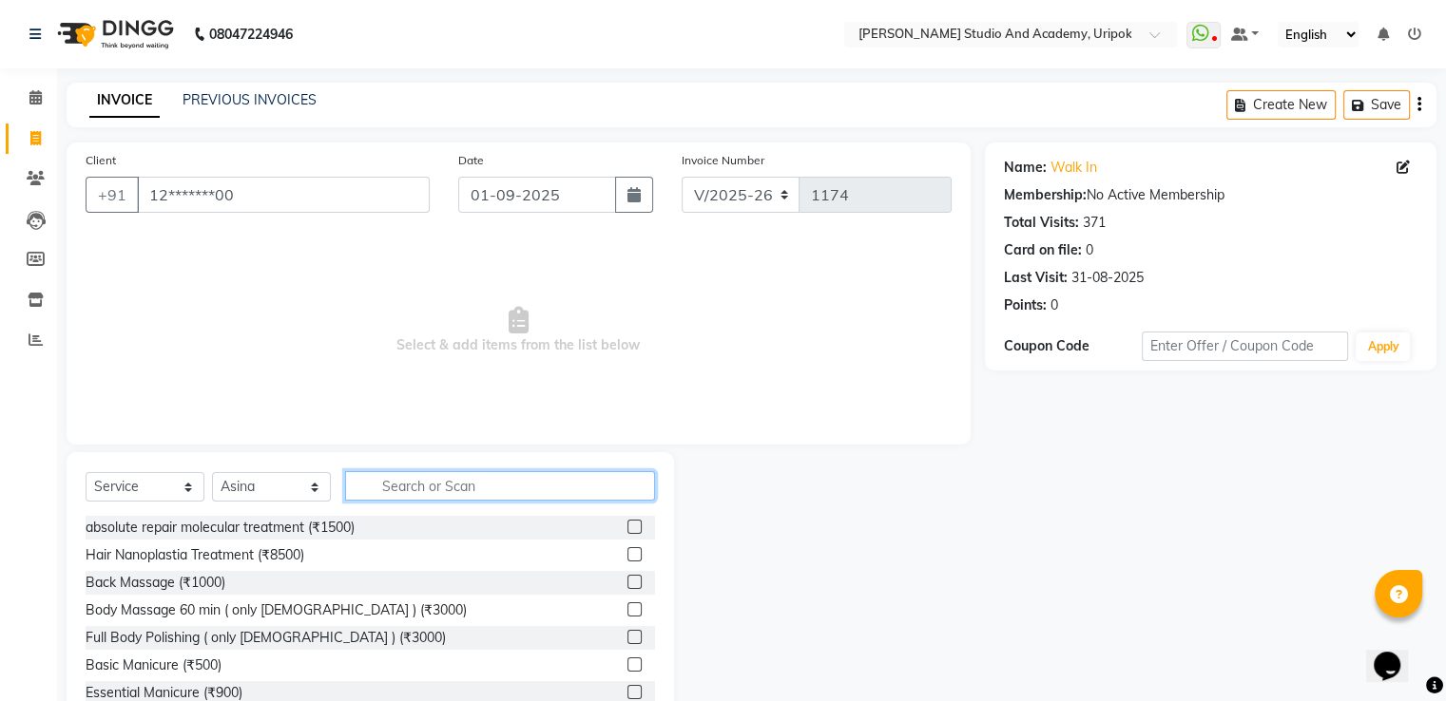
click at [389, 479] on input "text" at bounding box center [500, 485] width 310 height 29
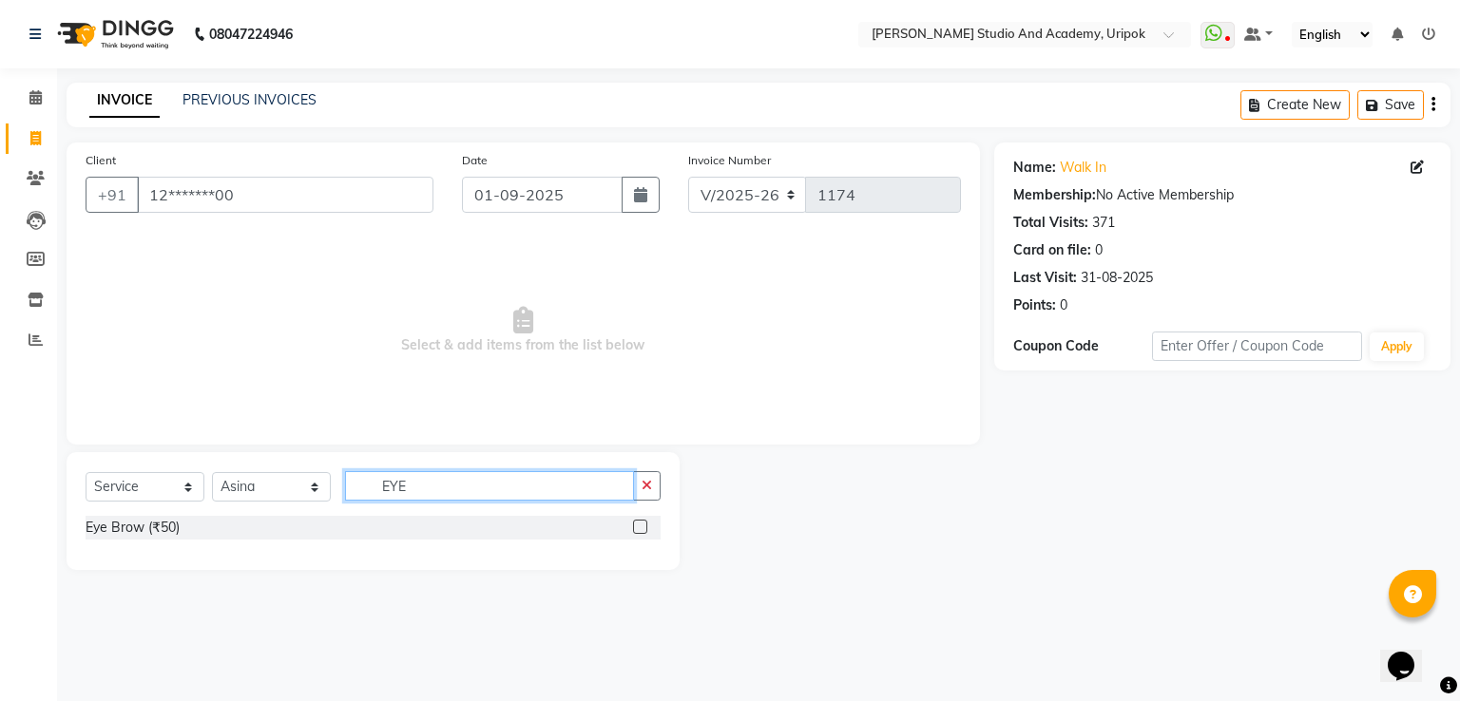
type input "EYE"
click at [638, 524] on label at bounding box center [640, 527] width 14 height 14
click at [638, 524] on input "checkbox" at bounding box center [639, 528] width 12 height 12
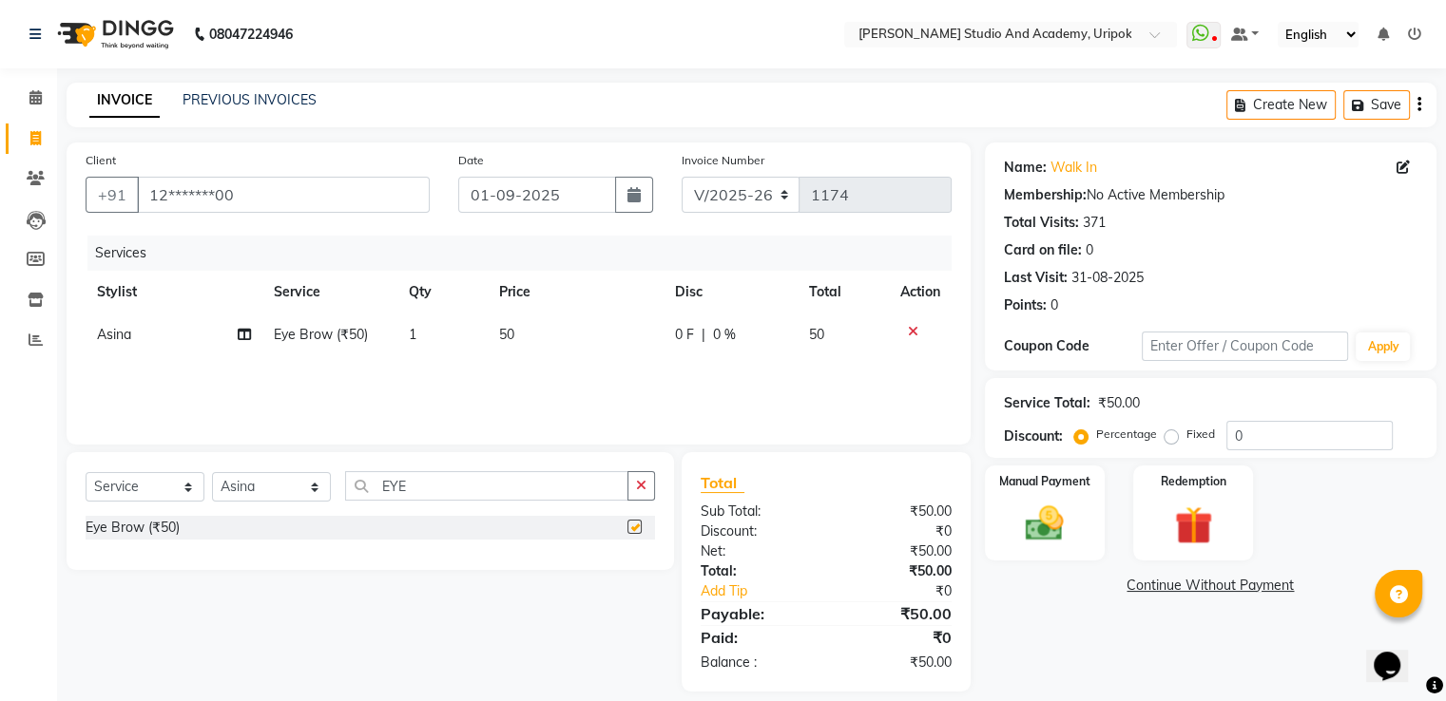
checkbox input "false"
click at [502, 490] on input "EYE" at bounding box center [486, 485] width 283 height 29
type input "E"
type input "FORE"
click at [632, 524] on label at bounding box center [634, 527] width 14 height 14
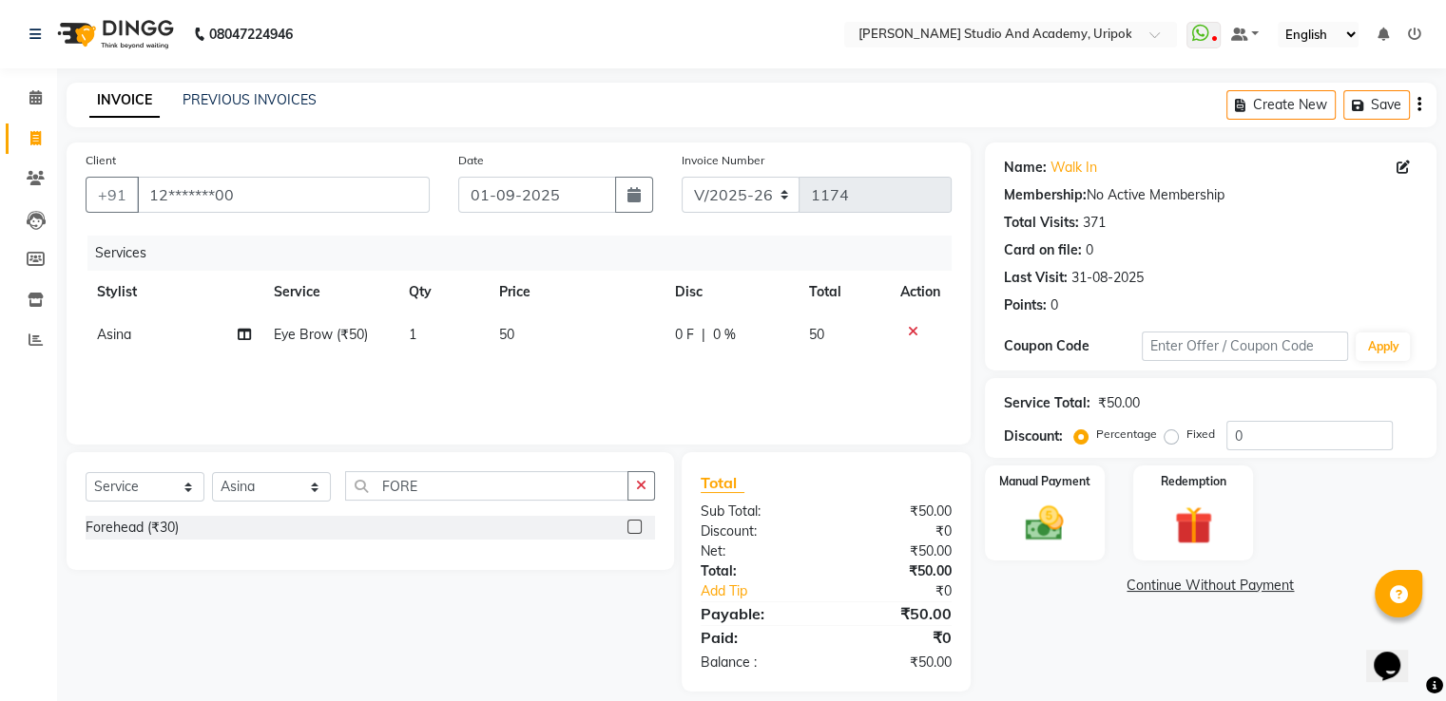
click at [632, 524] on input "checkbox" at bounding box center [633, 528] width 12 height 12
checkbox input "false"
click at [555, 472] on div "Select Service Product Membership Package Voucher Prepaid Gift Card Select Styl…" at bounding box center [370, 511] width 607 height 118
click at [504, 379] on span "30" at bounding box center [506, 377] width 15 height 17
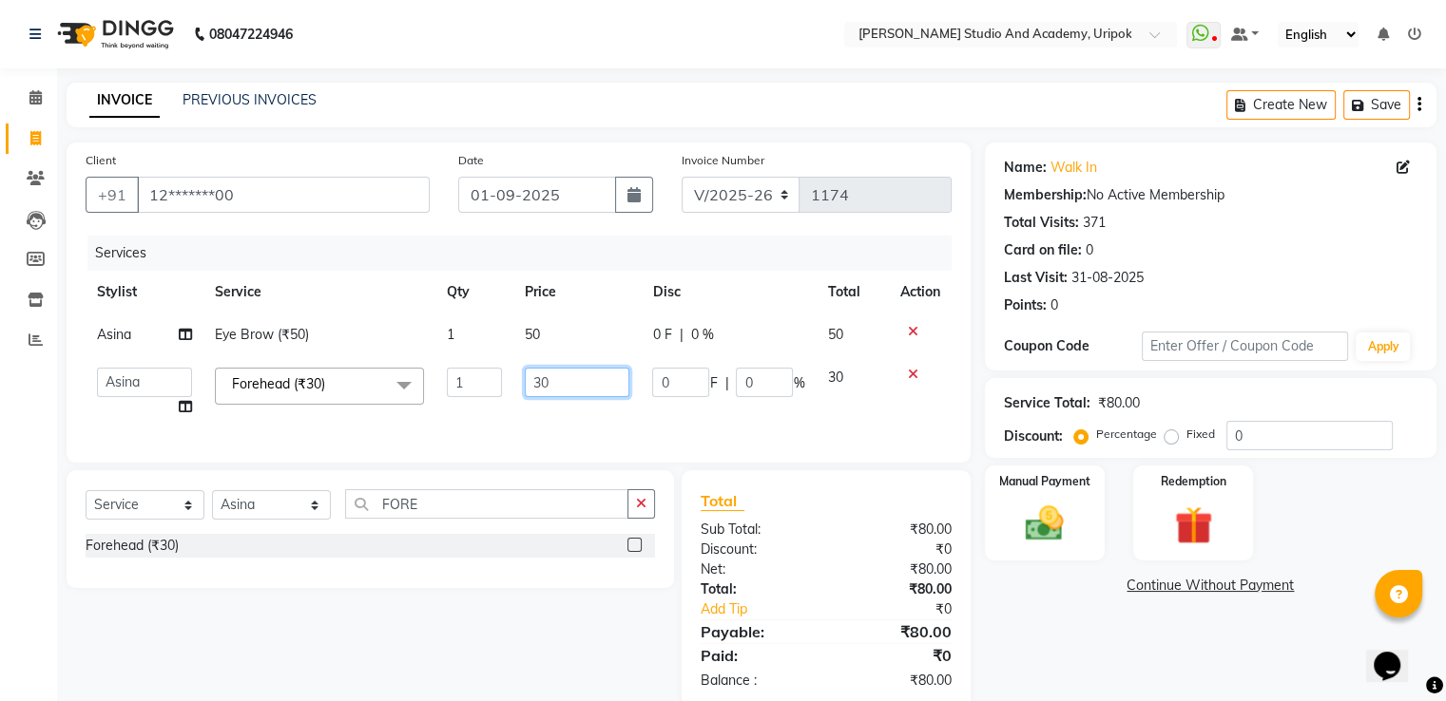
click at [534, 376] on input "30" at bounding box center [577, 382] width 105 height 29
click at [539, 376] on input "30" at bounding box center [577, 382] width 105 height 29
type input "50"
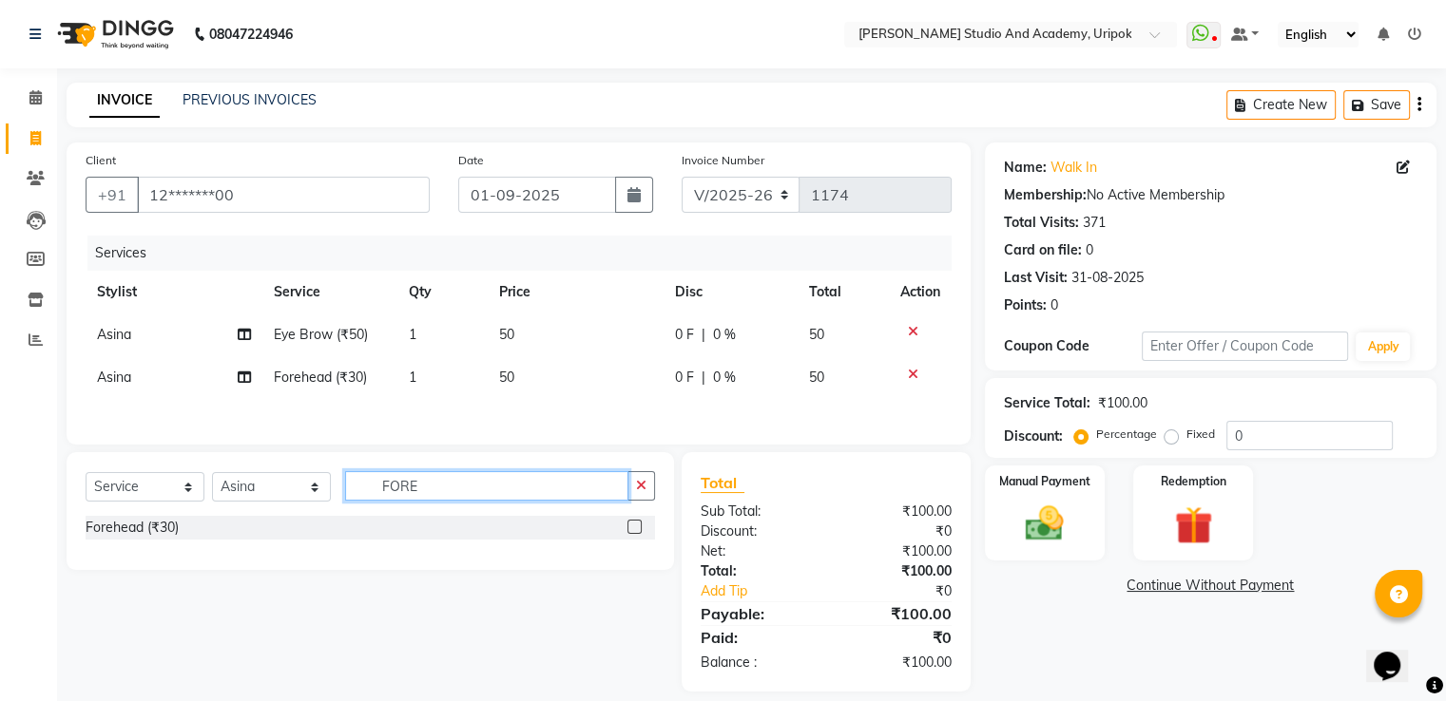
click at [473, 514] on div "Select Service Product Membership Package Voucher Prepaid Gift Card Select Styl…" at bounding box center [370, 493] width 569 height 45
type input "F"
type input "UPPER"
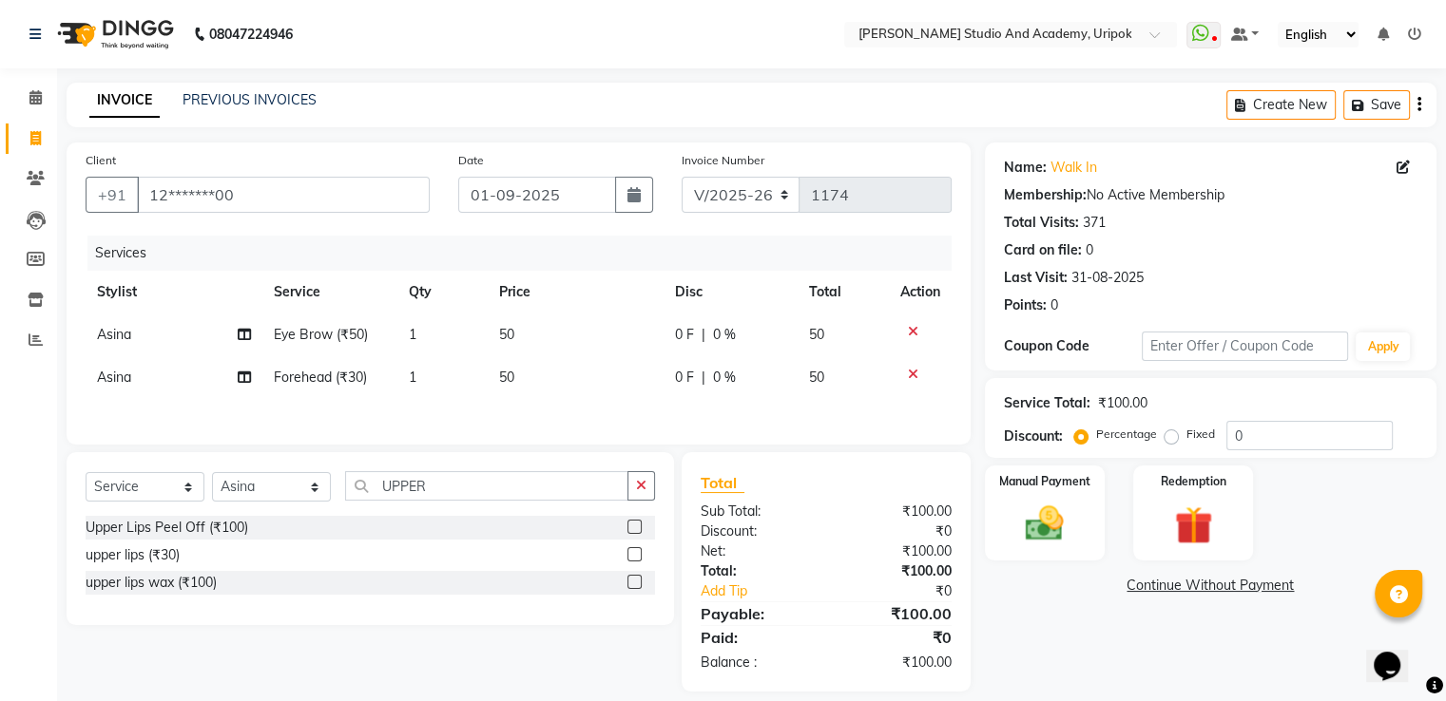
click at [635, 553] on label at bounding box center [634, 554] width 14 height 14
click at [635, 553] on input "checkbox" at bounding box center [633, 555] width 12 height 12
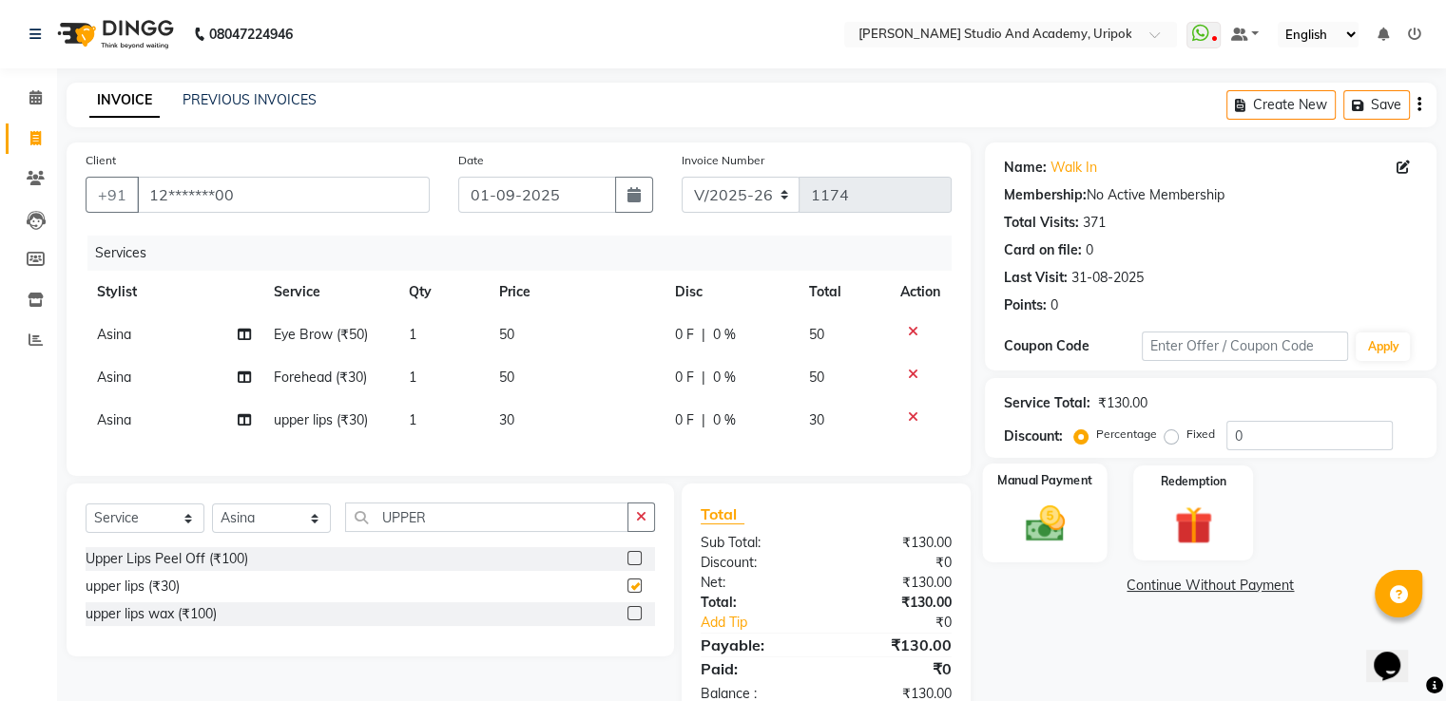
checkbox input "false"
click at [1043, 507] on img at bounding box center [1044, 525] width 64 height 46
click at [1182, 590] on span "GPay" at bounding box center [1189, 587] width 39 height 22
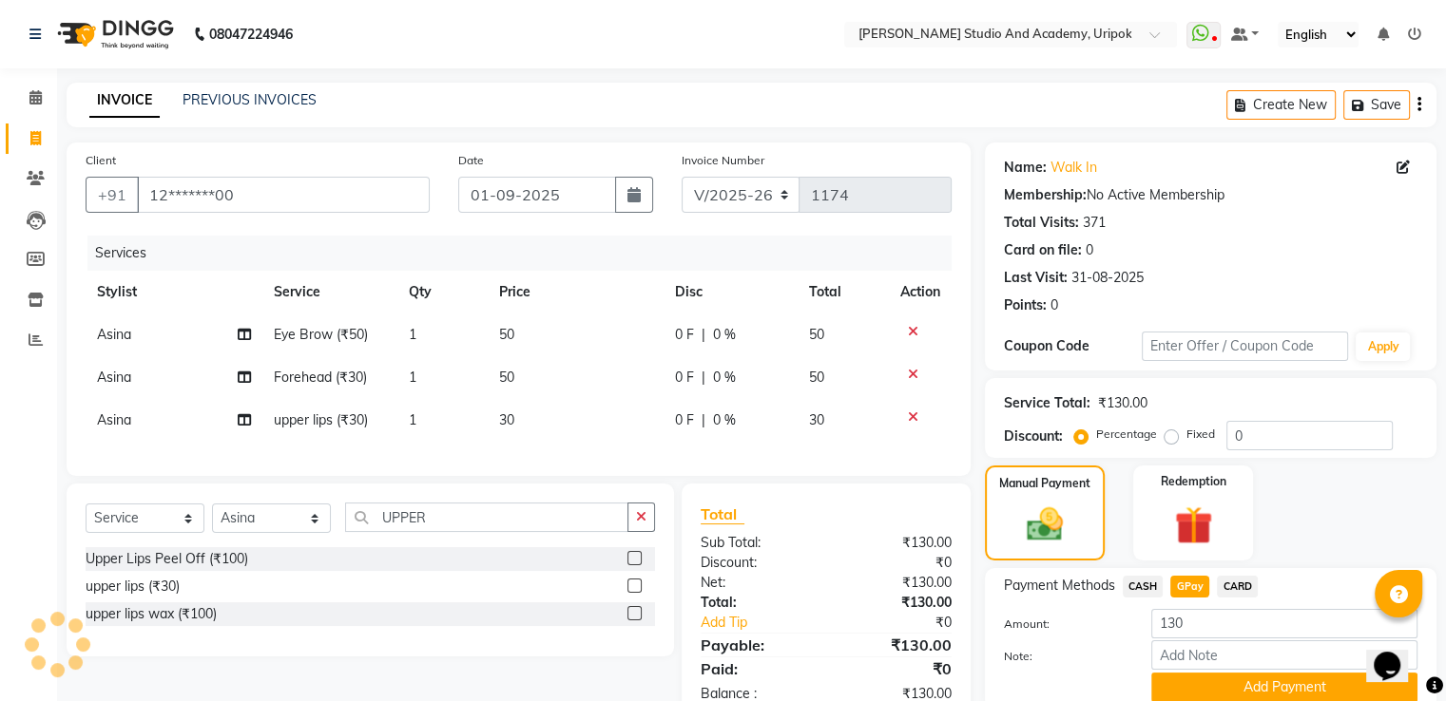
scroll to position [77, 0]
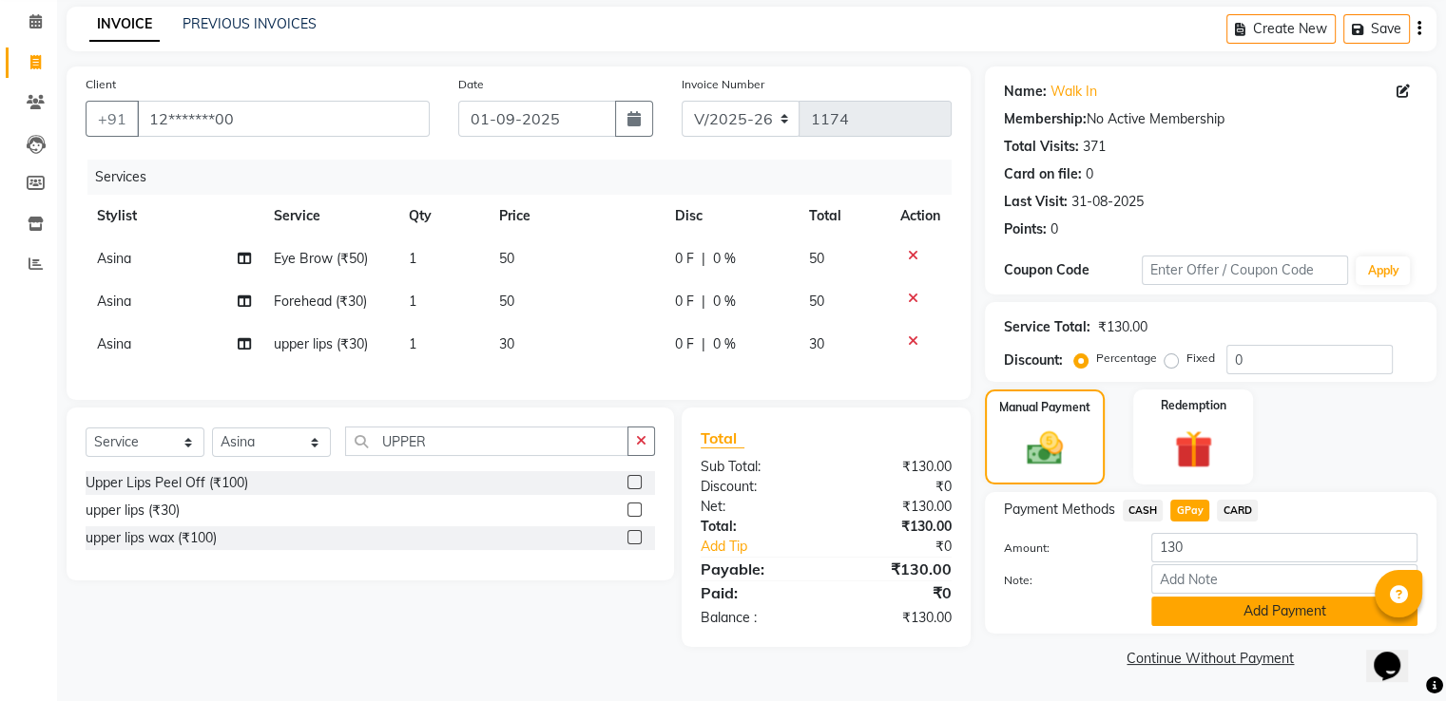
click at [1295, 617] on button "Add Payment" at bounding box center [1284, 611] width 266 height 29
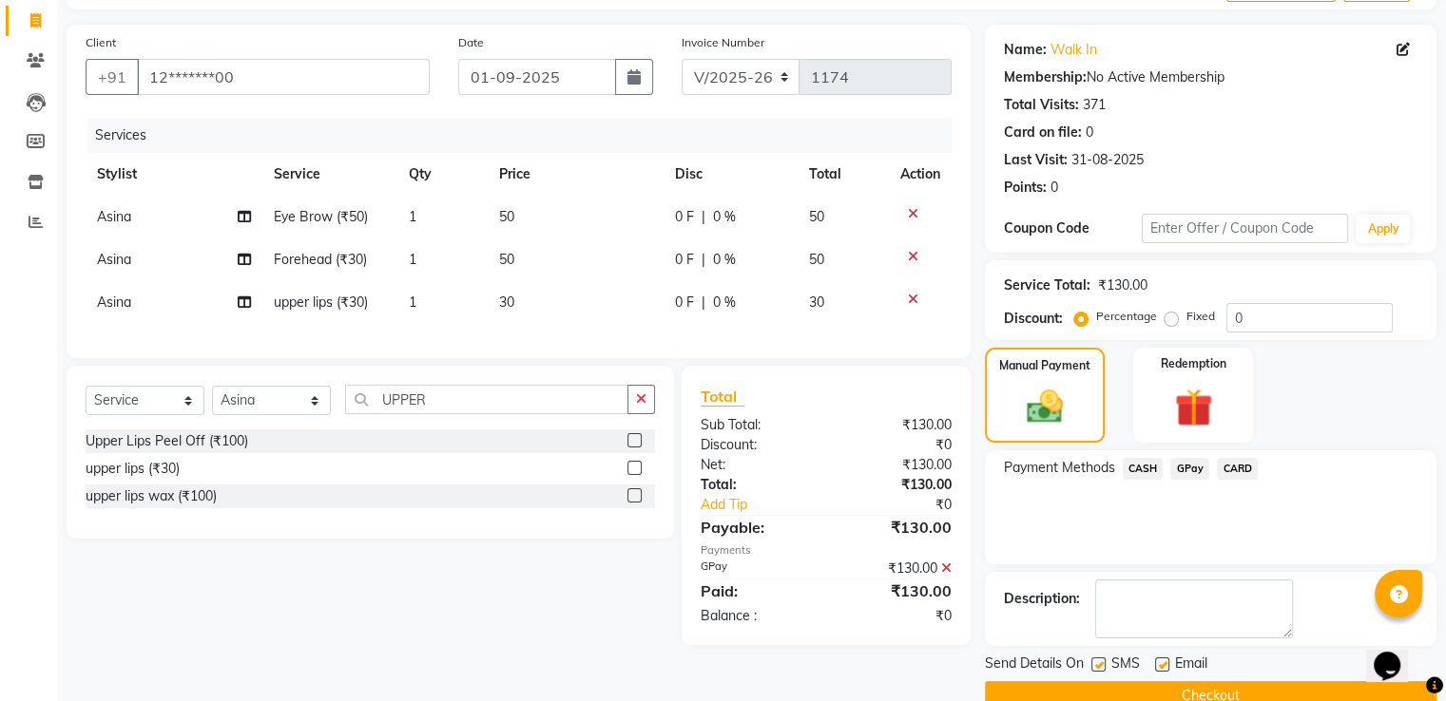
scroll to position [155, 0]
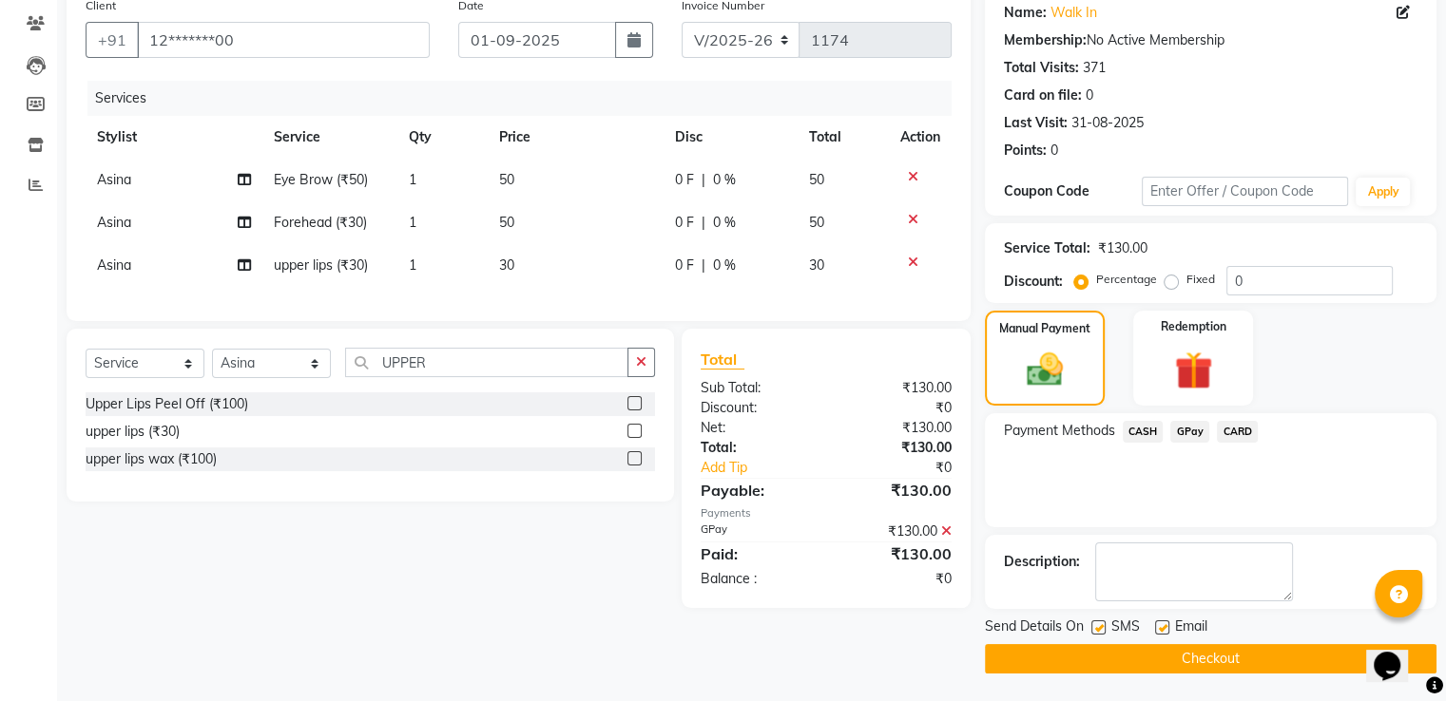
click at [1190, 660] on button "Checkout" at bounding box center [1210, 658] width 451 height 29
